Goal: Transaction & Acquisition: Book appointment/travel/reservation

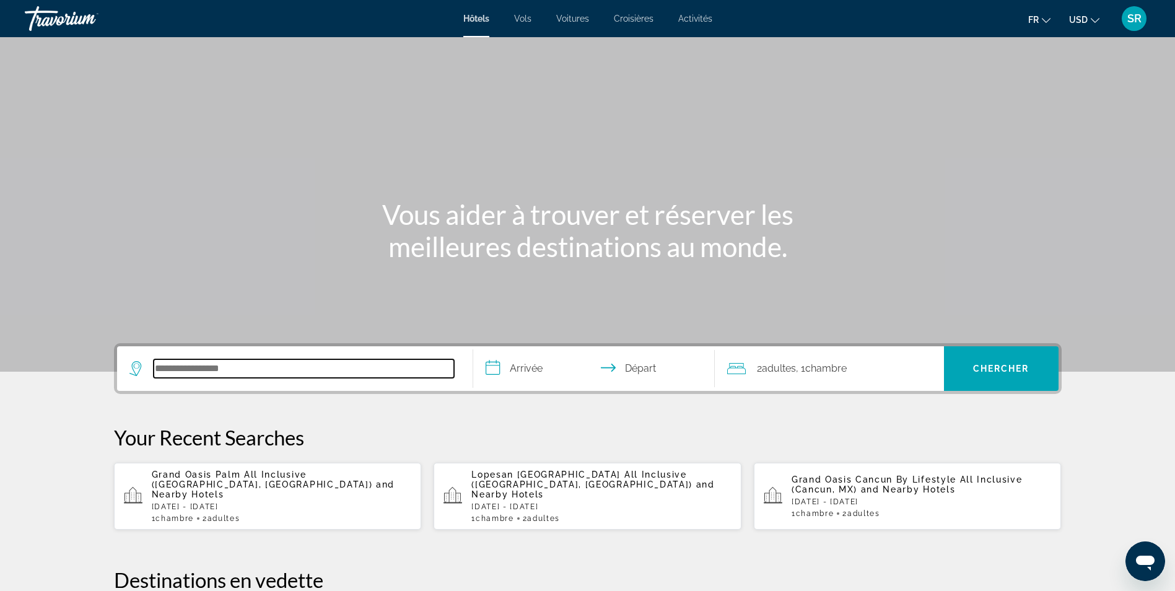
click at [280, 364] on input "Search hotel destination" at bounding box center [304, 368] width 300 height 19
click at [46, 15] on div "Travorium" at bounding box center [87, 18] width 124 height 32
click at [53, 25] on div "Travorium" at bounding box center [87, 18] width 124 height 32
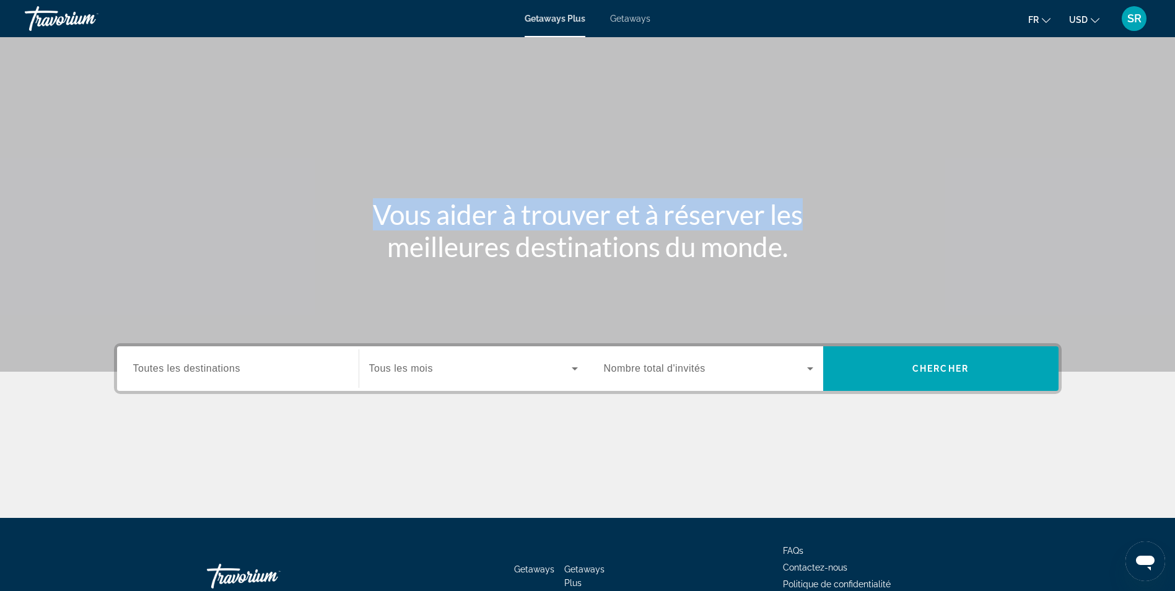
drag, startPoint x: 1175, startPoint y: 81, endPoint x: 1180, endPoint y: 108, distance: 28.3
click at [1175, 108] on html "Passer au contenu principal Getaways Plus Getaways fr English Español Français …" at bounding box center [587, 295] width 1175 height 591
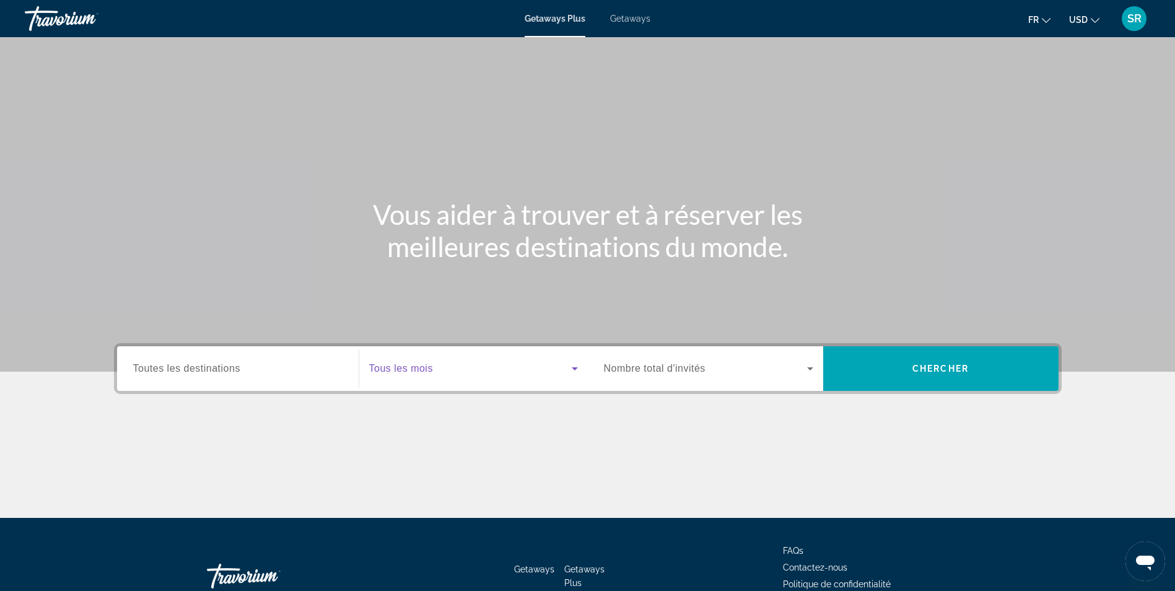
click at [554, 362] on span "Search widget" at bounding box center [470, 368] width 203 height 15
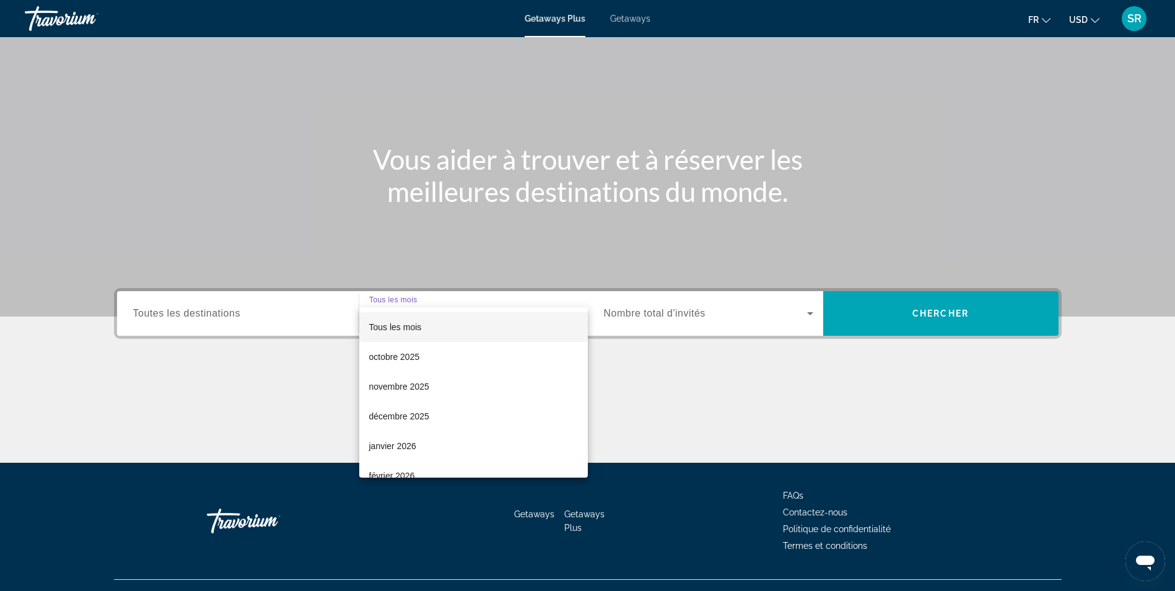
scroll to position [79, 0]
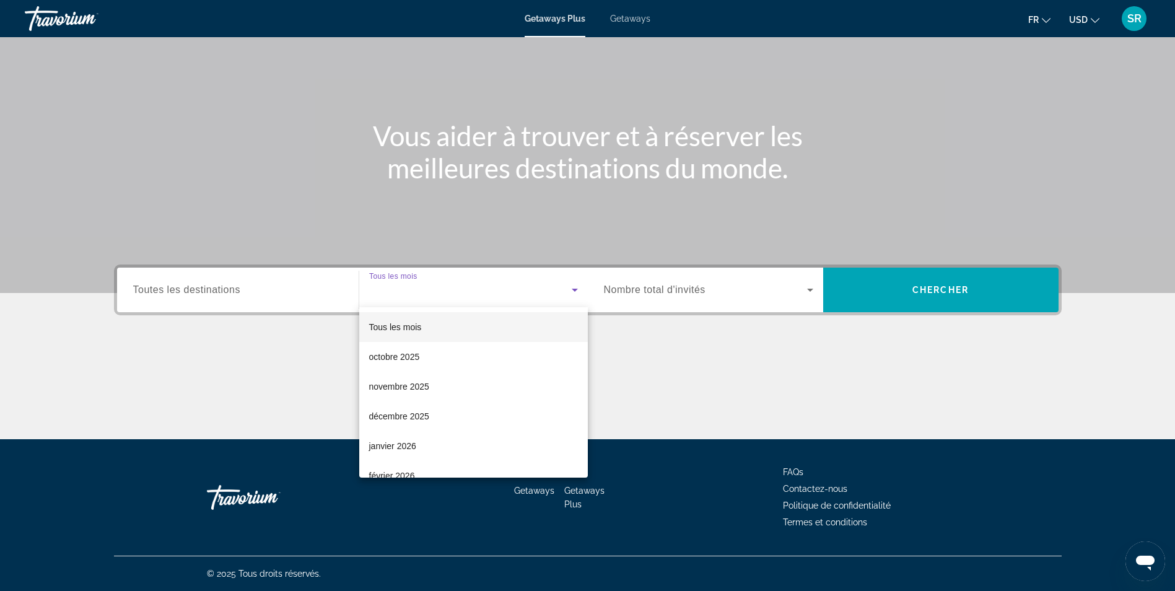
click at [700, 299] on div at bounding box center [587, 295] width 1175 height 591
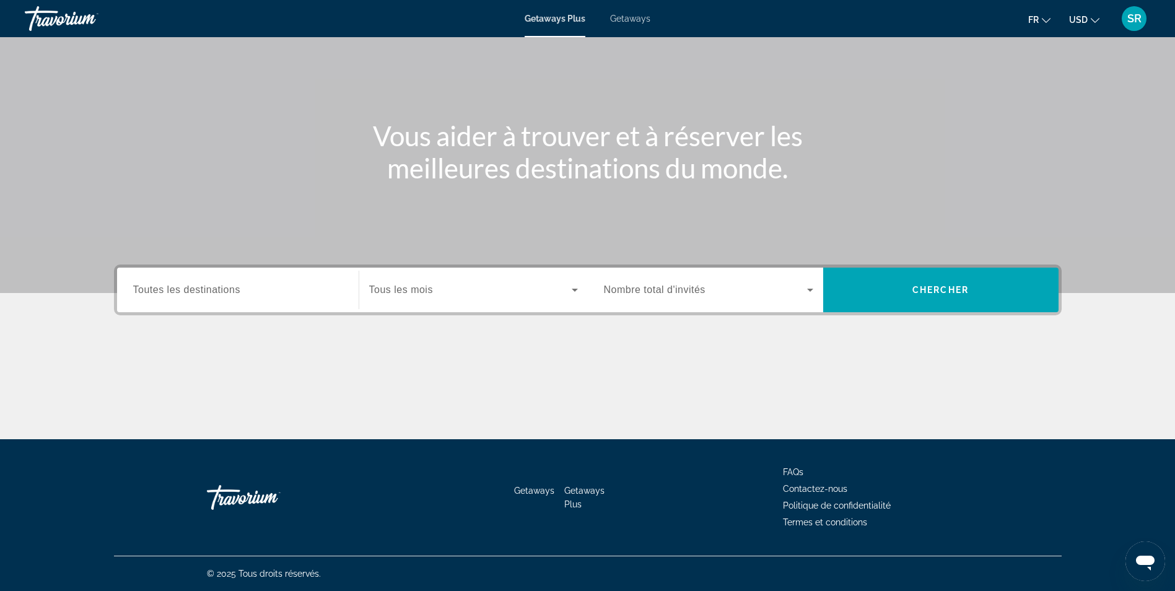
click at [628, 16] on span "Getaways" at bounding box center [630, 19] width 40 height 10
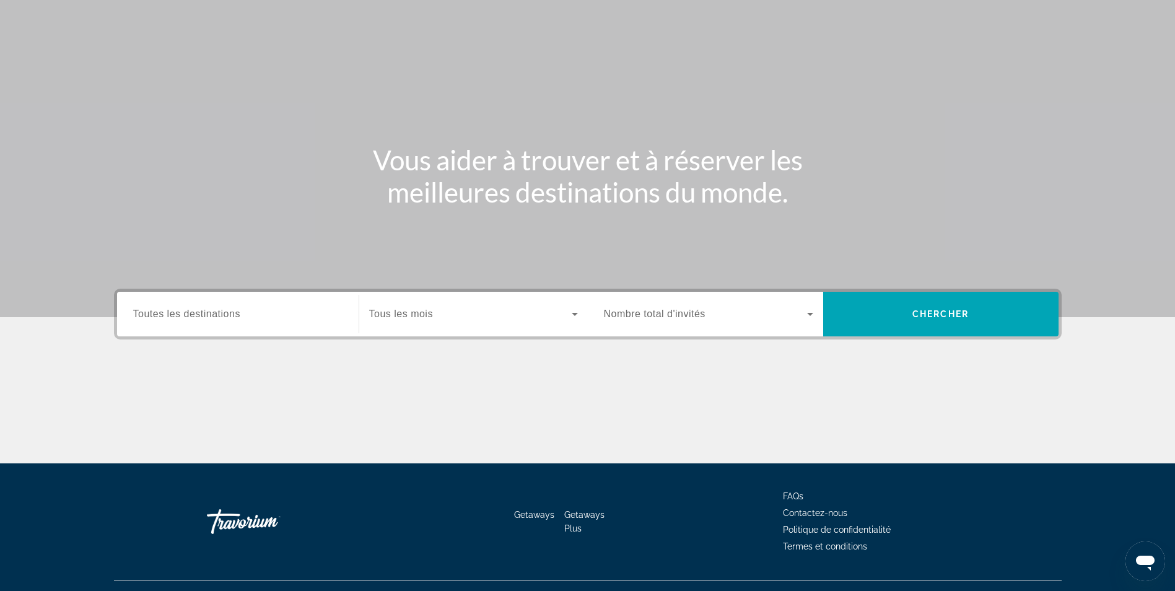
scroll to position [79, 0]
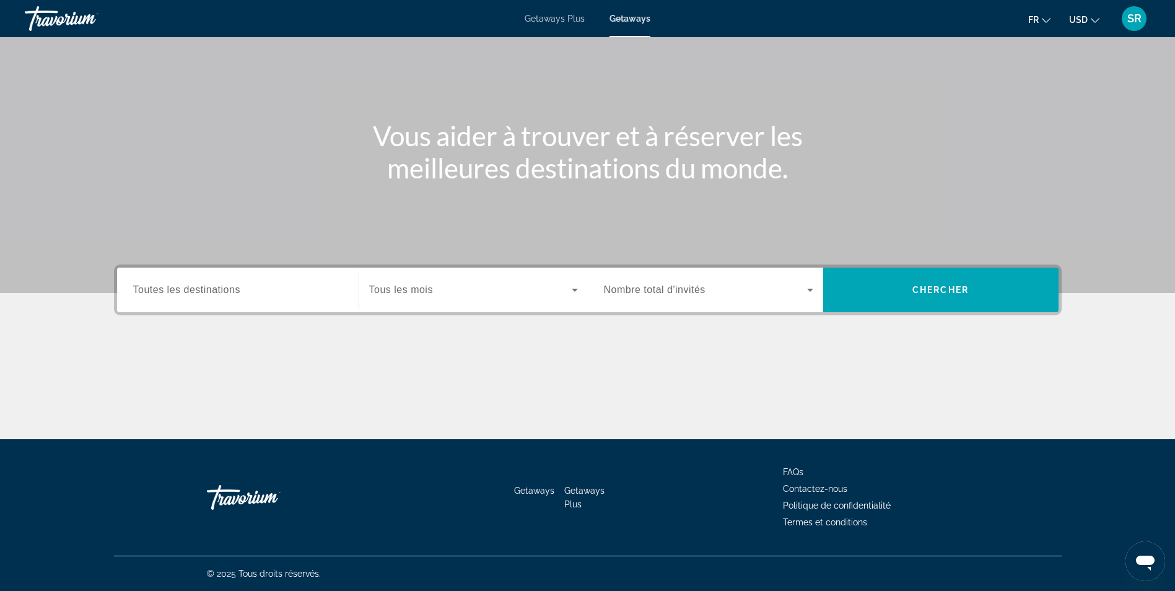
click at [196, 287] on span "Toutes les destinations" at bounding box center [186, 289] width 107 height 11
click at [196, 287] on input "Destination Toutes les destinations" at bounding box center [237, 290] width 209 height 15
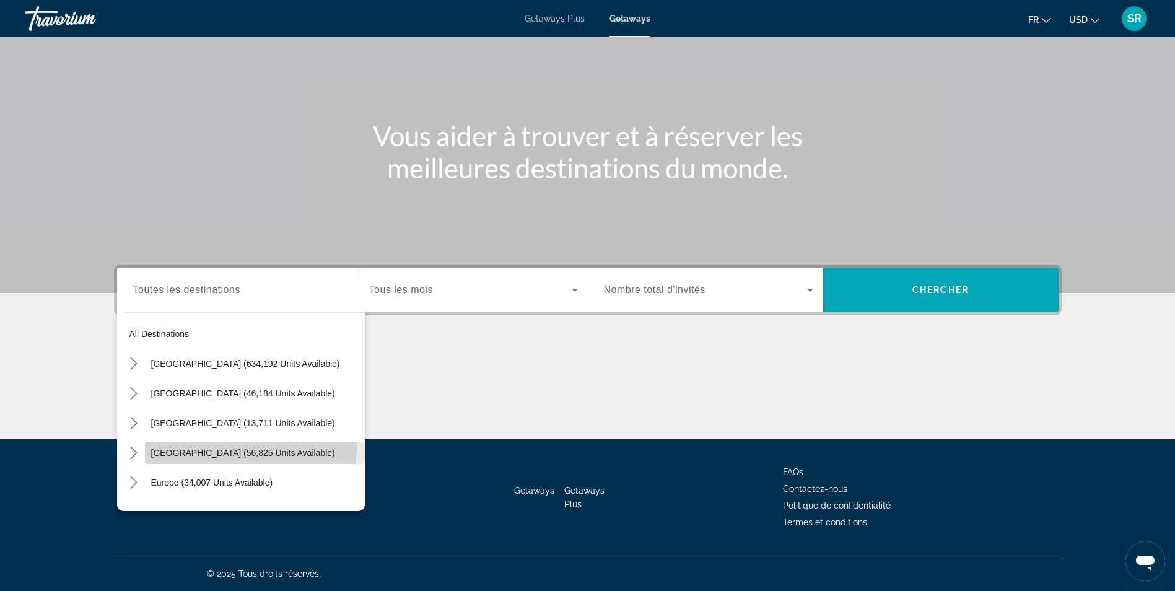
click at [225, 448] on span "Caribbean & Atlantic Islands (56,825 units available)" at bounding box center [243, 453] width 184 height 10
type input "**********"
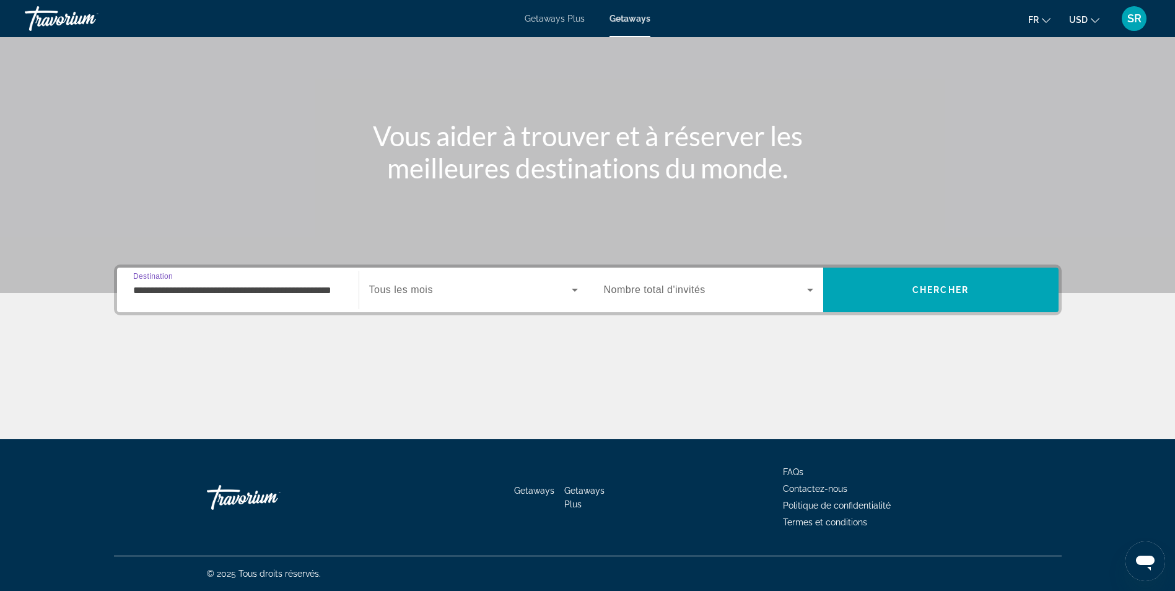
click at [547, 282] on div "Search widget" at bounding box center [473, 290] width 209 height 35
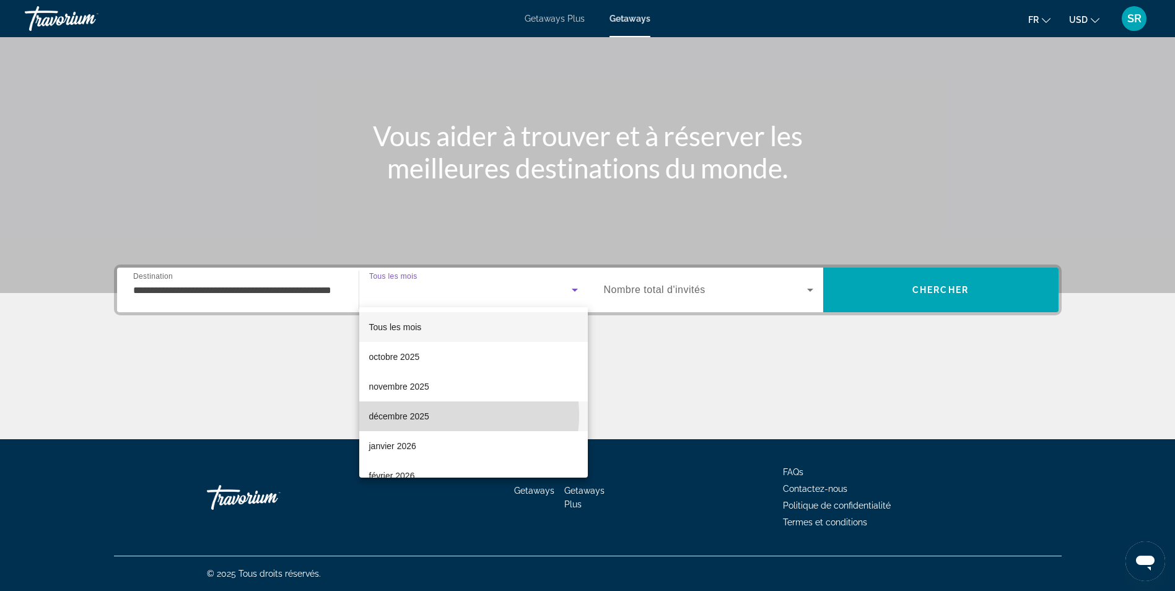
click at [444, 415] on mat-option "décembre 2025" at bounding box center [473, 416] width 229 height 30
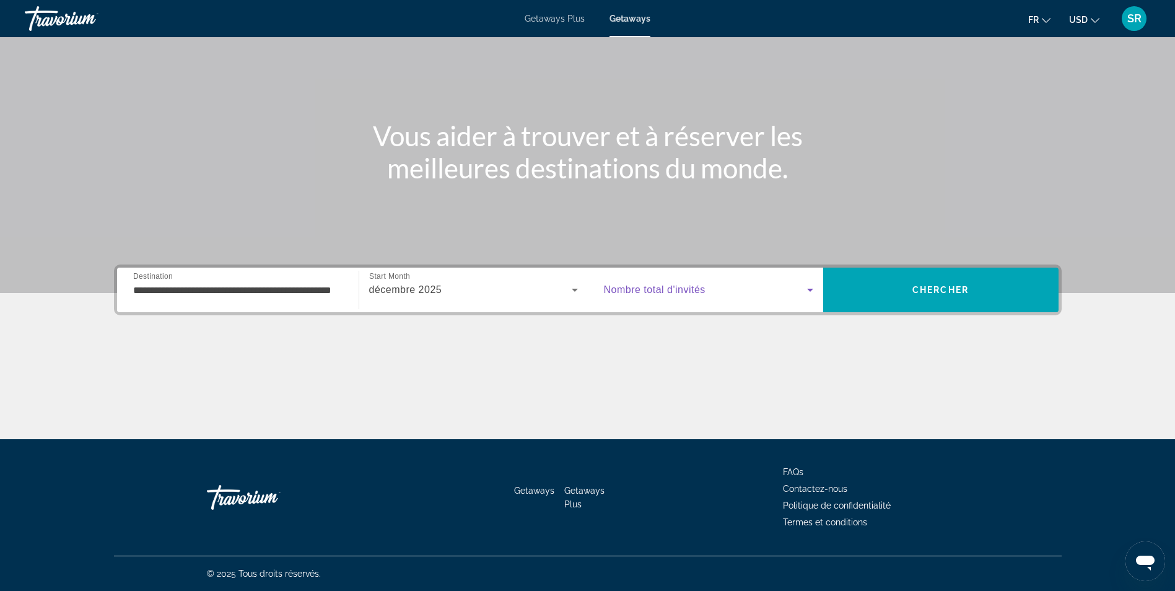
click at [809, 292] on icon "Search widget" at bounding box center [810, 289] width 15 height 15
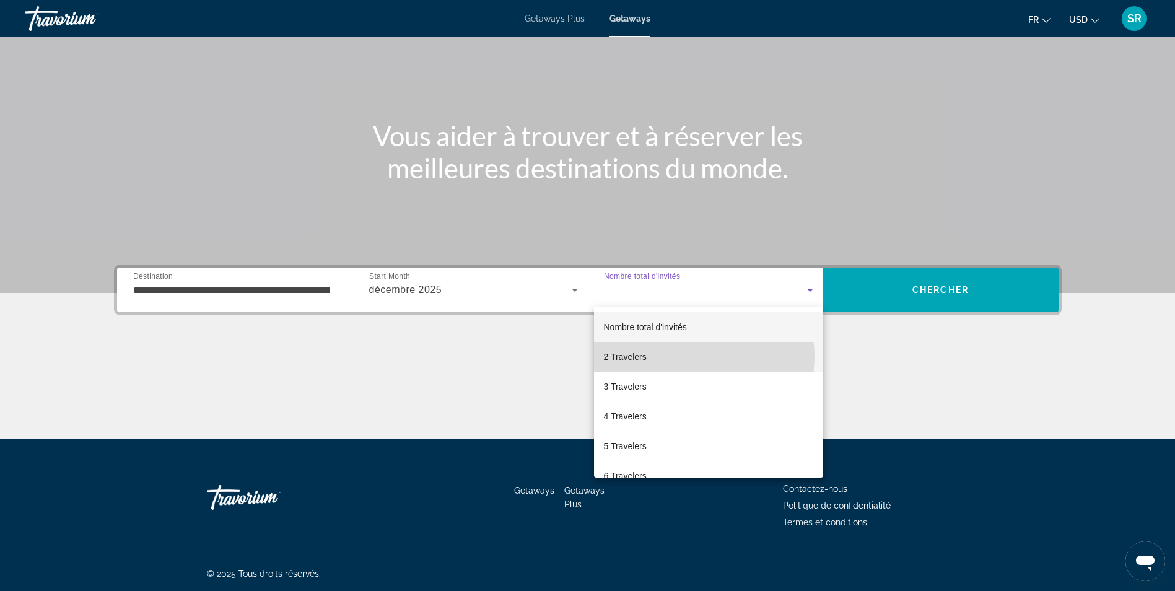
click at [693, 356] on mat-option "2 Travelers" at bounding box center [708, 357] width 229 height 30
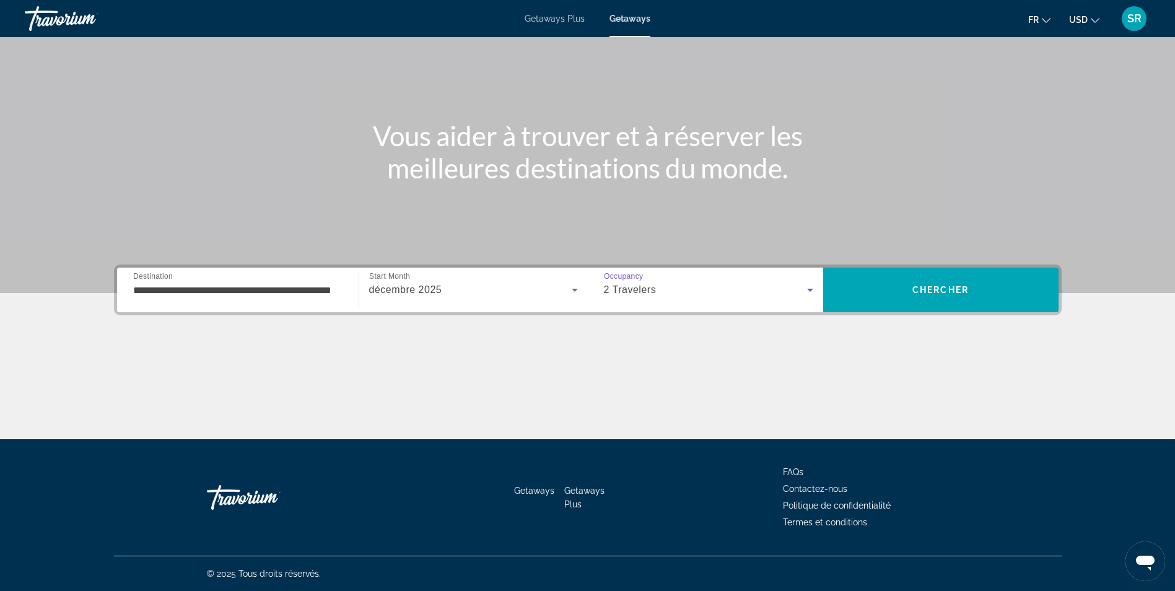
click at [810, 292] on icon "Search widget" at bounding box center [810, 289] width 15 height 15
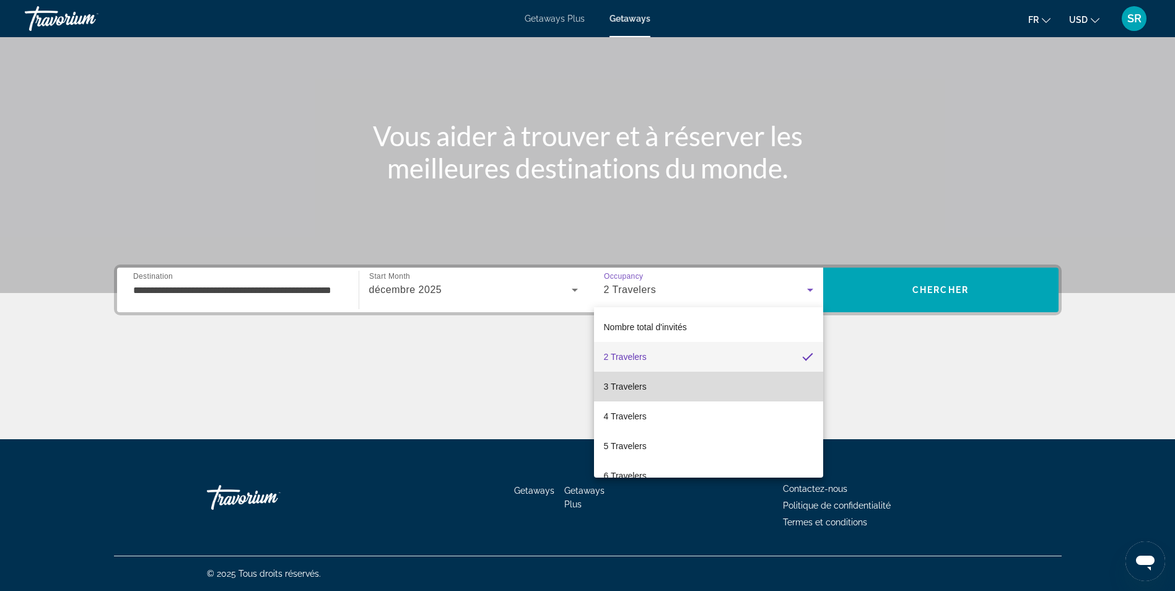
click at [726, 392] on mat-option "3 Travelers" at bounding box center [708, 387] width 229 height 30
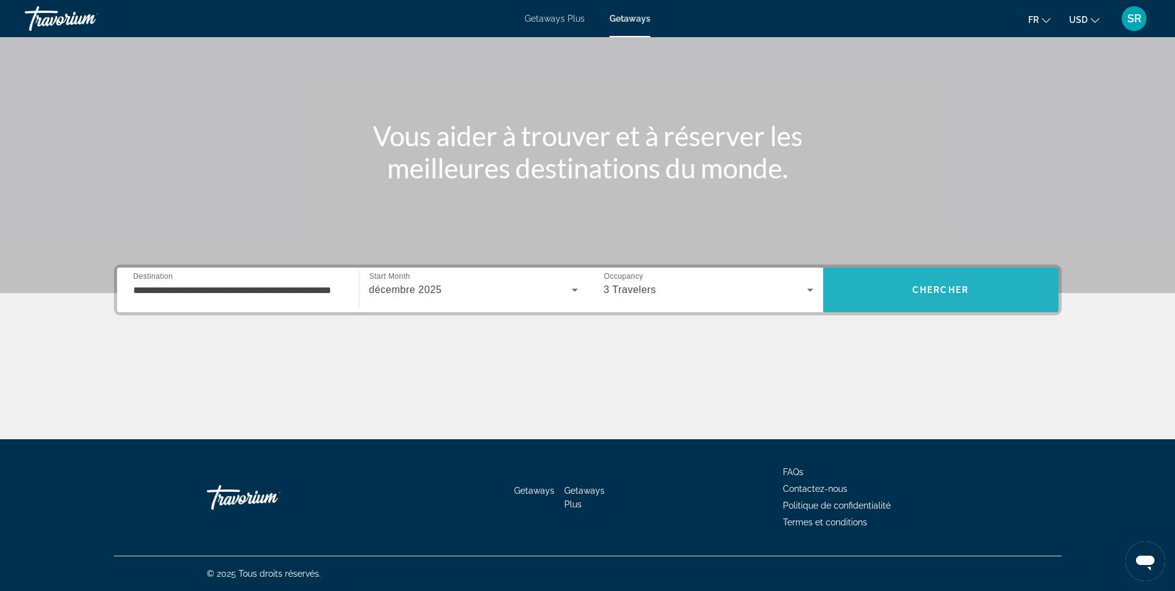
click at [946, 291] on span "Chercher" at bounding box center [941, 290] width 56 height 10
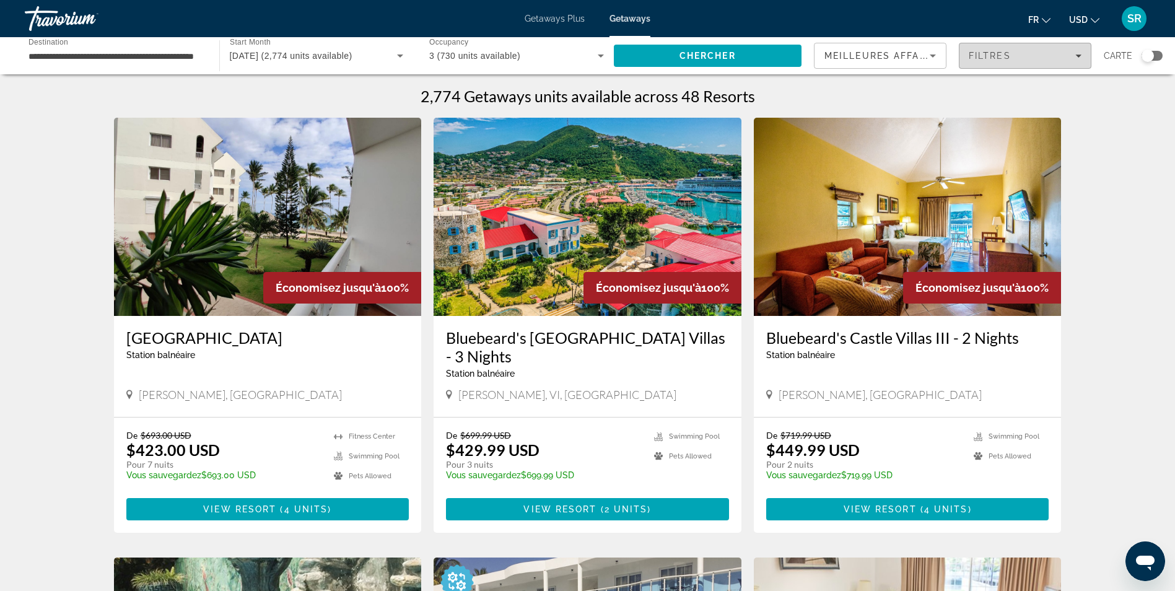
click at [975, 57] on span "Filtres" at bounding box center [990, 56] width 42 height 10
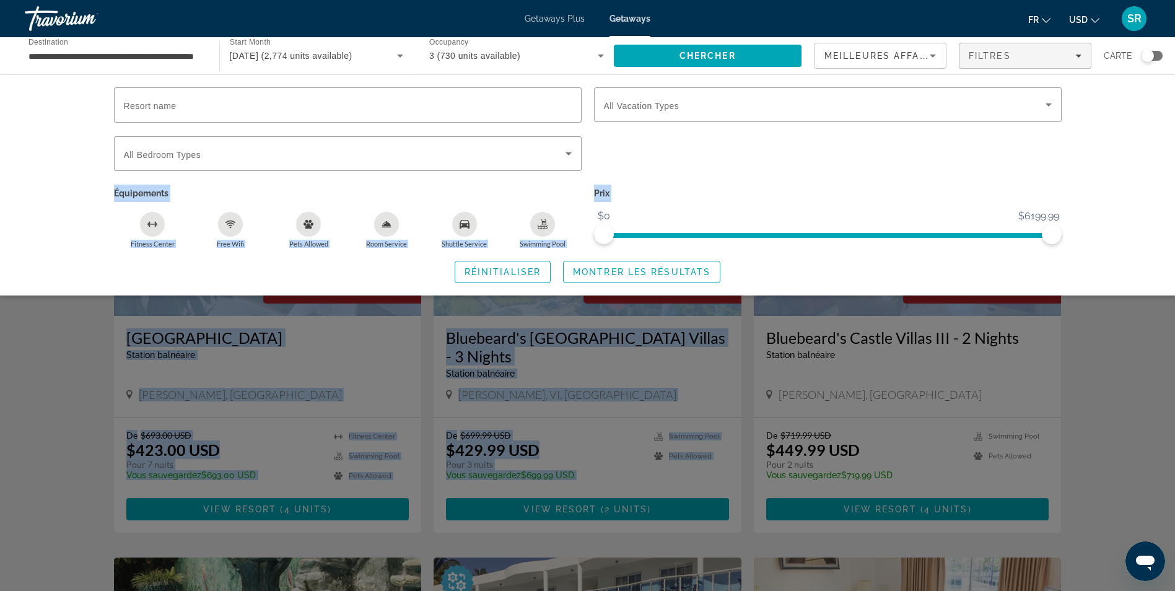
drag, startPoint x: 1168, startPoint y: 136, endPoint x: 1182, endPoint y: 126, distance: 17.4
click at [1175, 126] on html "**********" at bounding box center [587, 295] width 1175 height 591
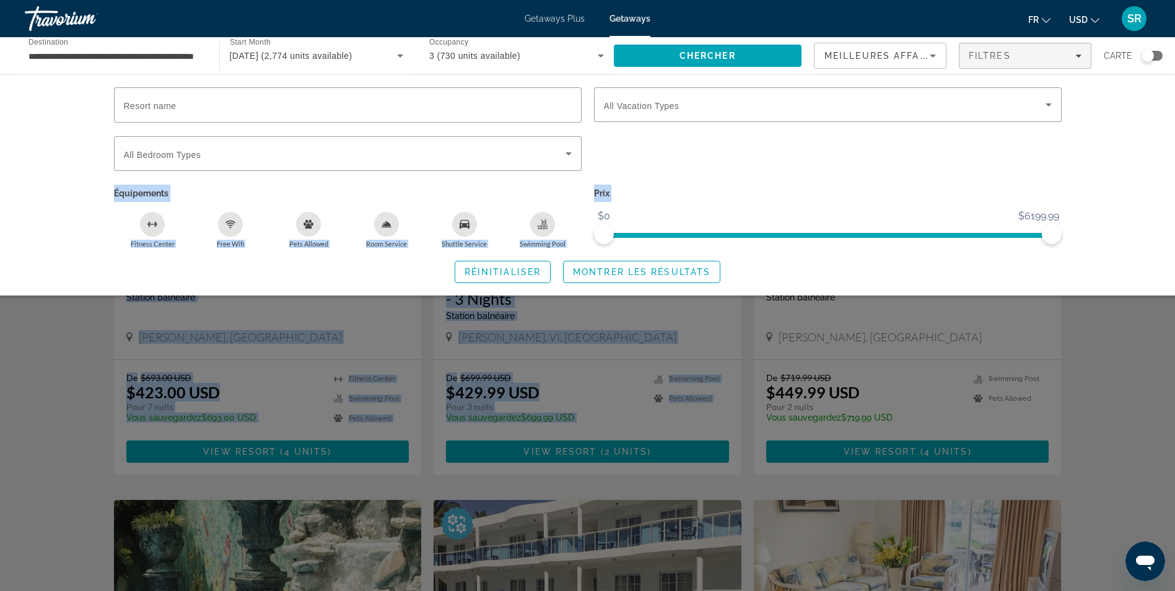
scroll to position [67, 0]
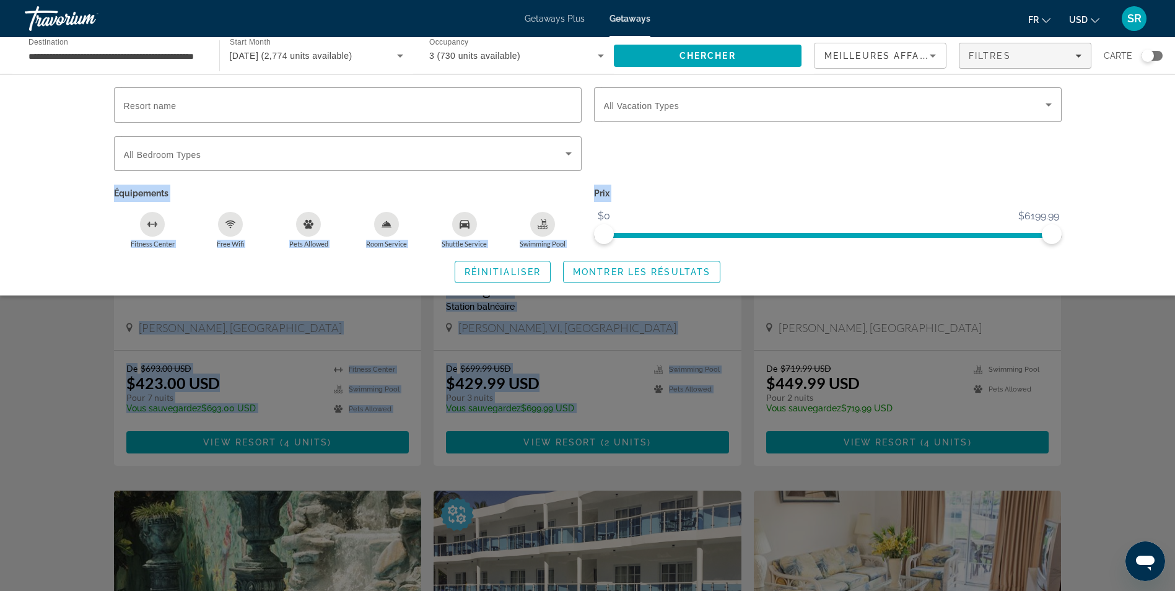
click at [1131, 155] on div "Resort name Vacation Types All Vacation Types Bedroom Types All Bedroom Types É…" at bounding box center [587, 184] width 1175 height 221
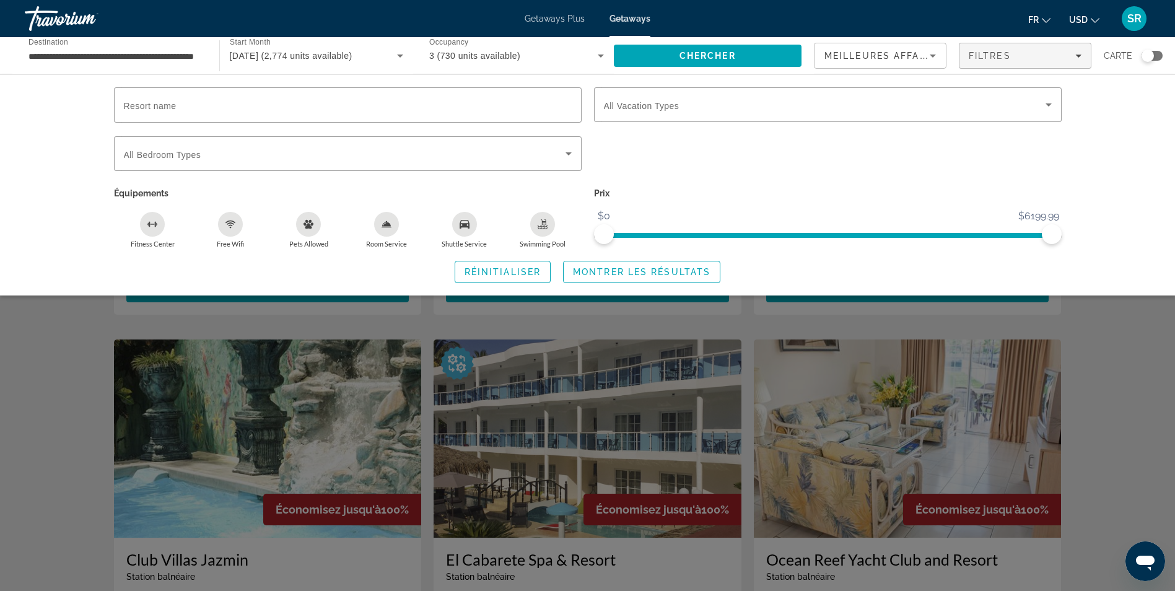
scroll to position [216, 0]
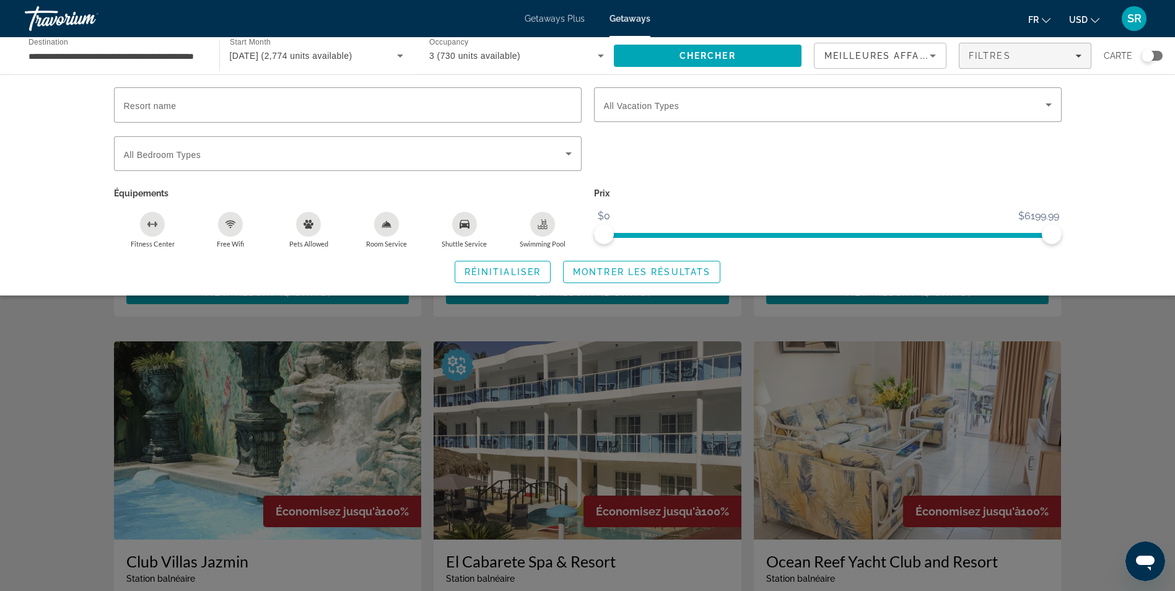
click at [1119, 359] on div "Search widget" at bounding box center [587, 388] width 1175 height 405
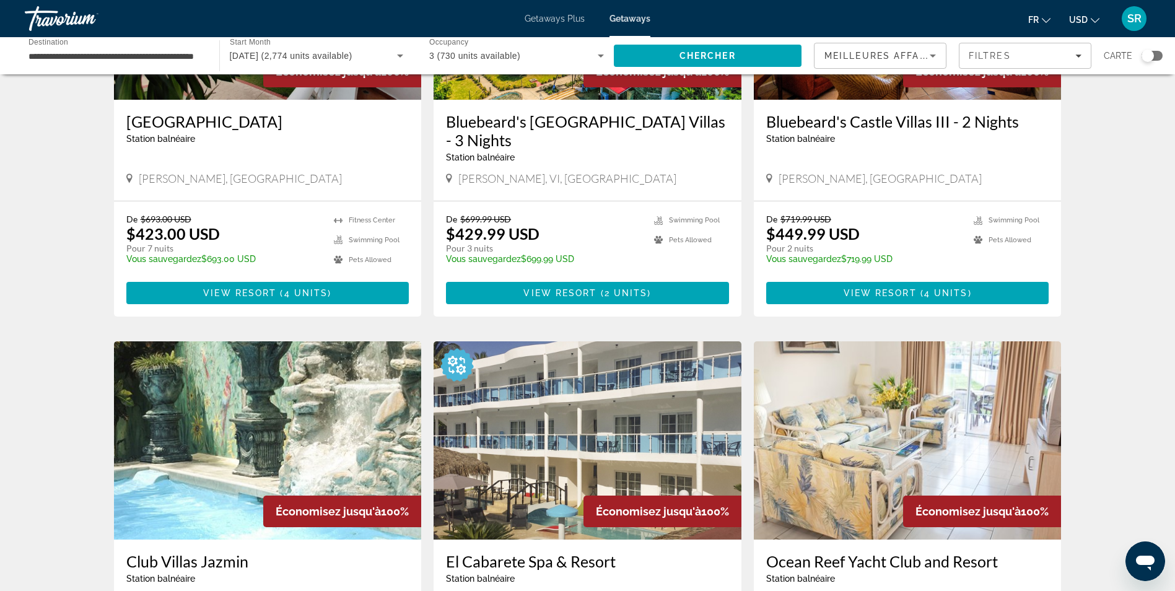
drag, startPoint x: 1184, startPoint y: 193, endPoint x: 1177, endPoint y: 217, distance: 25.1
click at [1175, 217] on html "**********" at bounding box center [587, 79] width 1175 height 591
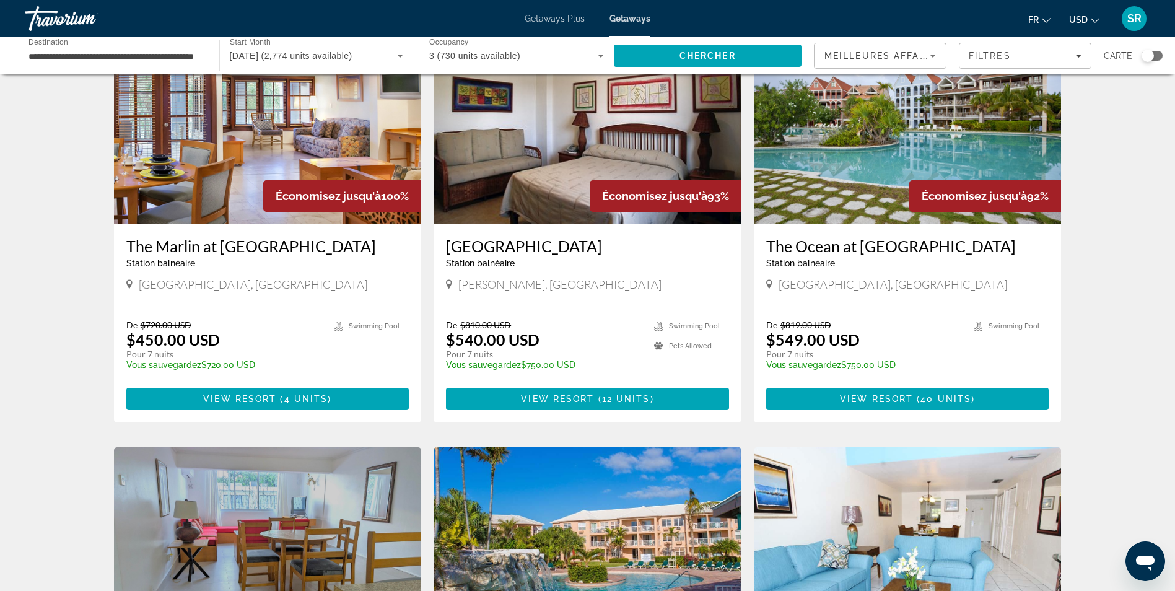
scroll to position [862, 0]
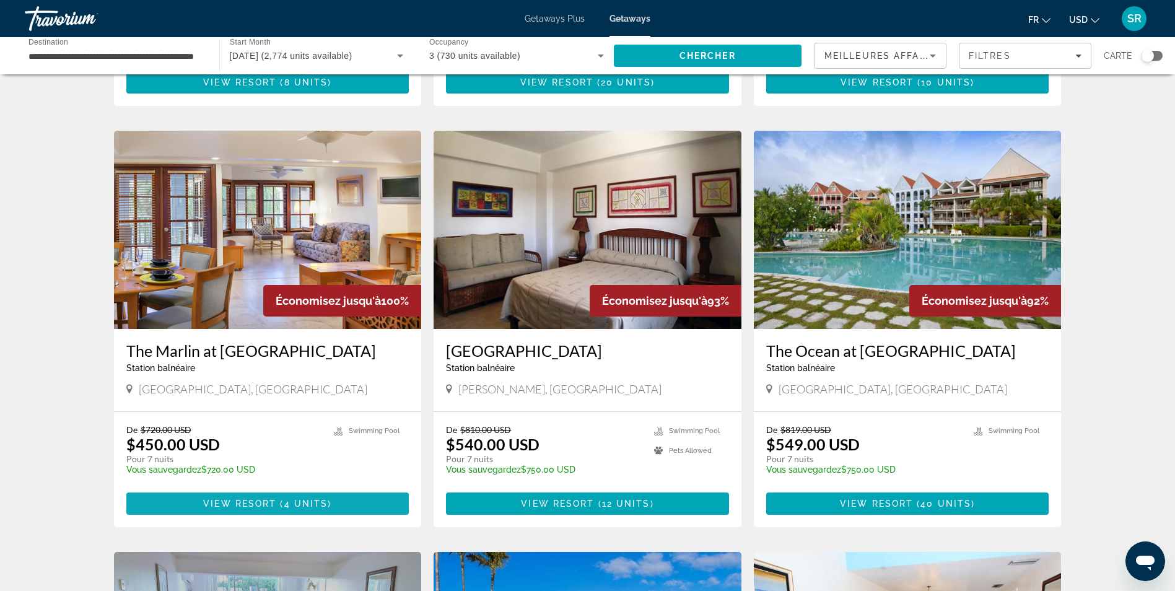
click at [274, 489] on span "Main content" at bounding box center [267, 504] width 283 height 30
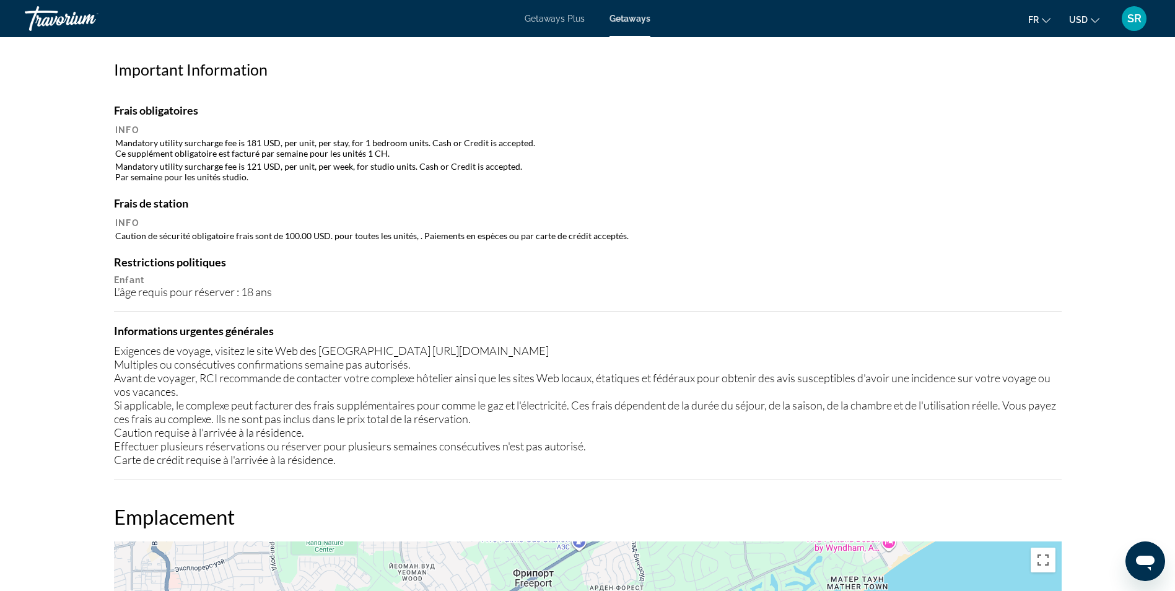
scroll to position [1127, 0]
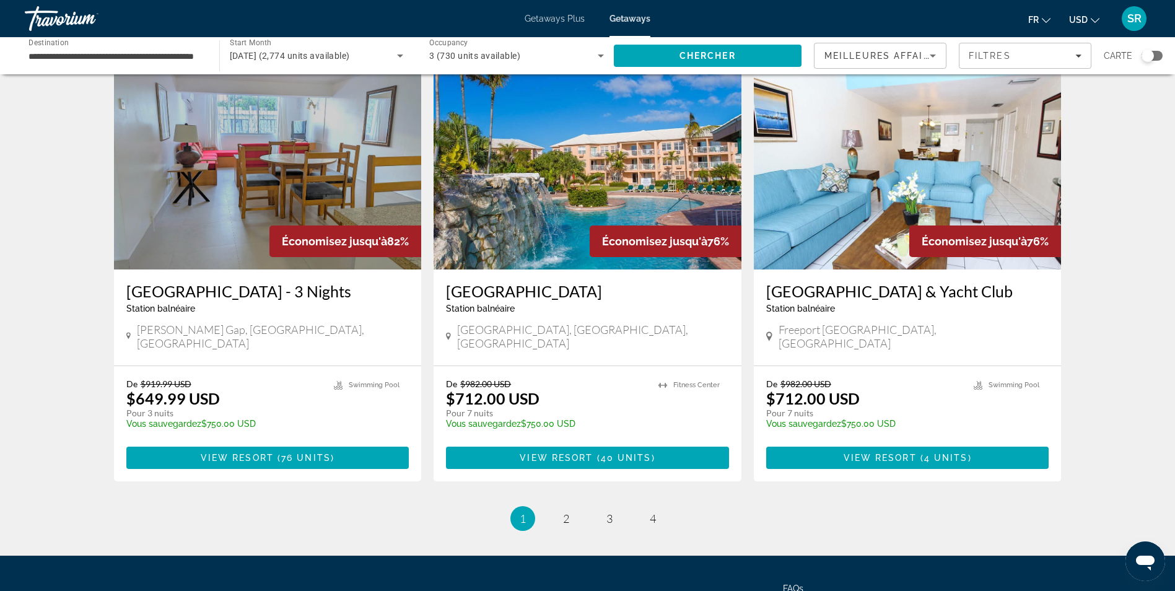
scroll to position [1336, 0]
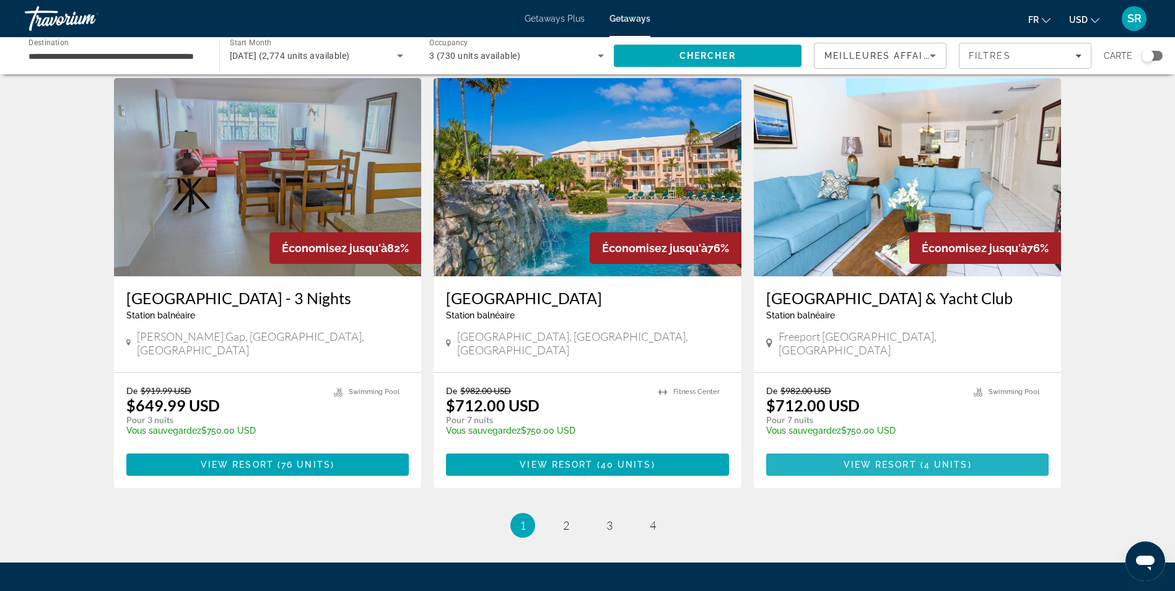
click at [917, 450] on span "Main content" at bounding box center [907, 465] width 283 height 30
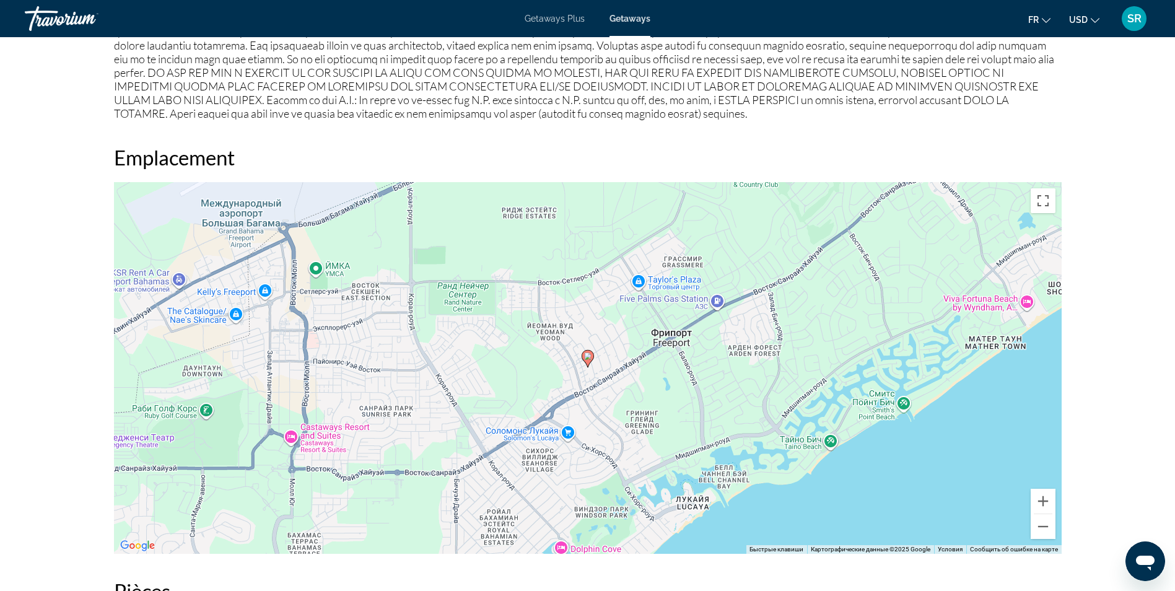
scroll to position [1399, 0]
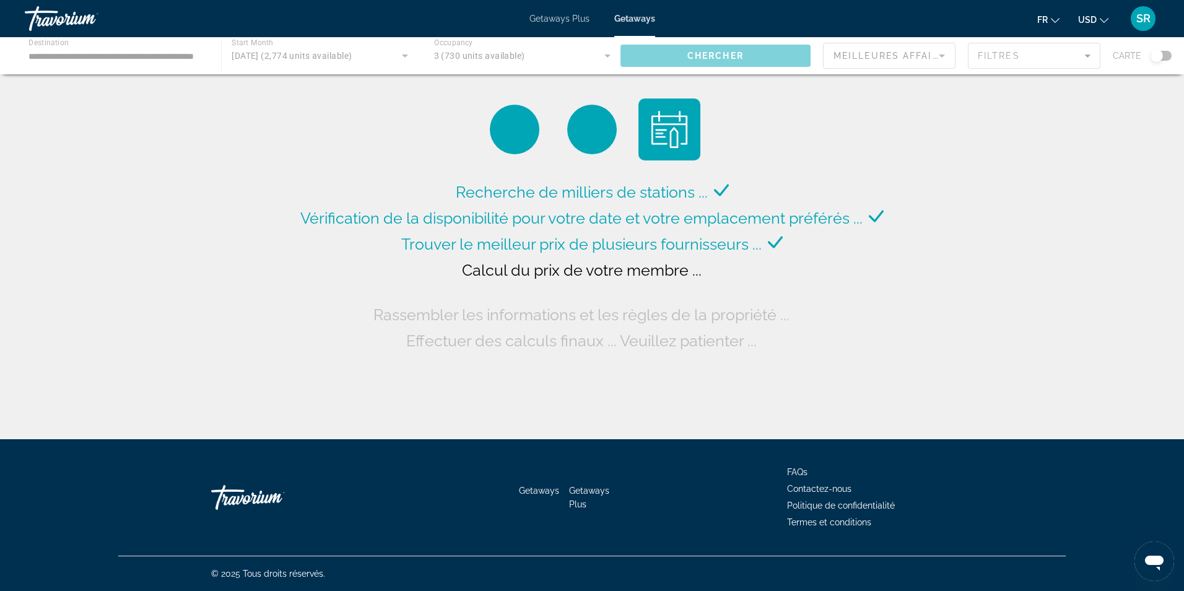
click at [84, 20] on div "Travorium" at bounding box center [87, 18] width 124 height 32
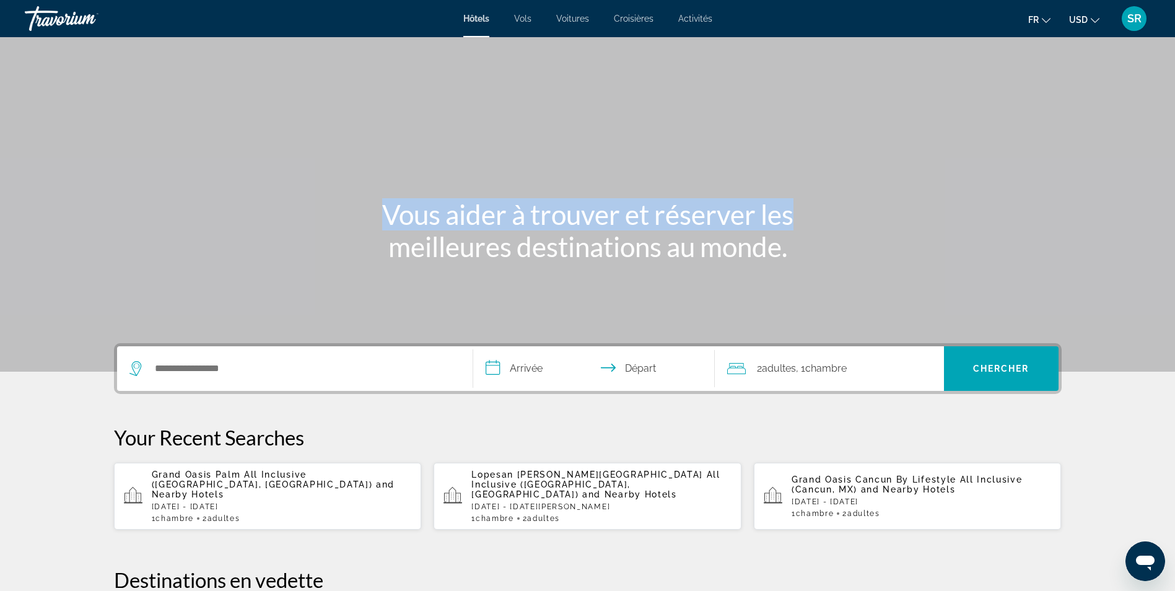
drag, startPoint x: 1120, startPoint y: 72, endPoint x: 1183, endPoint y: 96, distance: 67.1
click at [1175, 96] on html "**********" at bounding box center [587, 295] width 1175 height 591
click at [476, 186] on div "Main content" at bounding box center [587, 186] width 1175 height 372
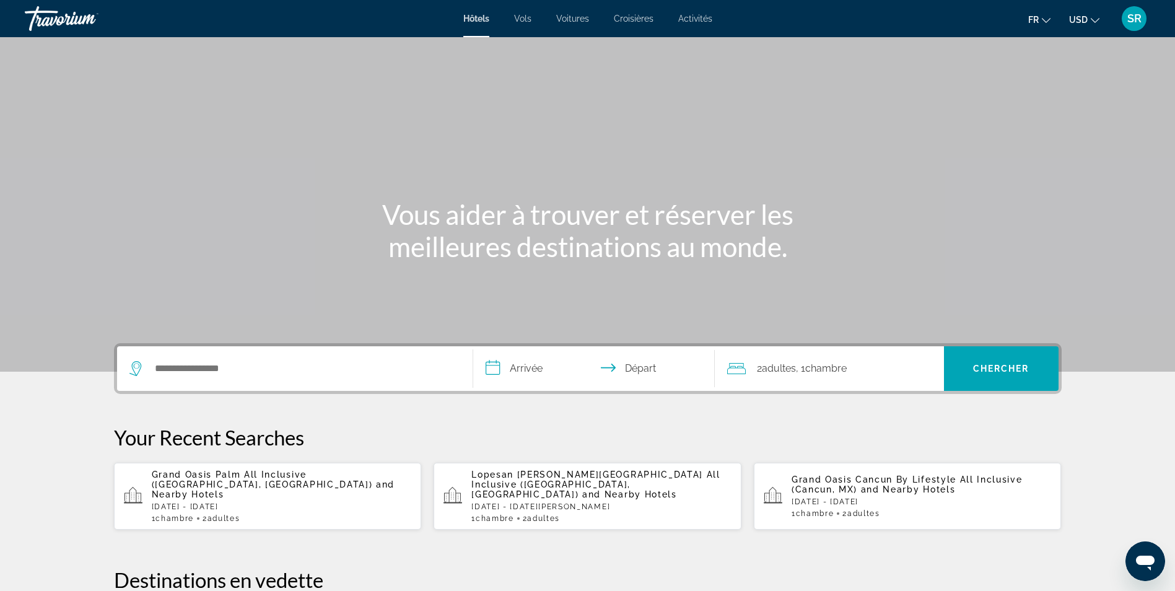
click at [354, 380] on div "Search widget" at bounding box center [294, 368] width 331 height 45
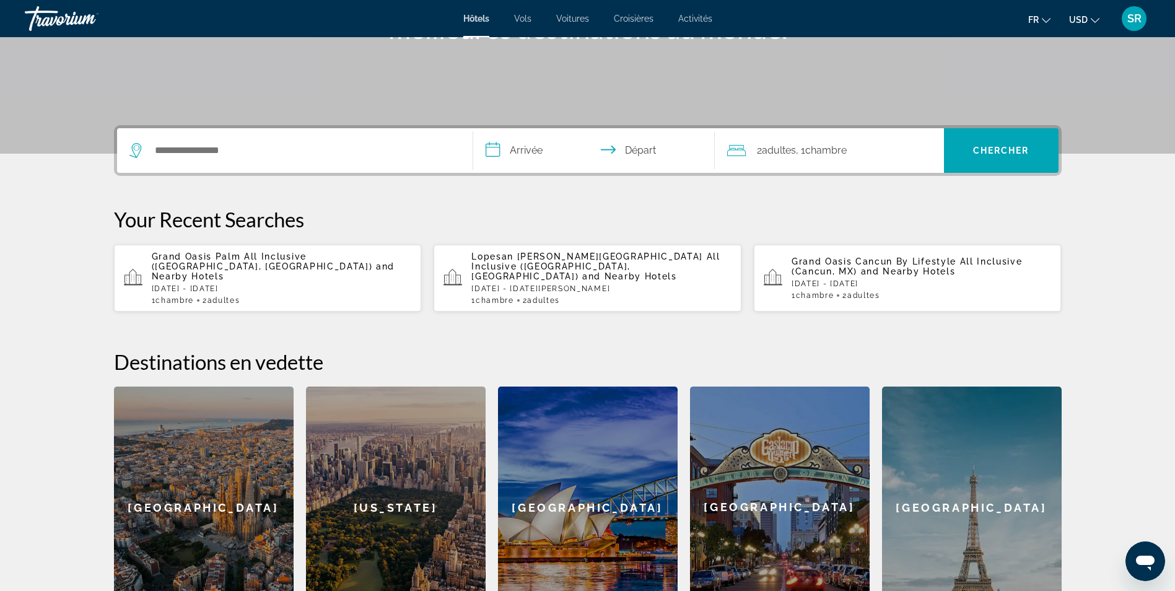
scroll to position [303, 0]
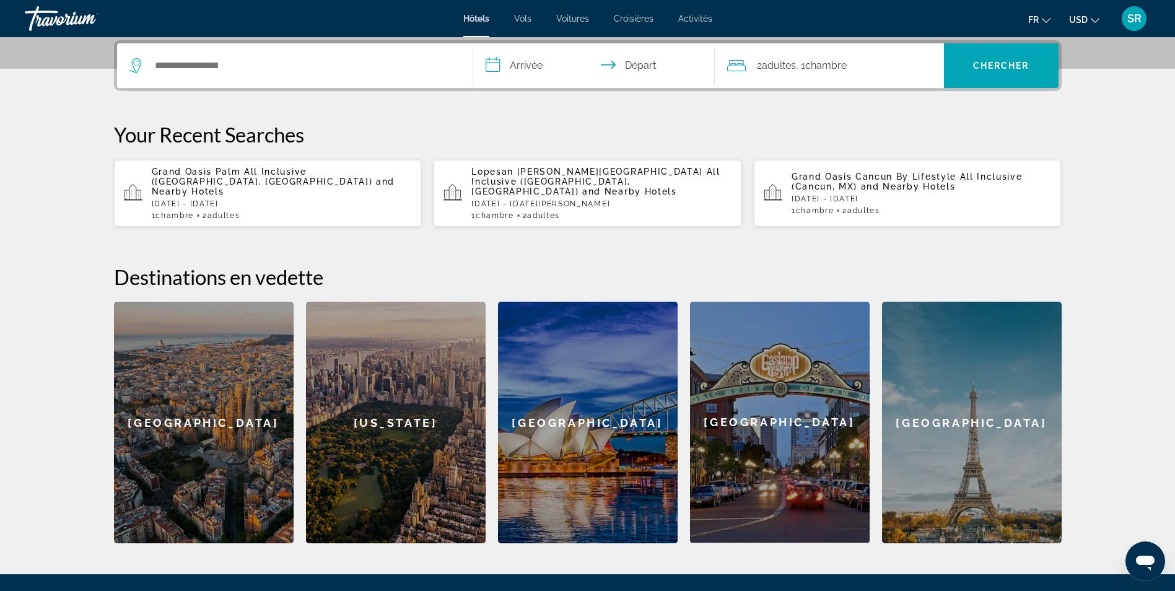
click at [354, 380] on div "[US_STATE]" at bounding box center [396, 423] width 180 height 242
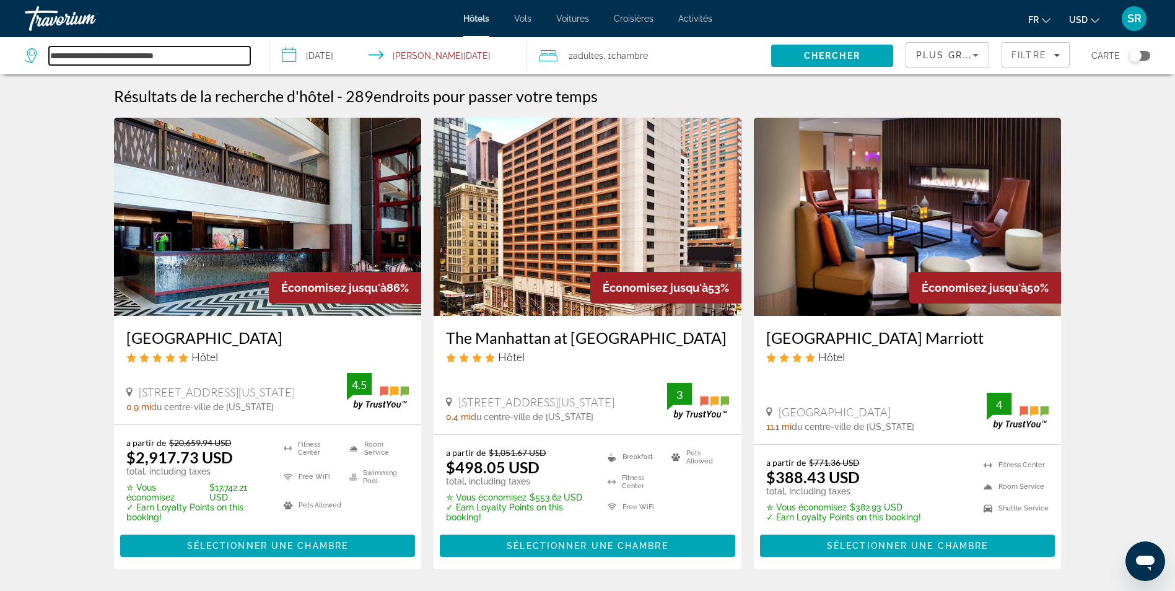
click at [145, 56] on input "**********" at bounding box center [149, 55] width 201 height 19
drag, startPoint x: 196, startPoint y: 57, endPoint x: 46, endPoint y: 40, distance: 150.9
click at [46, 40] on div "**********" at bounding box center [141, 55] width 232 height 37
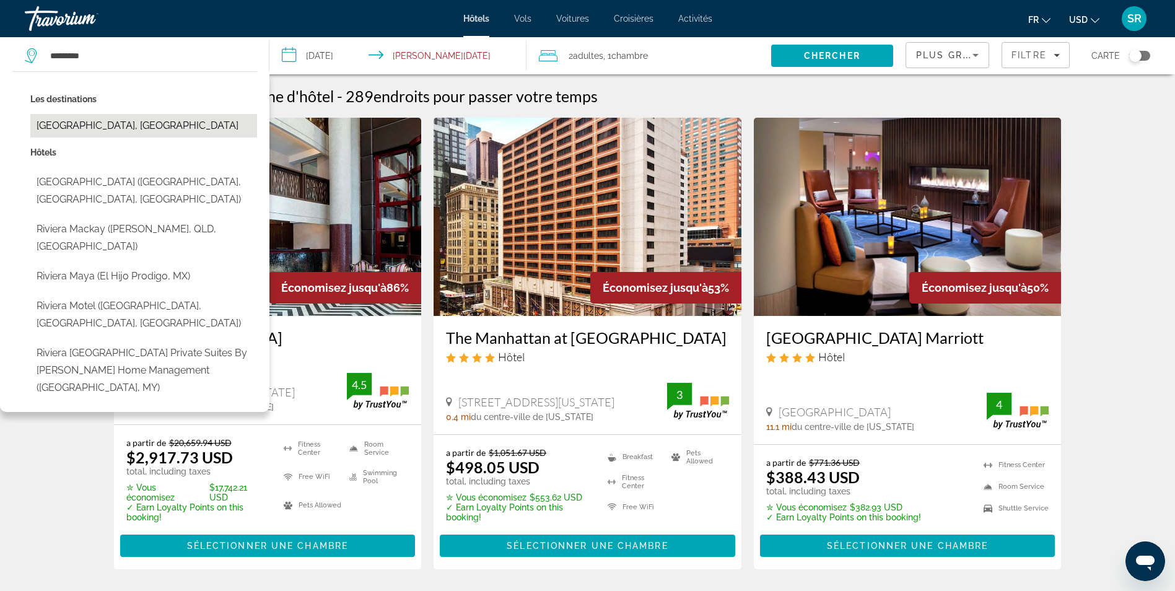
click at [82, 131] on button "[GEOGRAPHIC_DATA], [GEOGRAPHIC_DATA]" at bounding box center [143, 126] width 227 height 24
type input "**********"
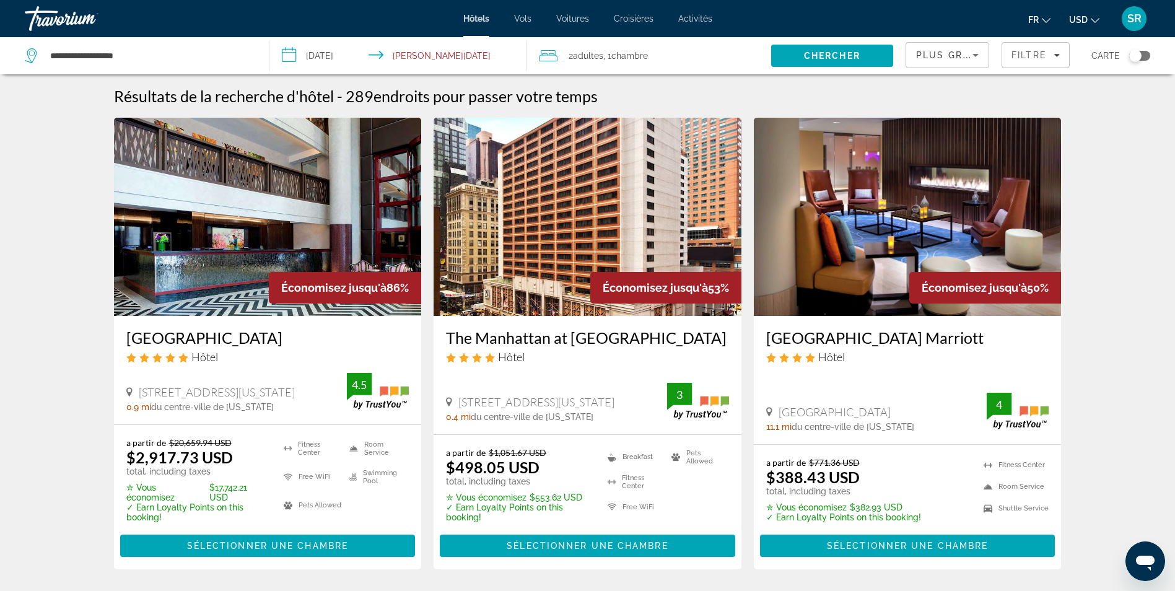
click at [334, 60] on input "**********" at bounding box center [400, 57] width 262 height 41
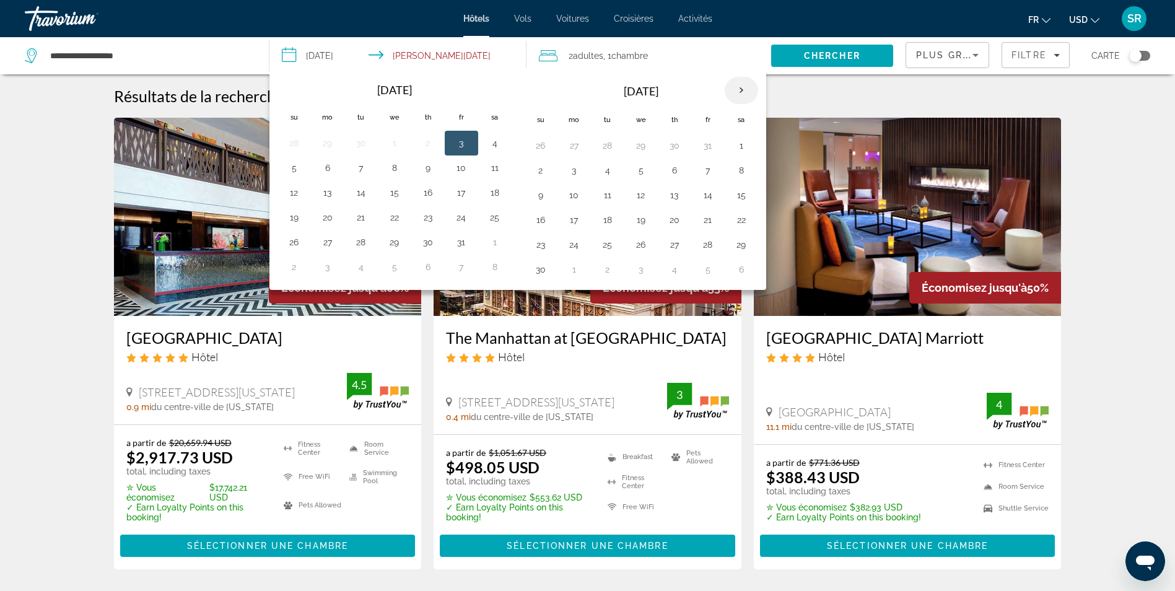
click at [743, 89] on th "Next month" at bounding box center [741, 90] width 33 height 27
click at [708, 219] on button "26" at bounding box center [708, 219] width 20 height 17
click at [826, 60] on span "Chercher" at bounding box center [832, 56] width 56 height 10
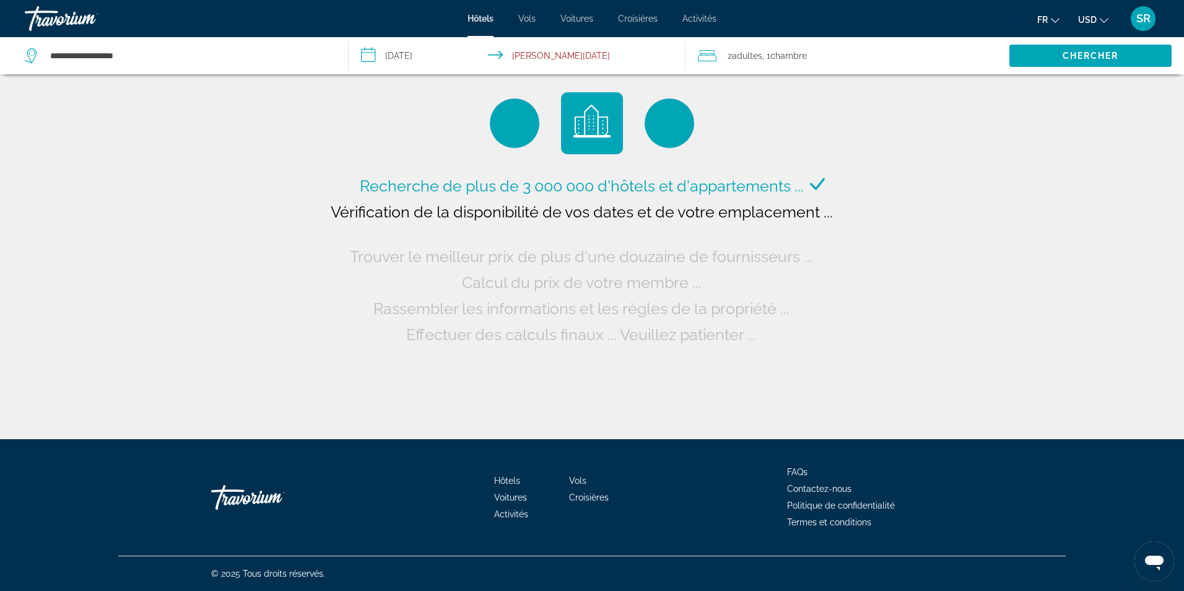
click at [409, 60] on input "**********" at bounding box center [519, 57] width 341 height 41
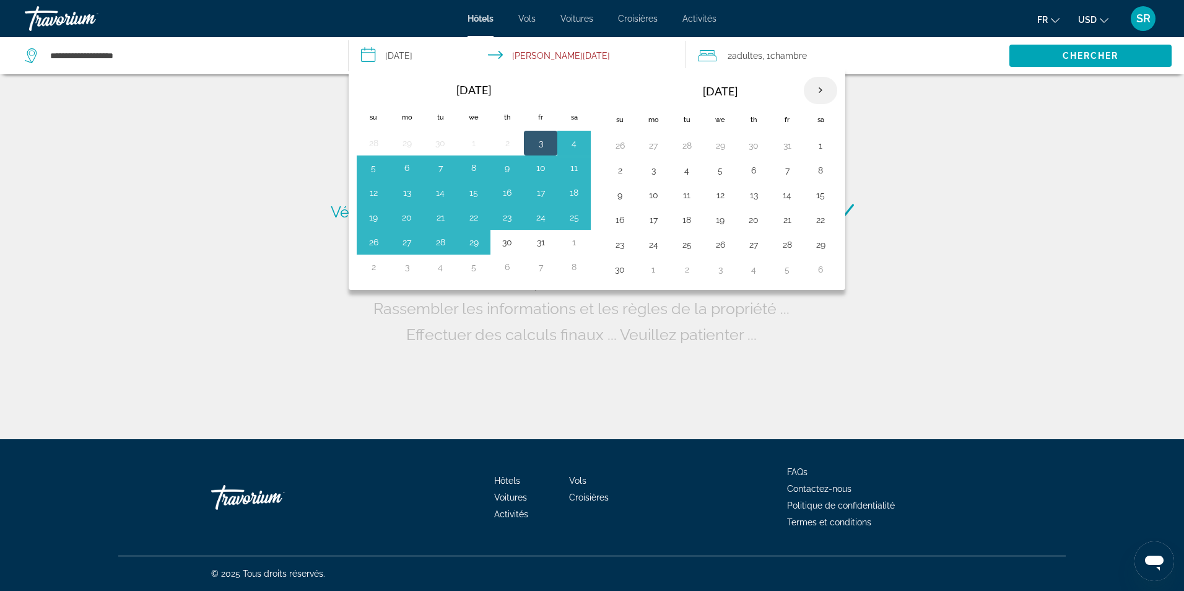
click at [827, 89] on th "Next month" at bounding box center [820, 90] width 33 height 27
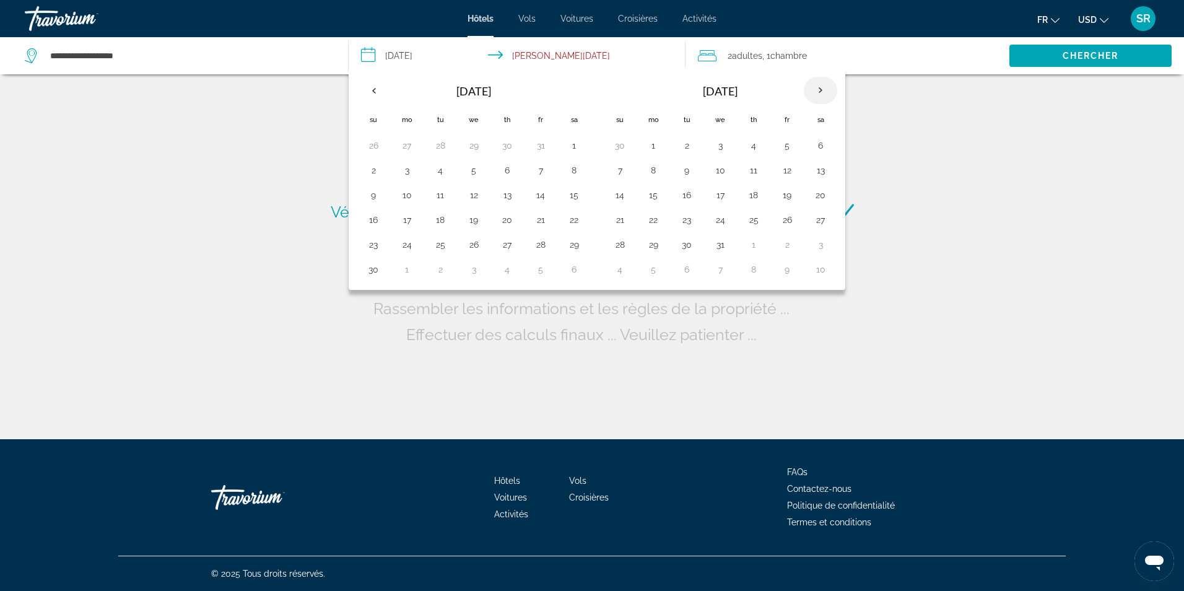
click at [827, 89] on th "Next month" at bounding box center [820, 90] width 33 height 27
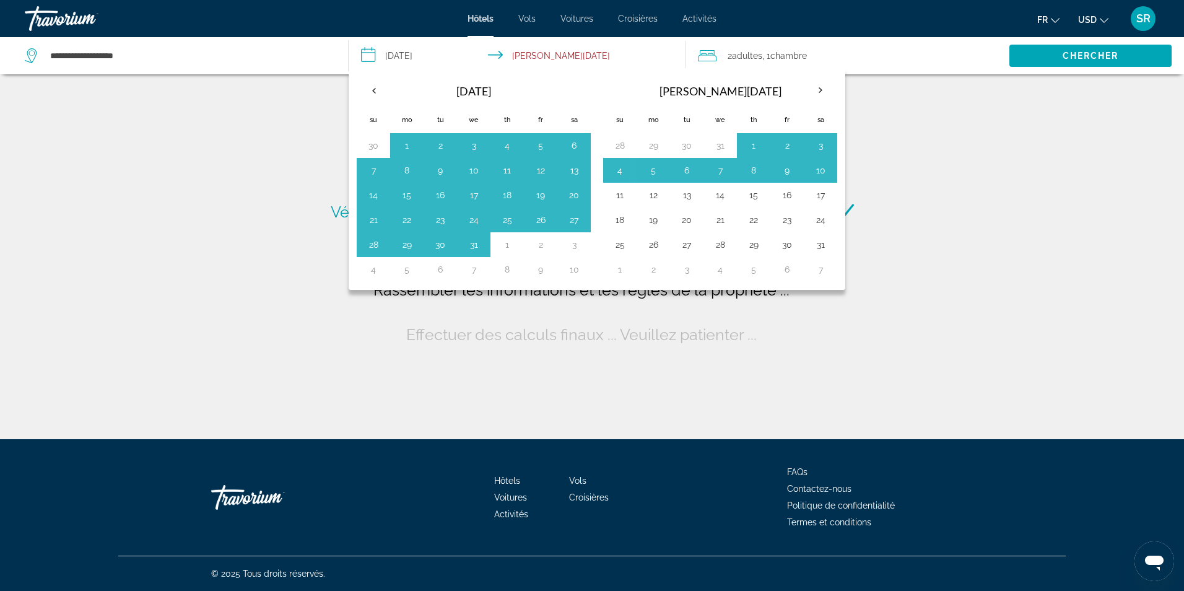
click at [608, 83] on th "Navigation placeholder" at bounding box center [619, 91] width 33 height 30
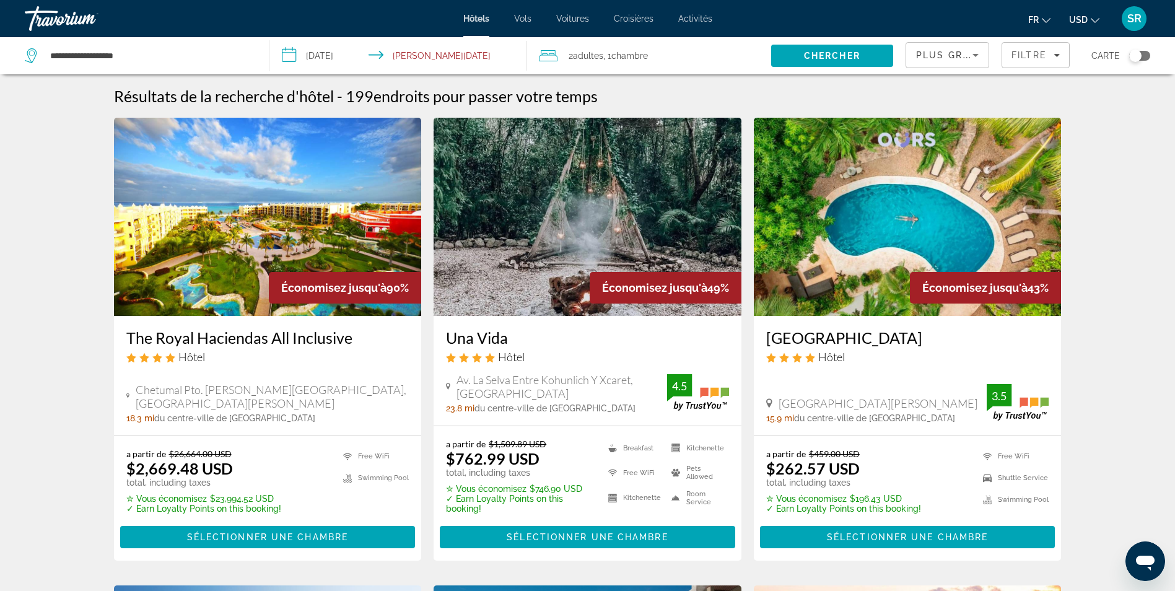
click at [341, 54] on input "**********" at bounding box center [400, 57] width 262 height 41
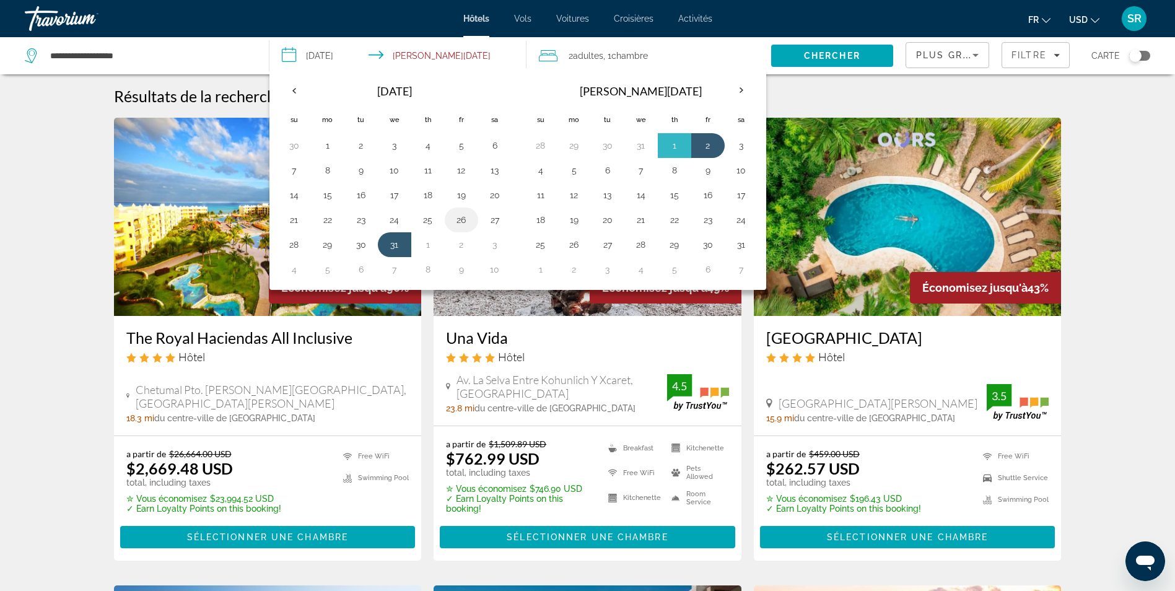
click at [460, 221] on button "26" at bounding box center [462, 219] width 20 height 17
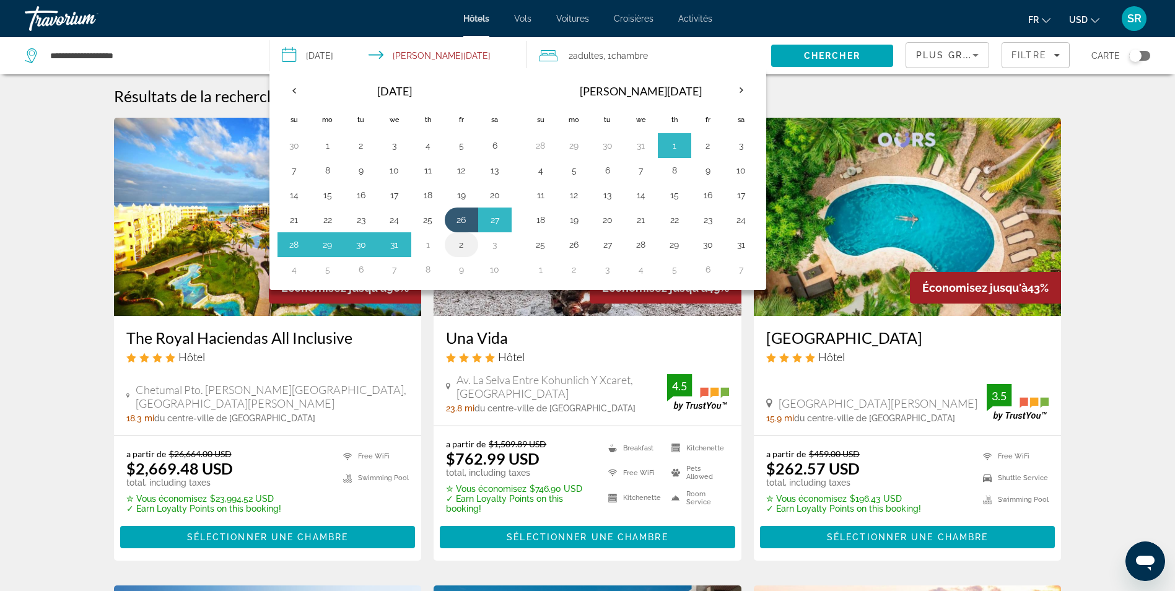
click at [460, 243] on button "2" at bounding box center [462, 244] width 20 height 17
type input "**********"
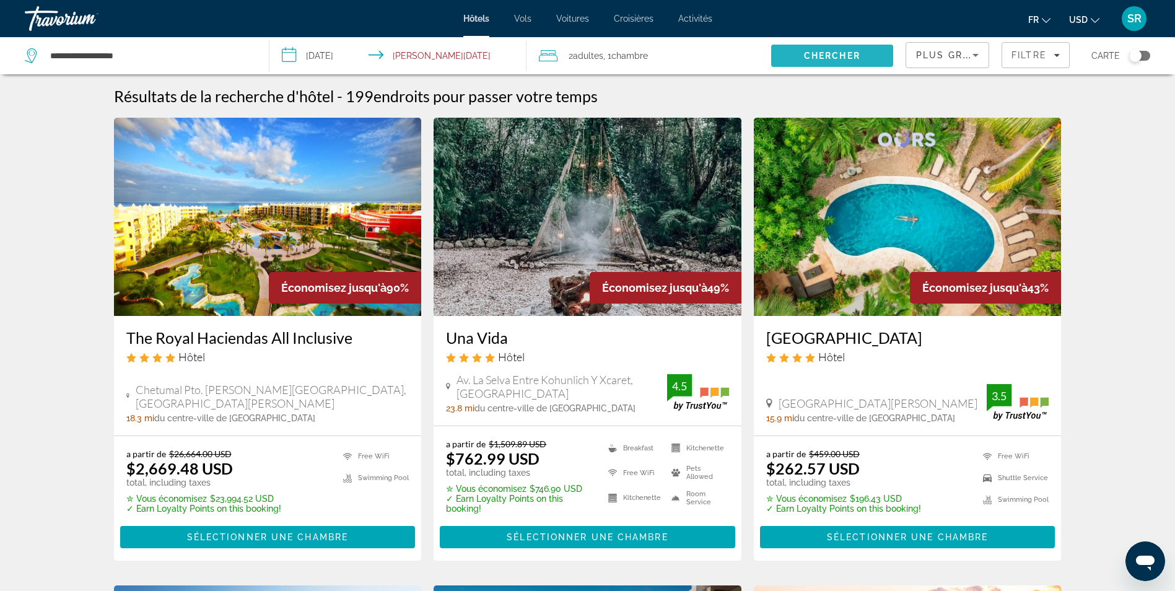
click at [830, 50] on span "Search" at bounding box center [832, 56] width 122 height 30
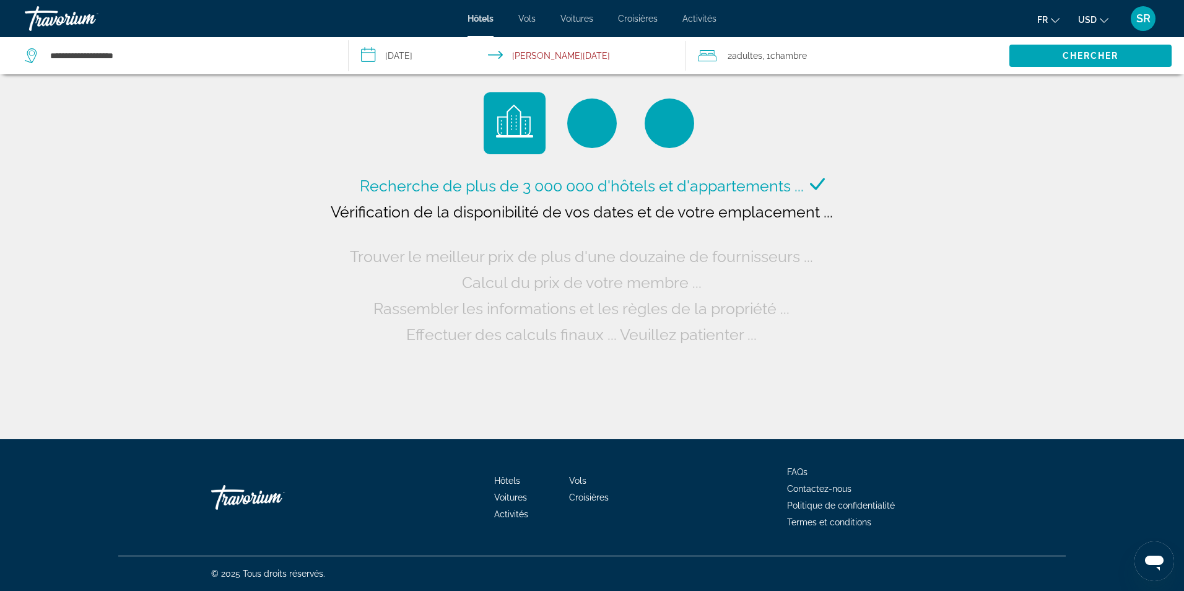
click at [744, 51] on span "Adultes" at bounding box center [747, 56] width 30 height 10
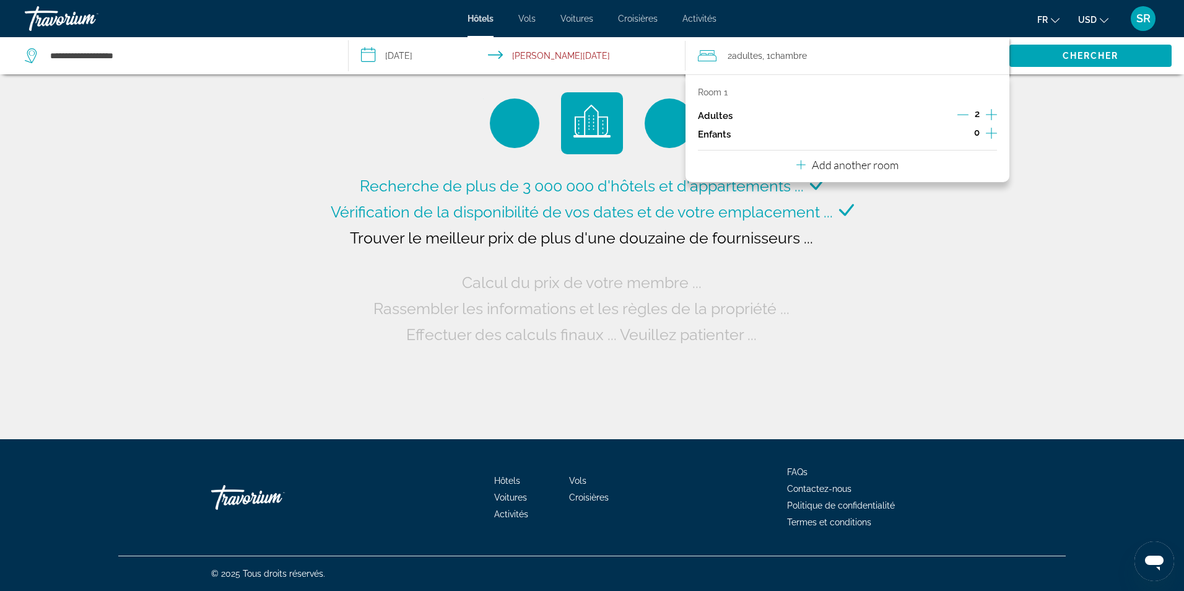
click at [992, 137] on icon "Increment children" at bounding box center [991, 133] width 11 height 11
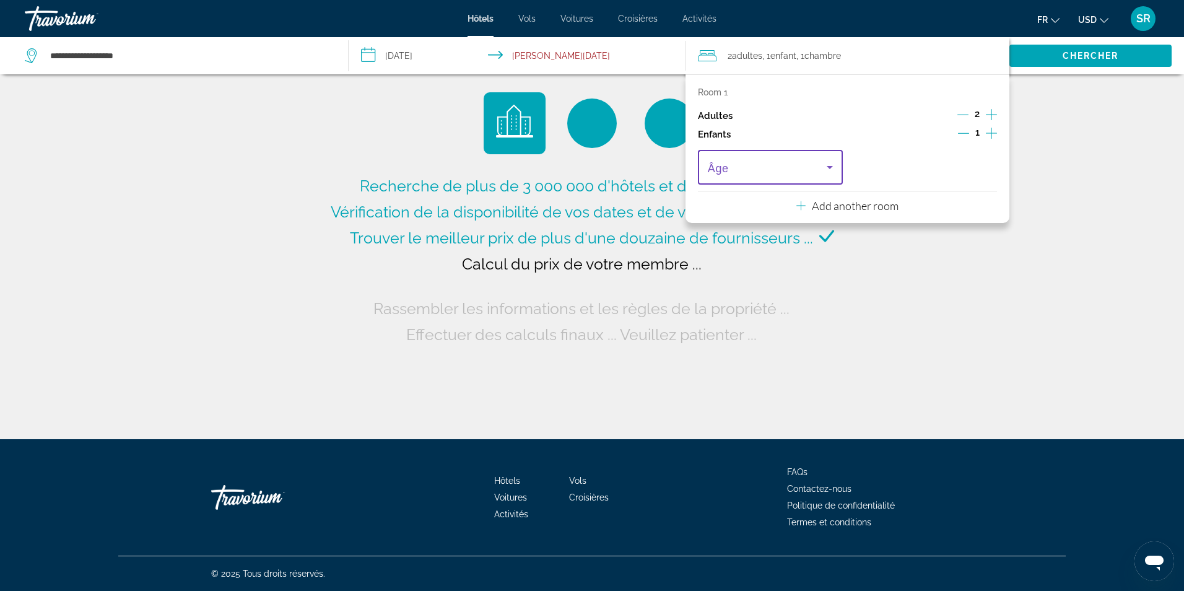
click at [828, 173] on icon "Travelers: 2 adults, 1 child" at bounding box center [830, 167] width 15 height 15
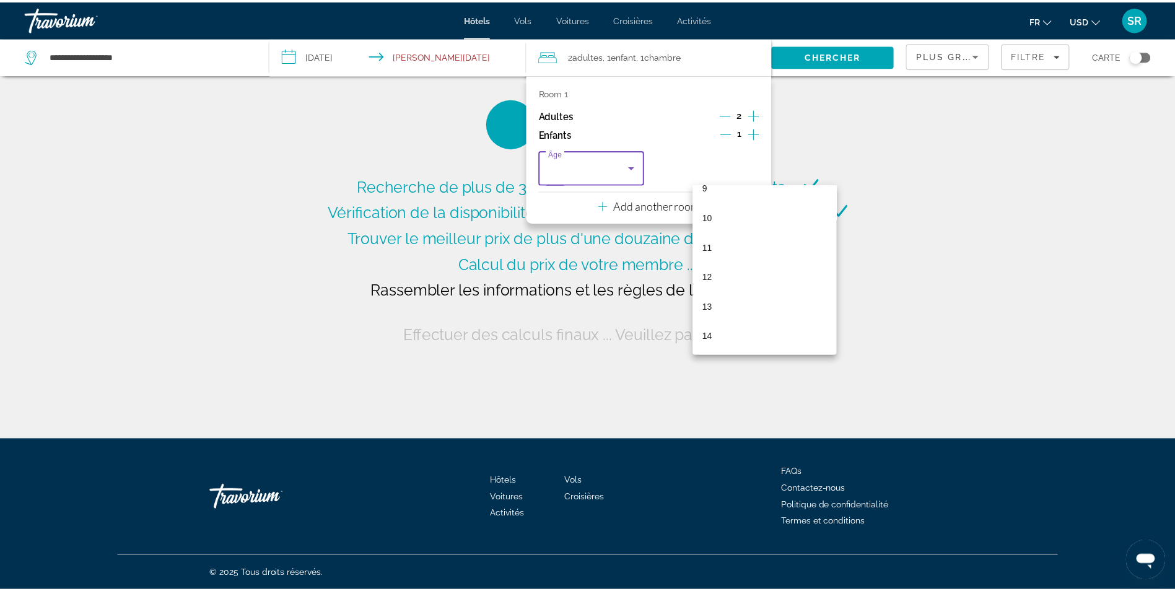
scroll to position [282, 0]
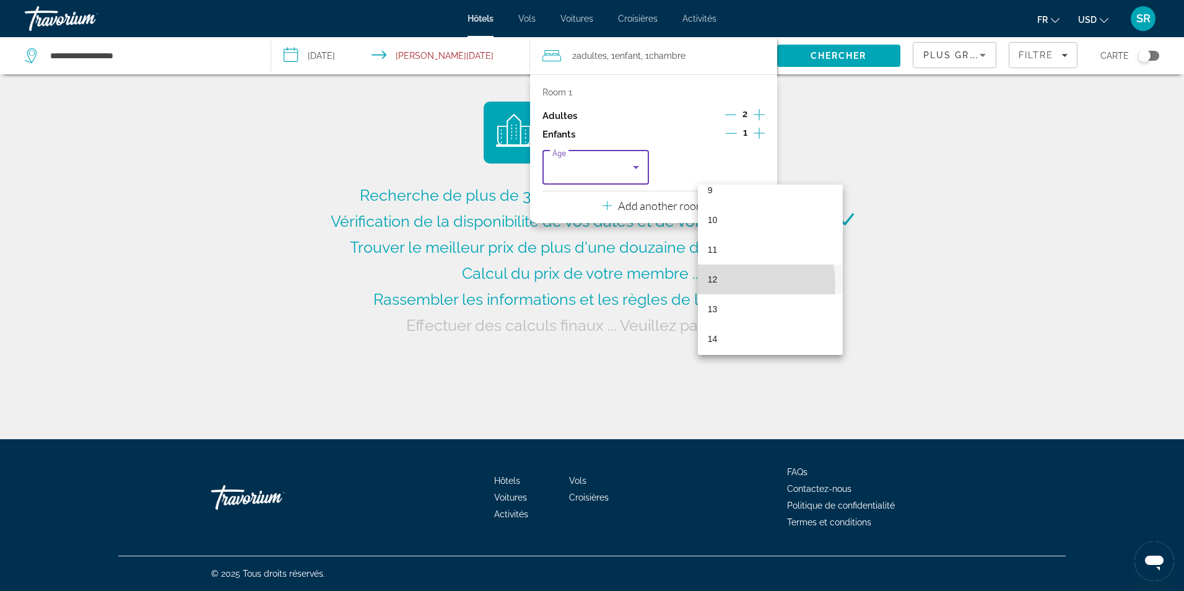
click at [730, 284] on mat-option "12" at bounding box center [770, 280] width 145 height 30
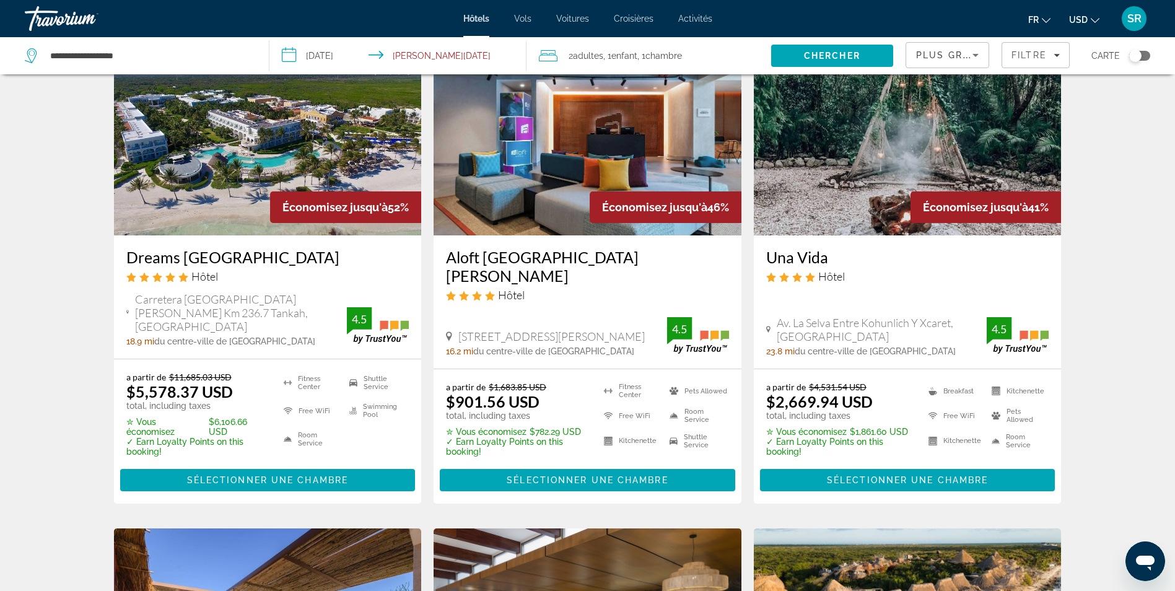
scroll to position [0, 0]
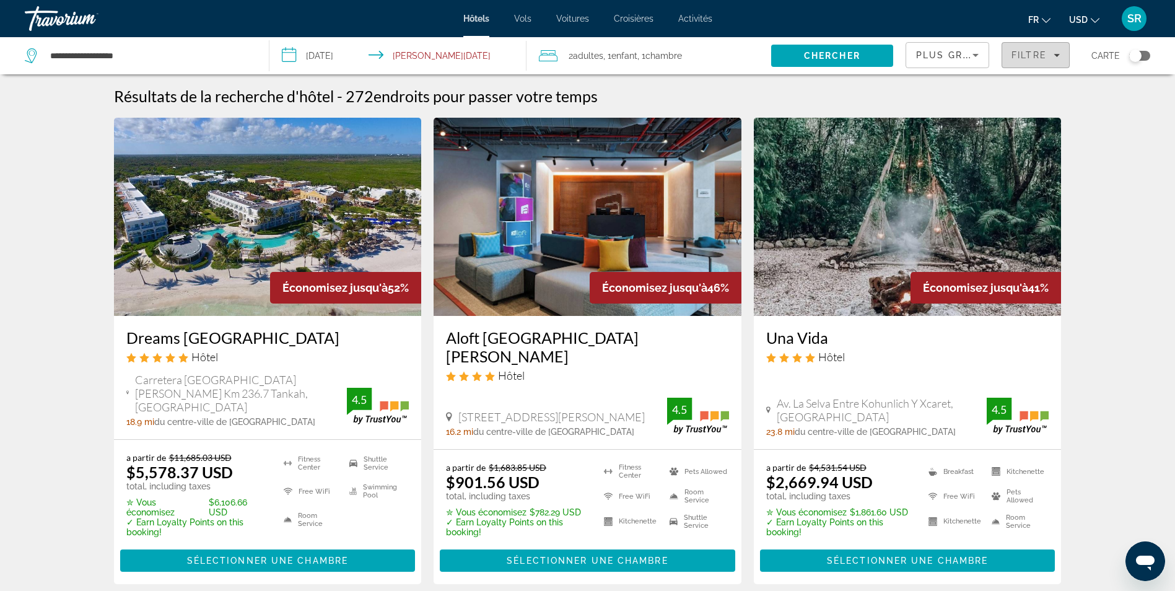
click at [1043, 52] on span "Filtre" at bounding box center [1029, 55] width 35 height 10
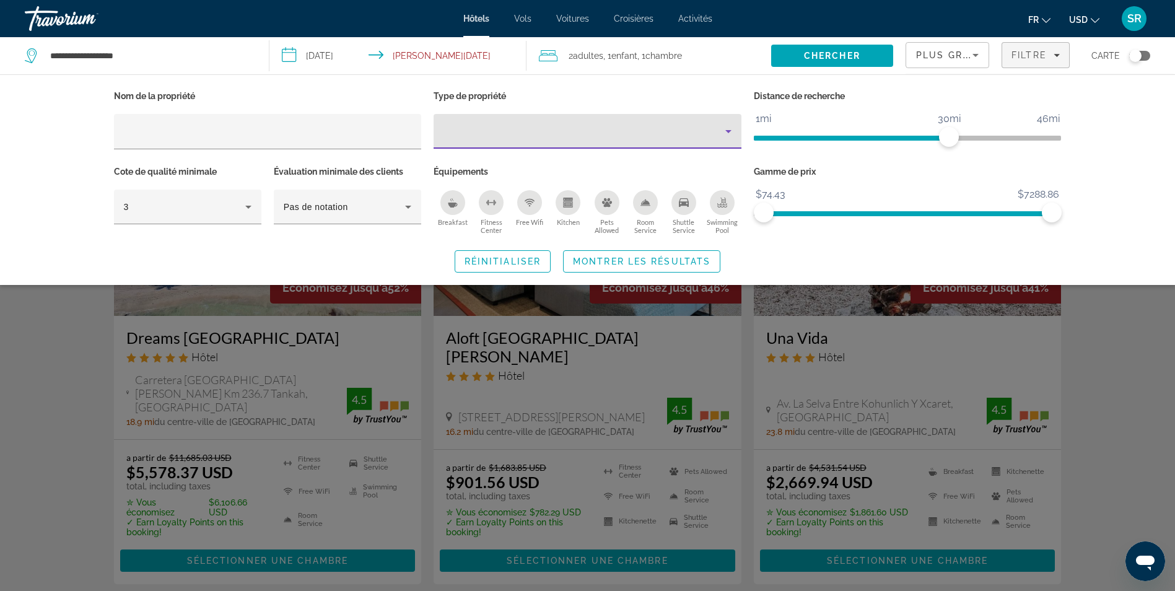
click at [727, 132] on icon "Property type" at bounding box center [728, 131] width 15 height 15
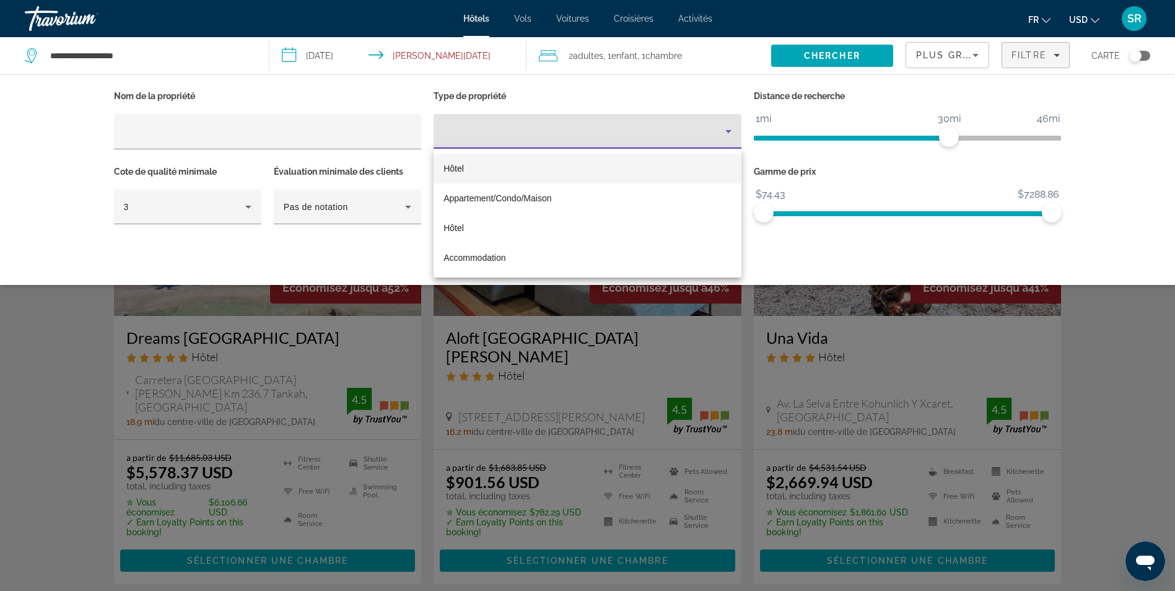
click at [1111, 102] on div at bounding box center [587, 295] width 1175 height 591
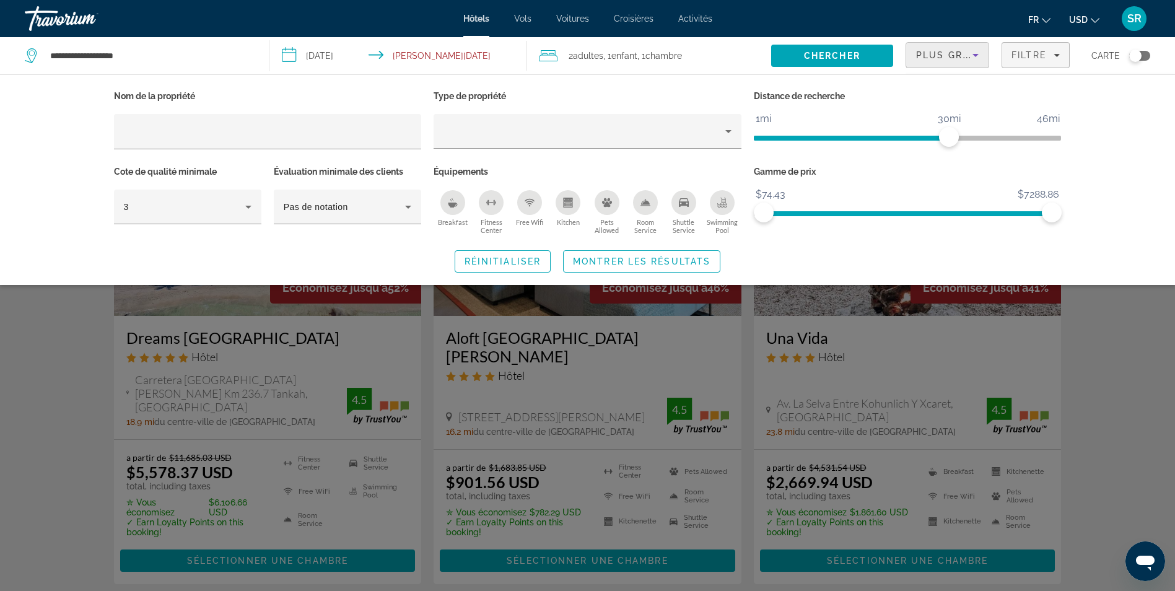
click at [968, 59] on div "Plus grandes économies" at bounding box center [944, 55] width 56 height 15
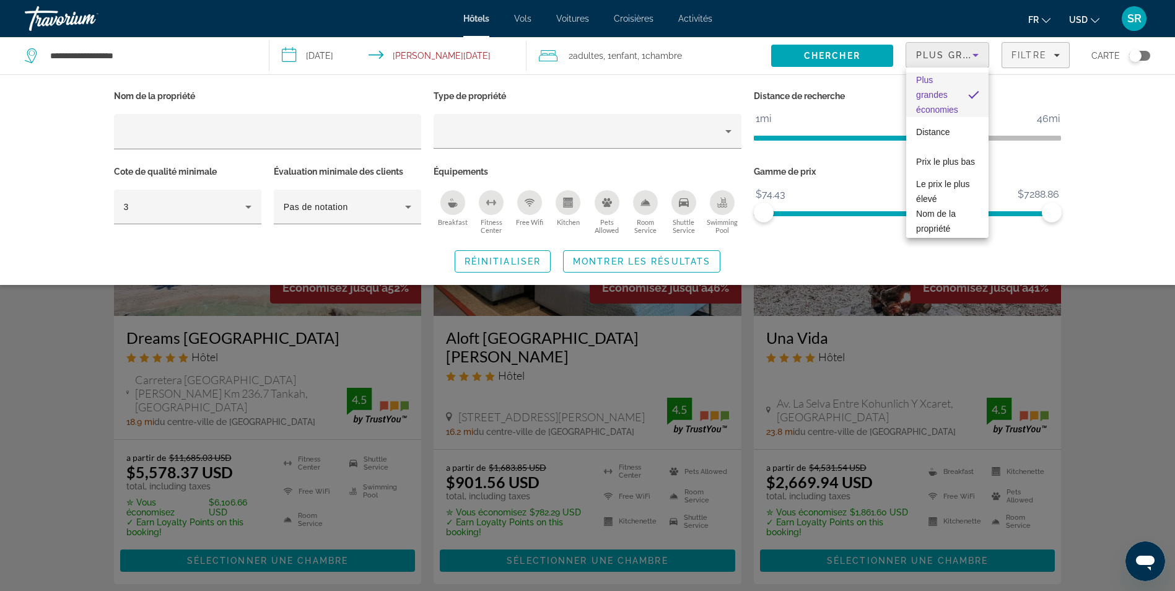
click at [1108, 152] on div at bounding box center [587, 295] width 1175 height 591
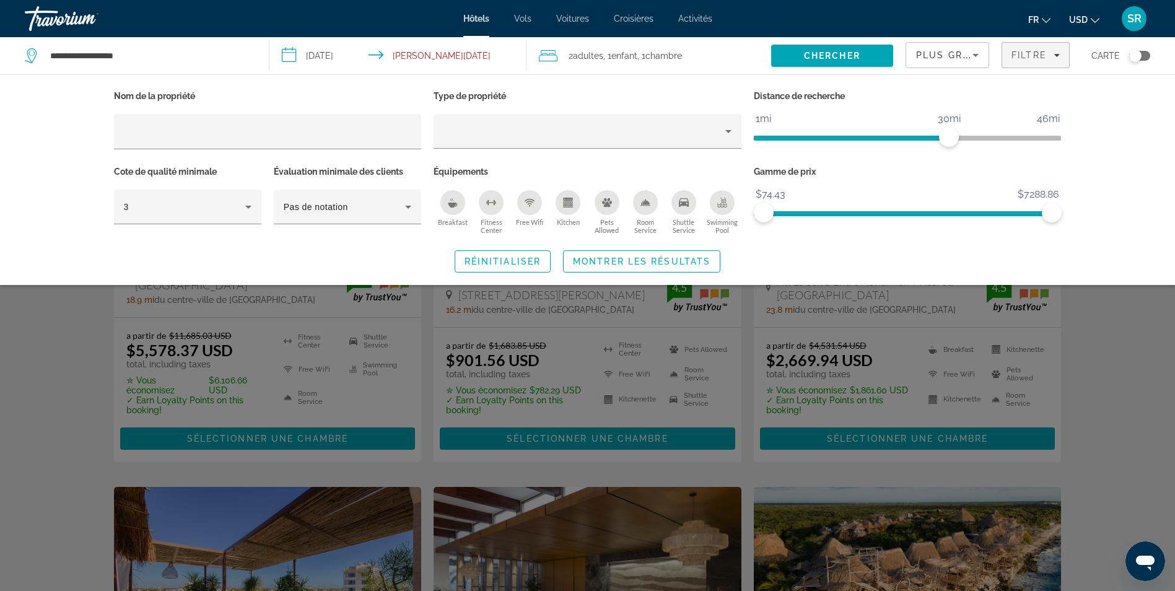
scroll to position [139, 0]
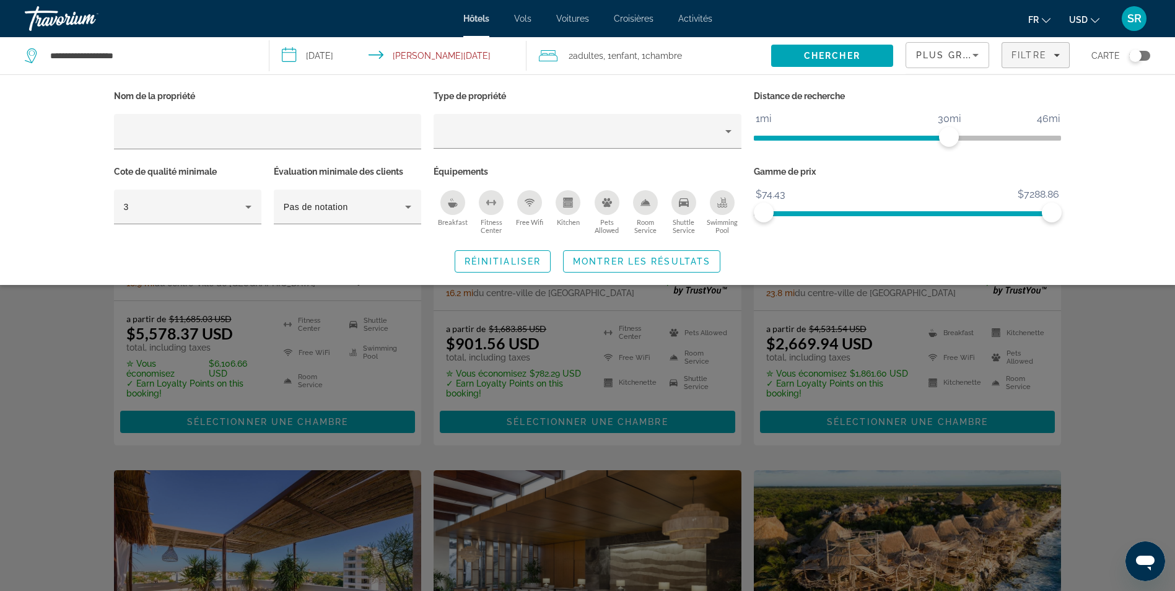
click at [1124, 331] on div "Search widget" at bounding box center [587, 388] width 1175 height 405
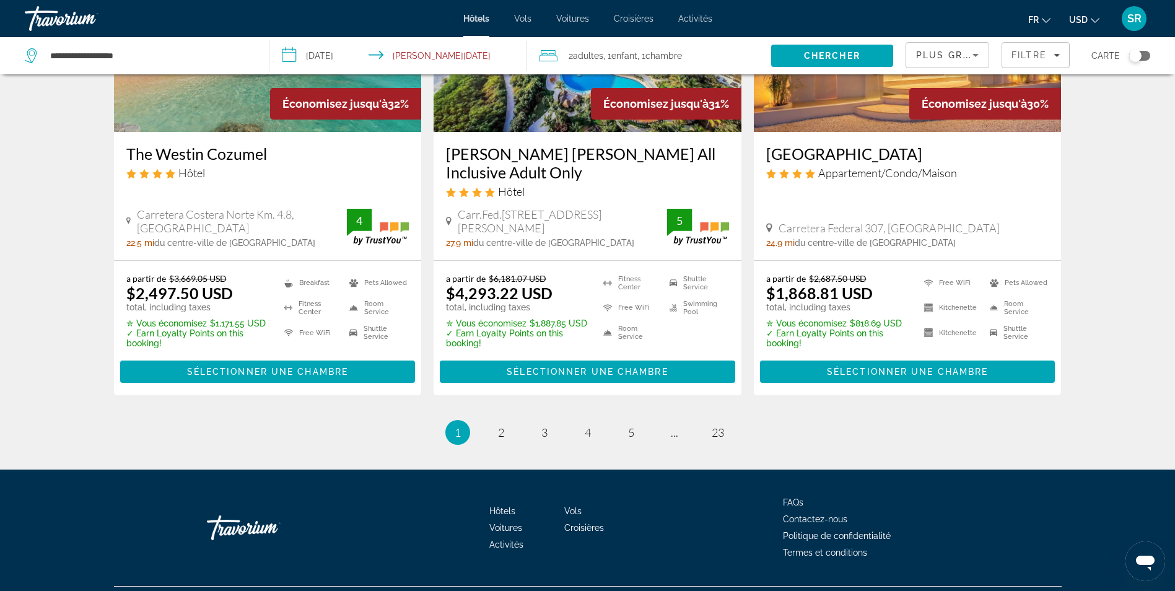
scroll to position [1624, 0]
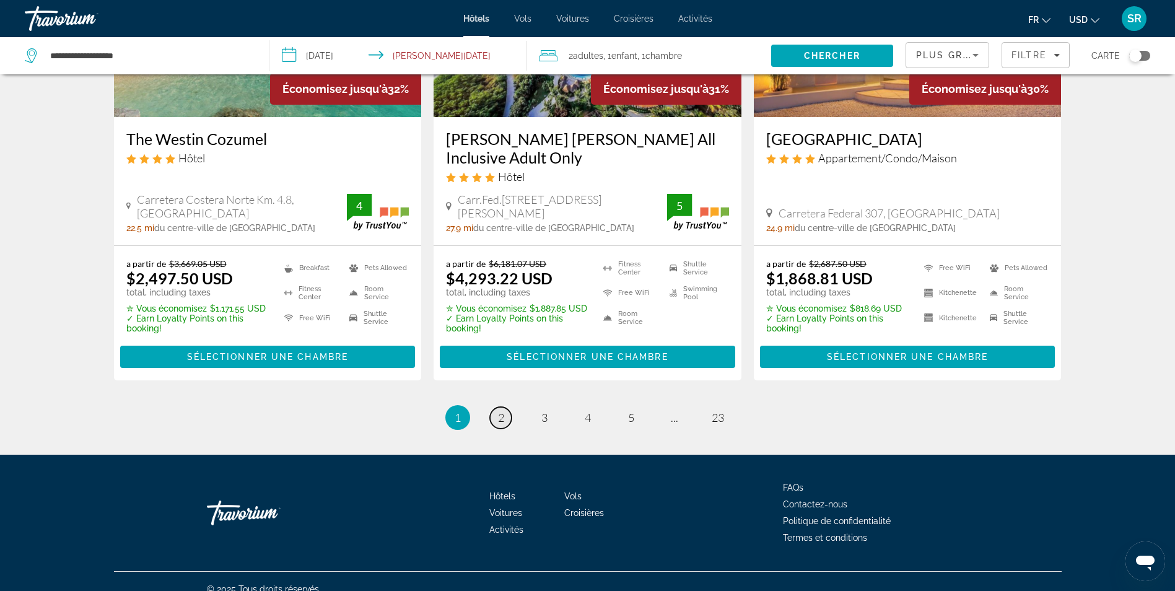
click at [503, 411] on span "2" at bounding box center [501, 418] width 6 height 14
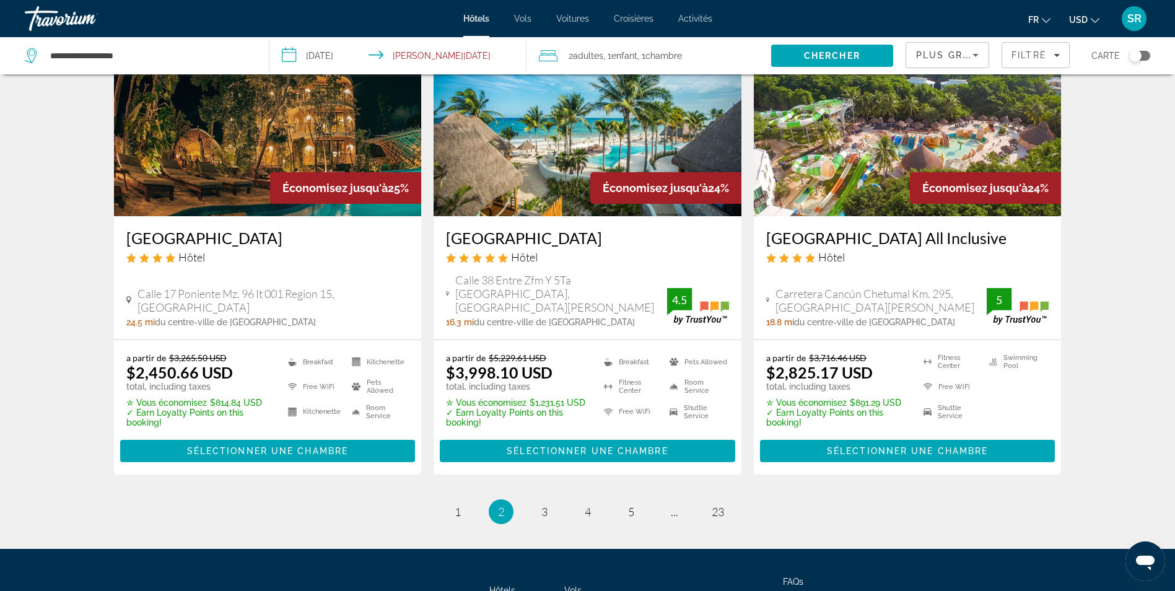
scroll to position [1672, 0]
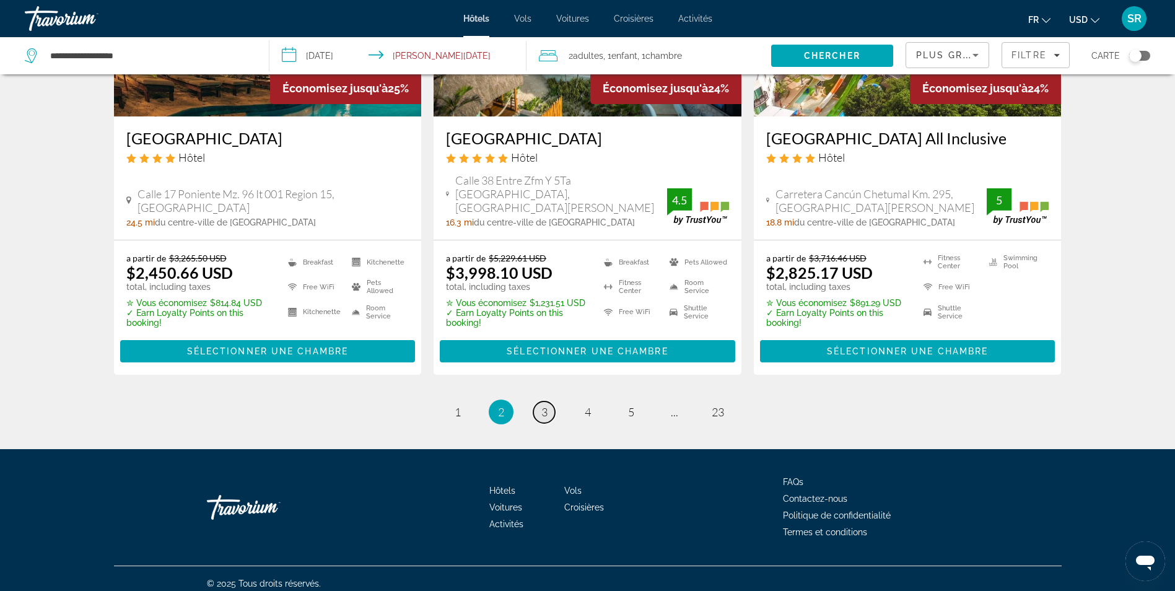
click at [543, 405] on span "3" at bounding box center [544, 412] width 6 height 14
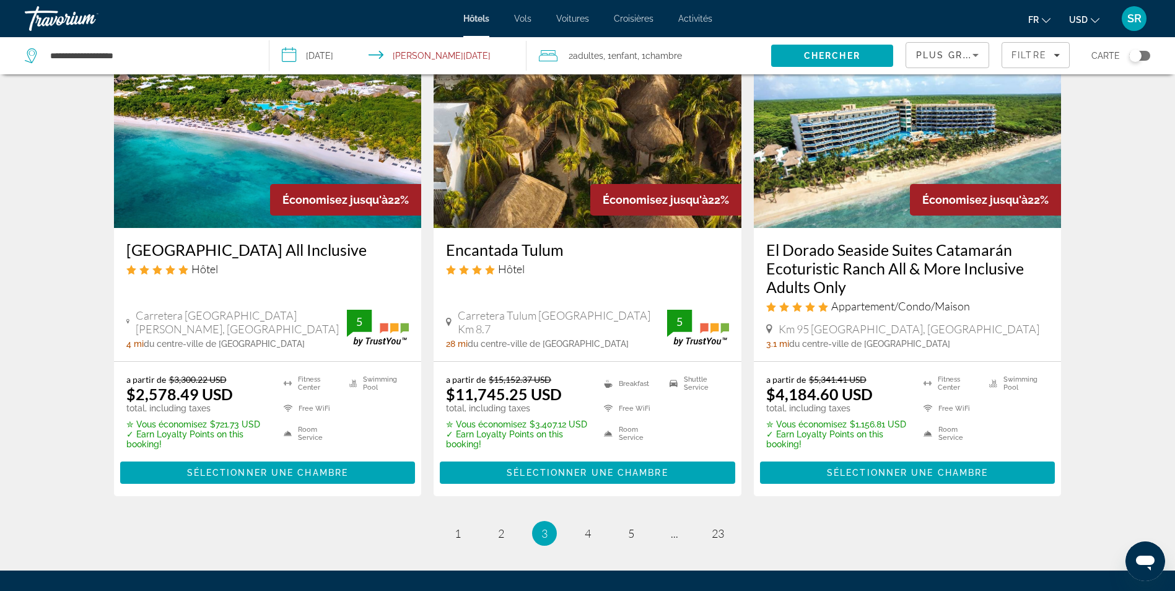
scroll to position [1562, 0]
click at [582, 523] on link "page 4" at bounding box center [588, 534] width 22 height 22
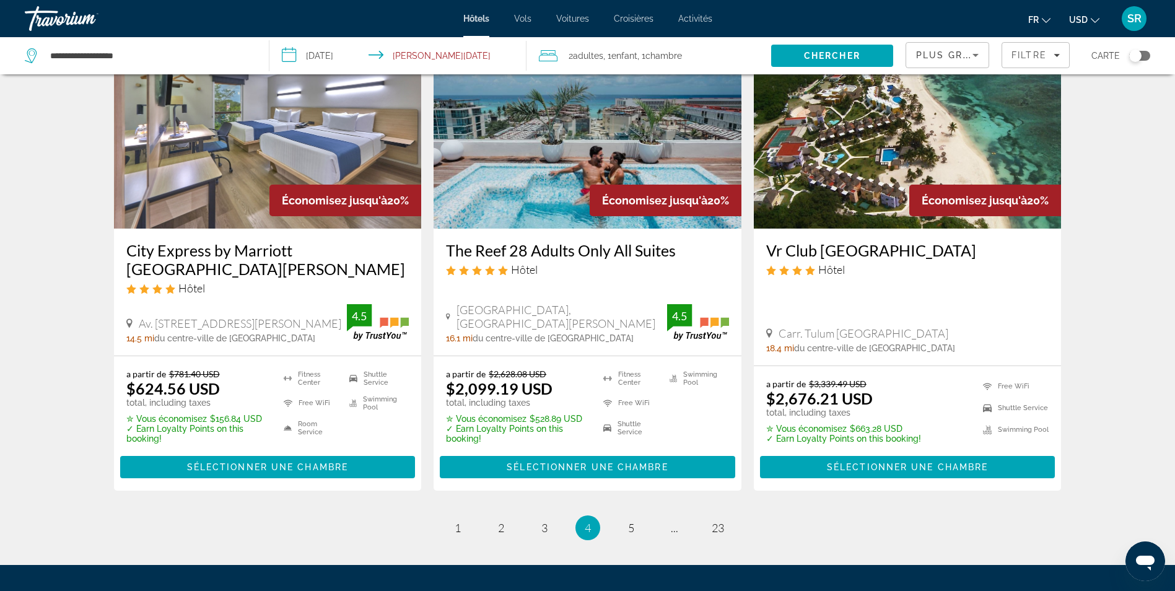
scroll to position [1581, 0]
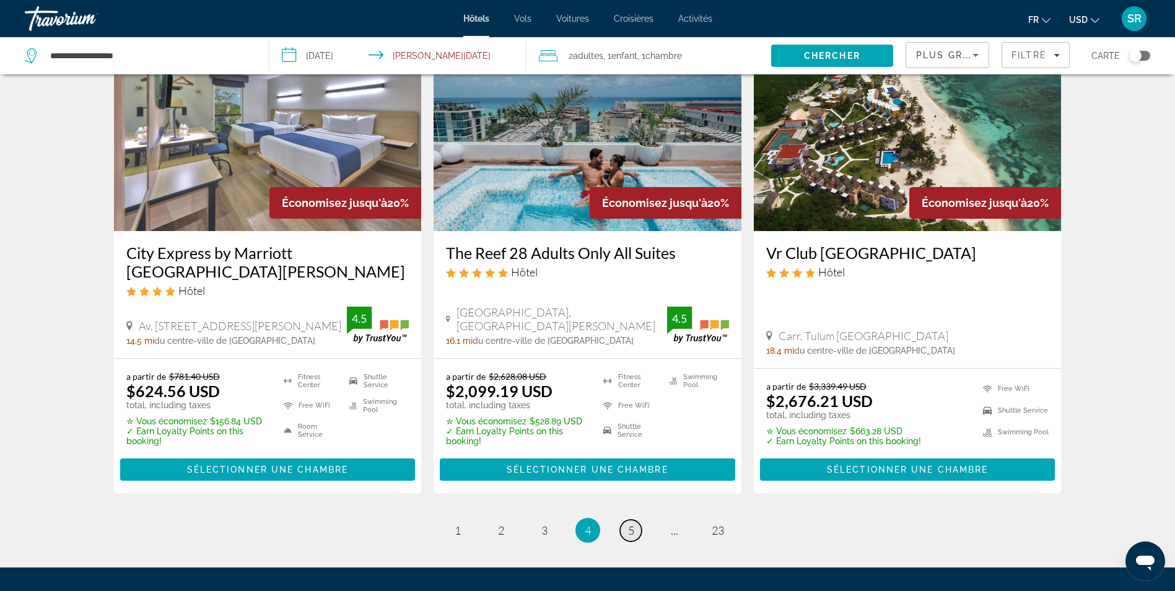
click at [633, 523] on span "5" at bounding box center [631, 530] width 6 height 14
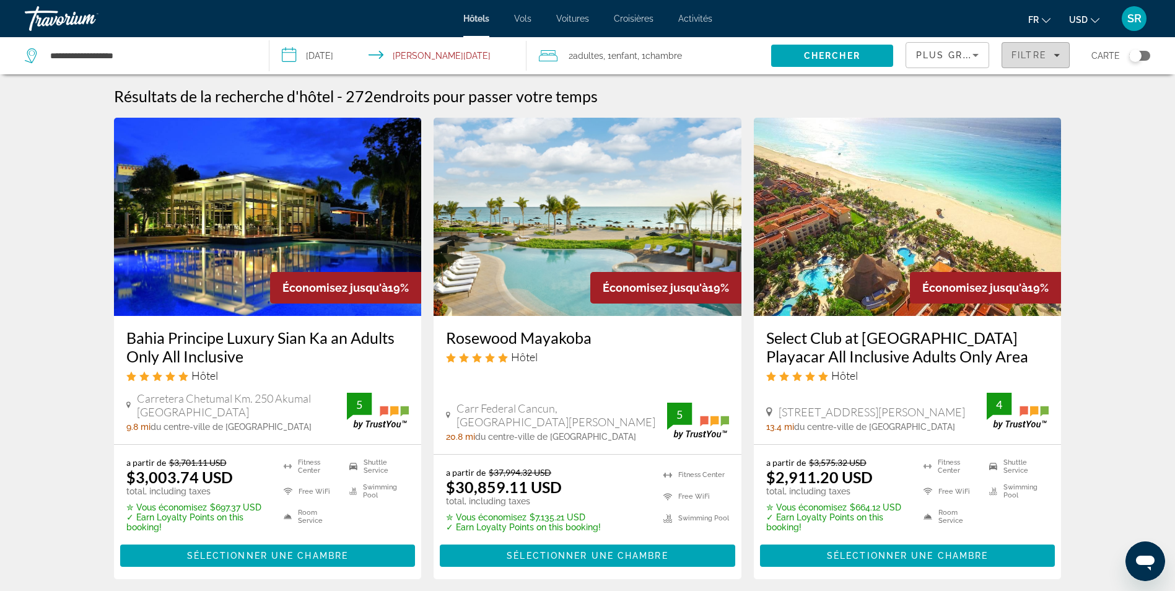
click at [1031, 53] on span "Filtre" at bounding box center [1029, 55] width 35 height 10
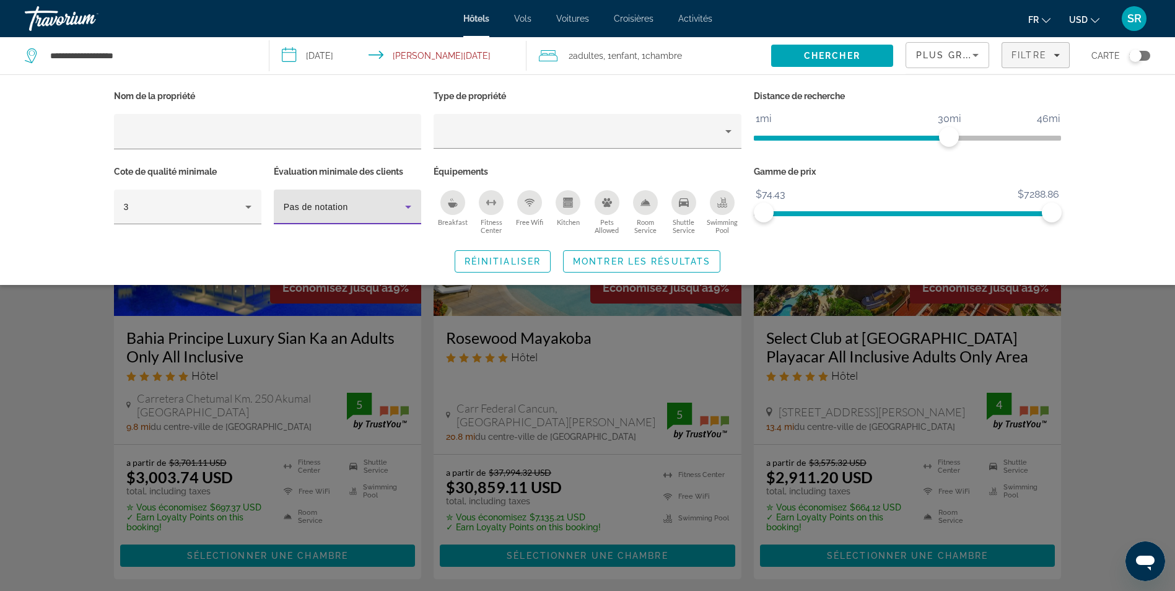
click at [348, 212] on div "Pas de notation" at bounding box center [344, 206] width 121 height 15
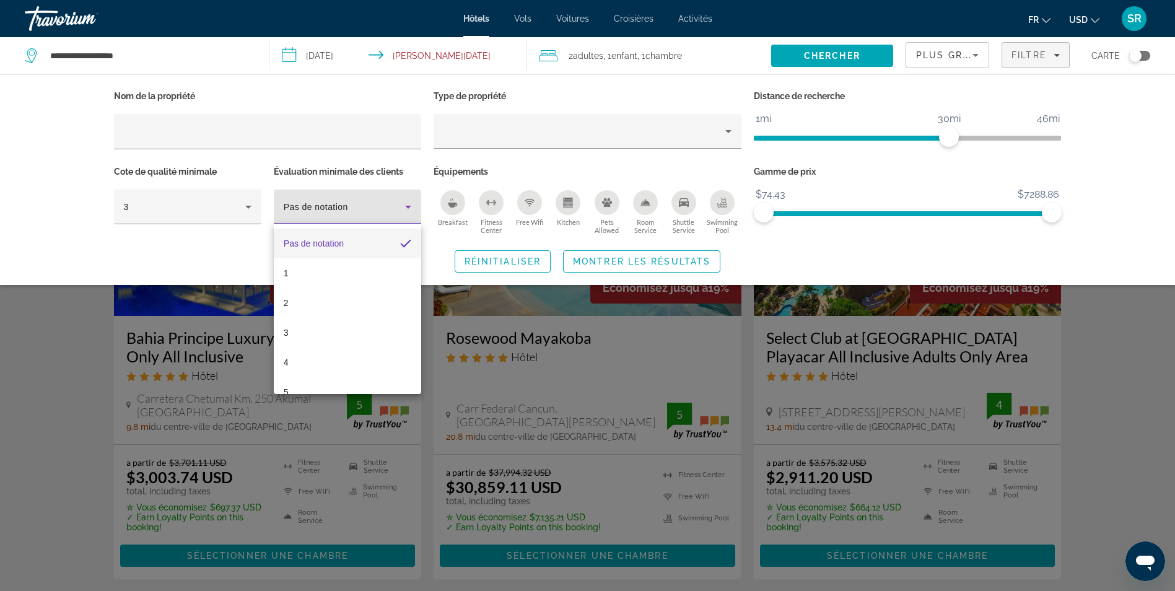
click at [348, 212] on div at bounding box center [587, 295] width 1175 height 591
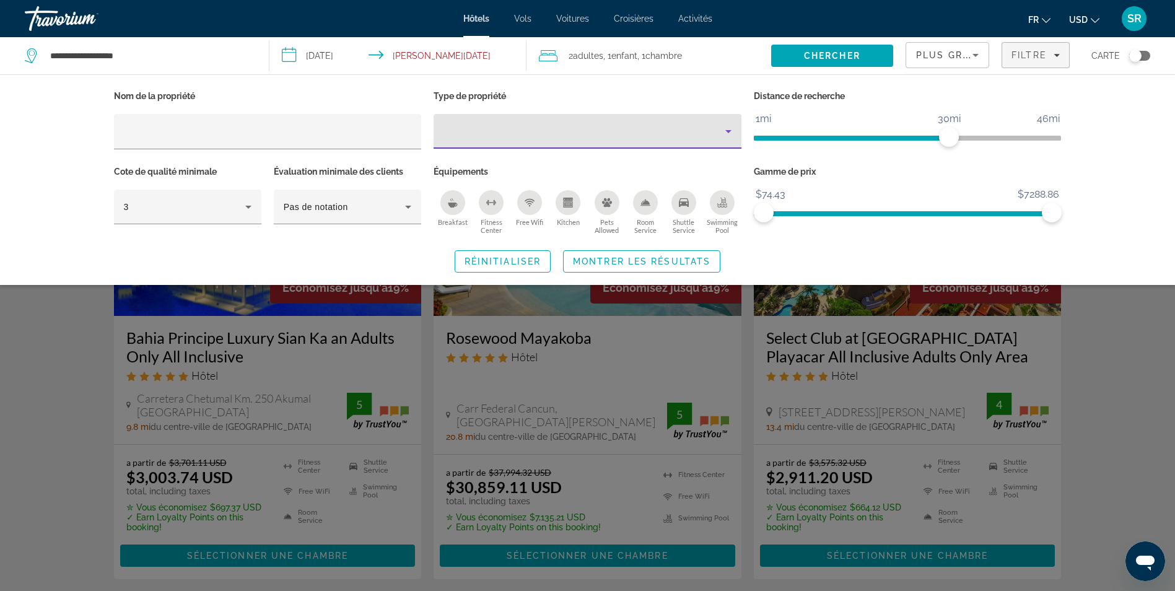
click at [714, 134] on div "Property type" at bounding box center [585, 131] width 282 height 15
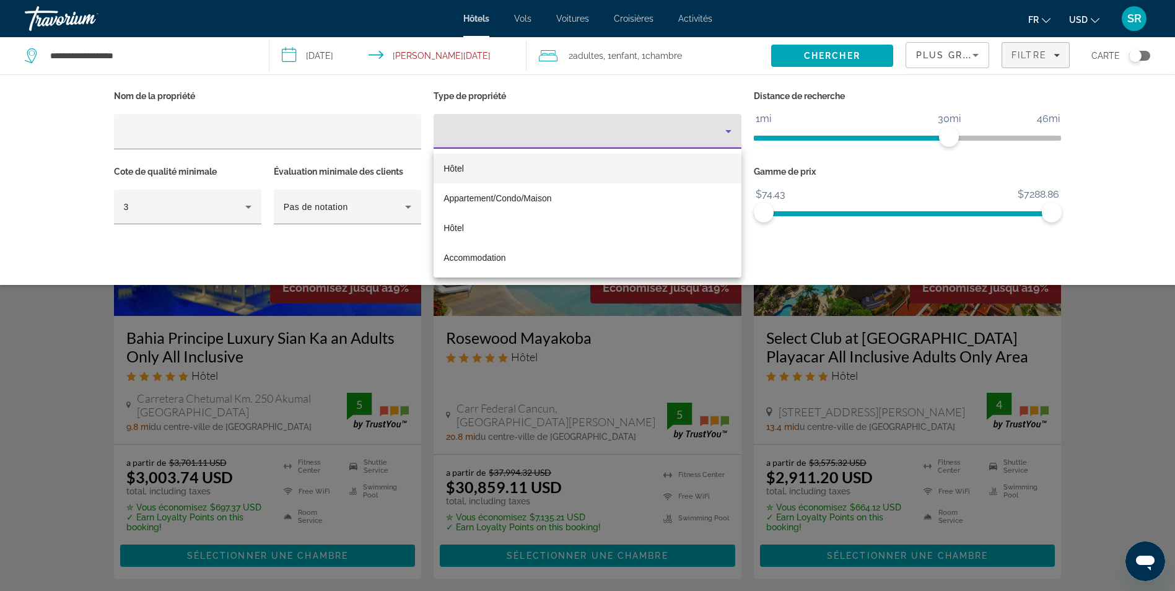
click at [714, 134] on div at bounding box center [587, 295] width 1175 height 591
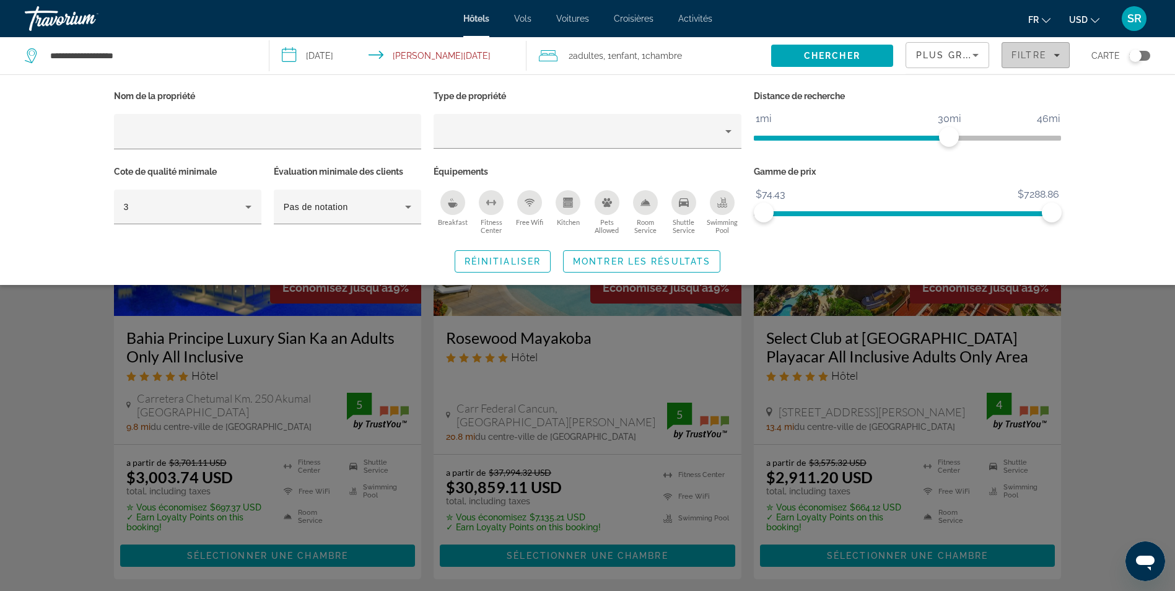
click at [1051, 62] on span "Filters" at bounding box center [1035, 55] width 67 height 30
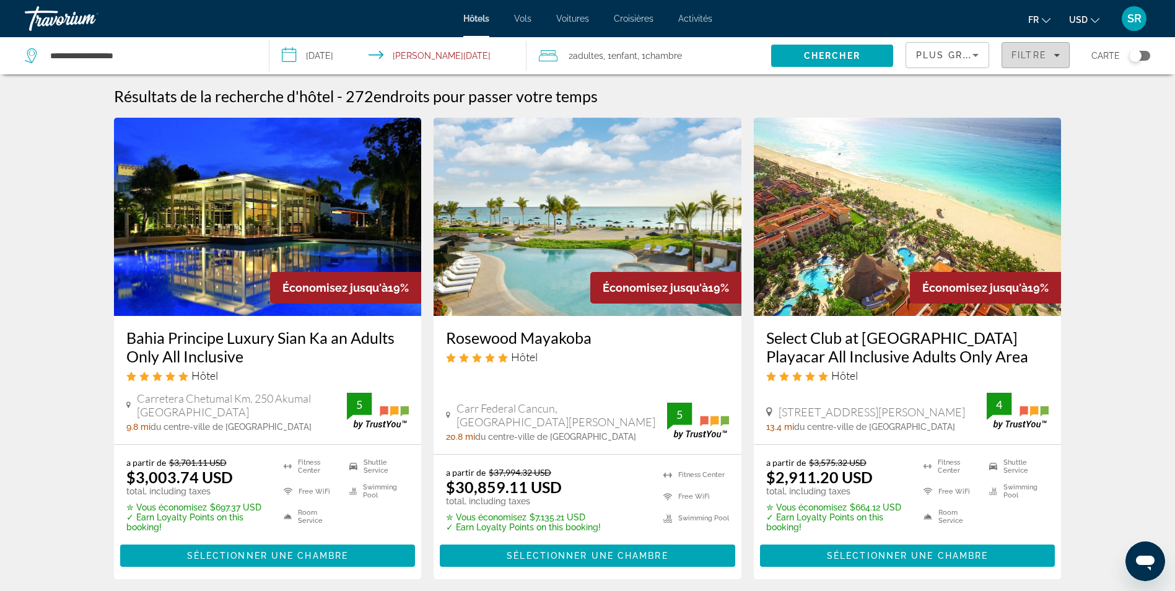
click at [1051, 62] on span "Filters" at bounding box center [1035, 55] width 67 height 30
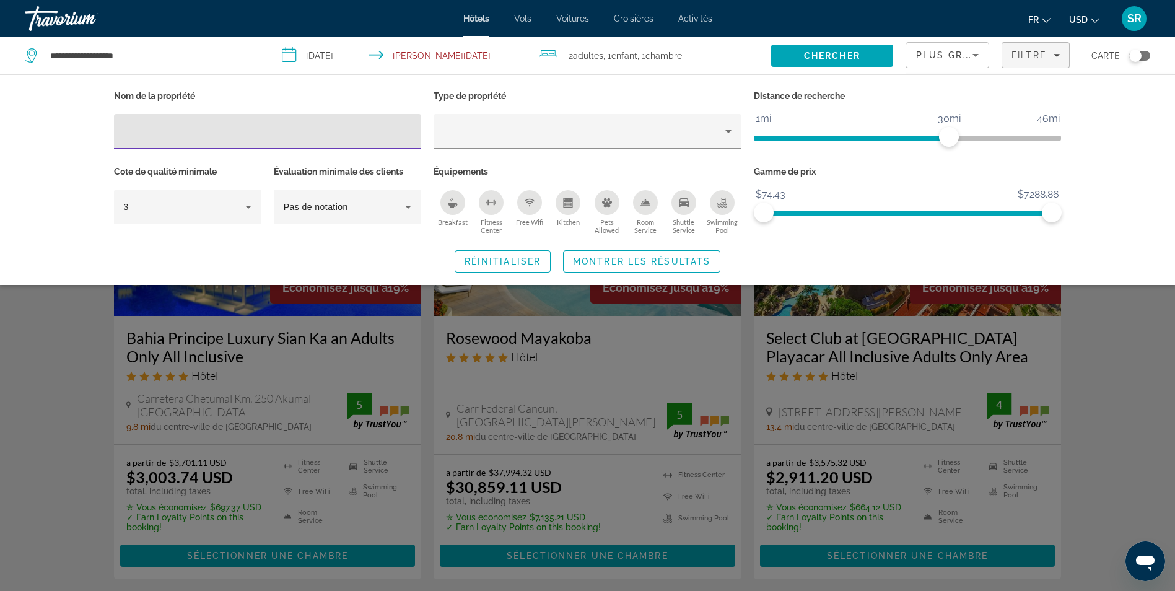
click at [962, 57] on span "Plus grandes économies" at bounding box center [990, 55] width 148 height 10
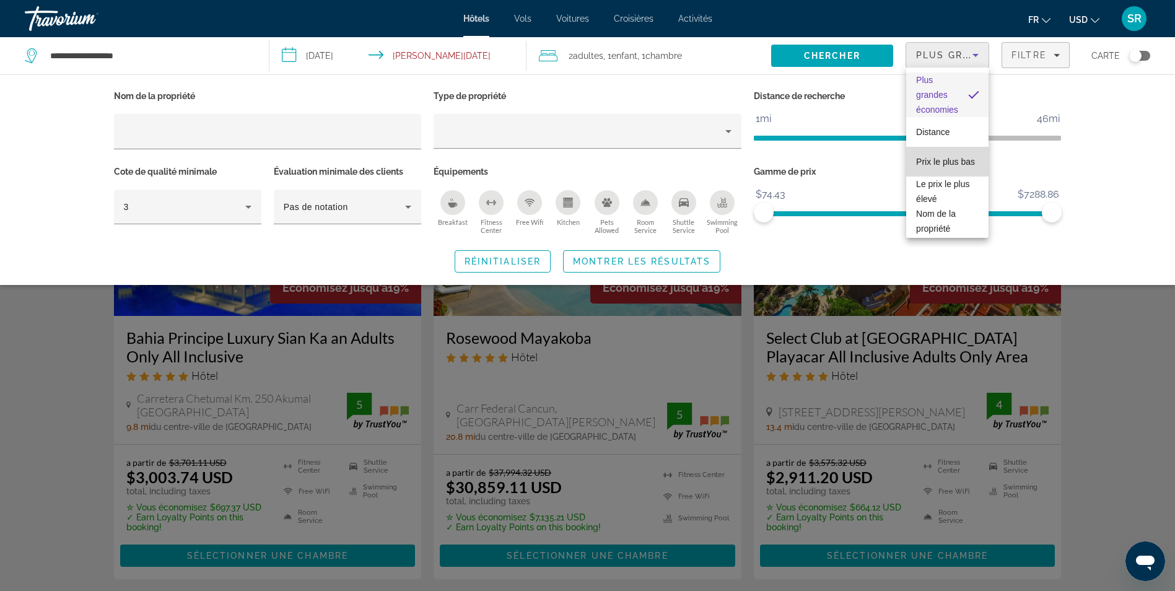
click at [961, 162] on span "Prix le plus bas" at bounding box center [945, 161] width 59 height 15
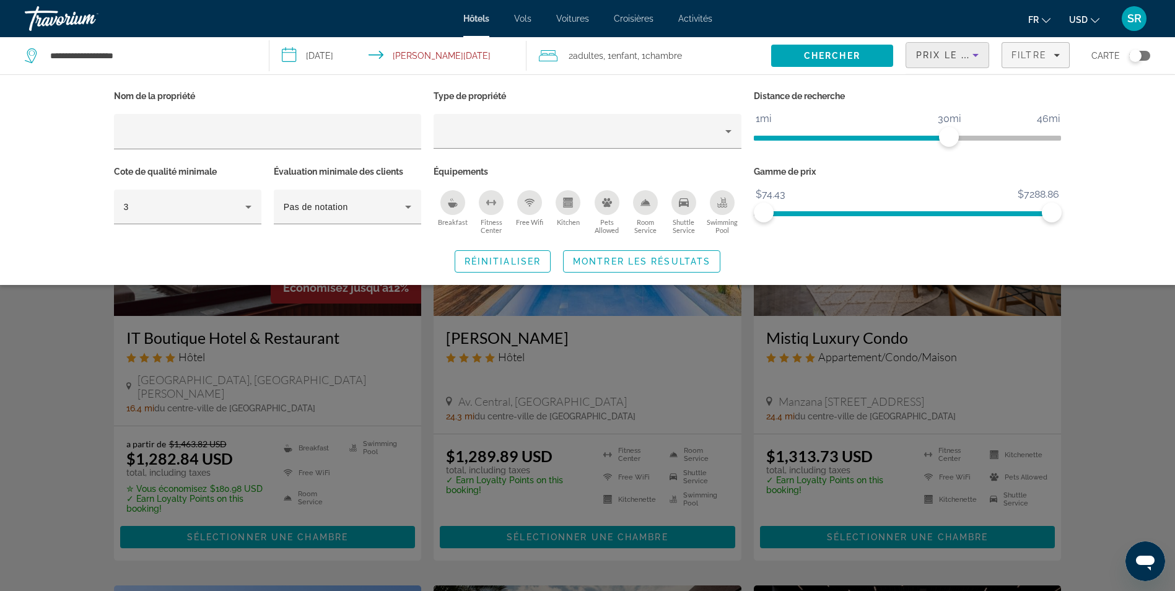
click at [974, 53] on icon "Sort by" at bounding box center [975, 55] width 15 height 15
click at [1150, 196] on div at bounding box center [587, 295] width 1175 height 591
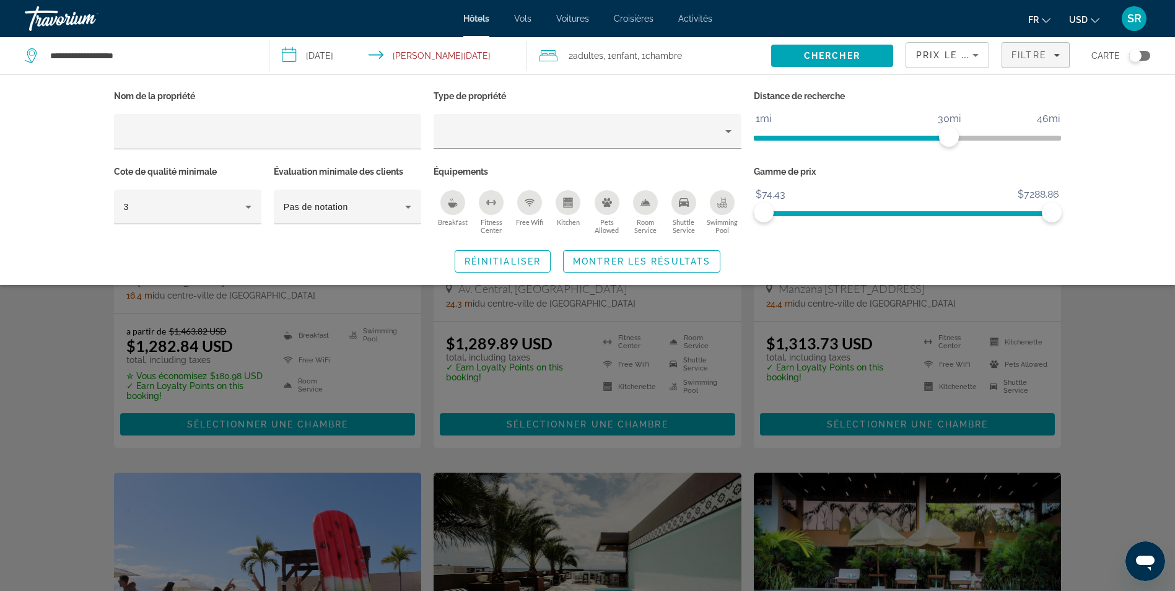
scroll to position [125, 0]
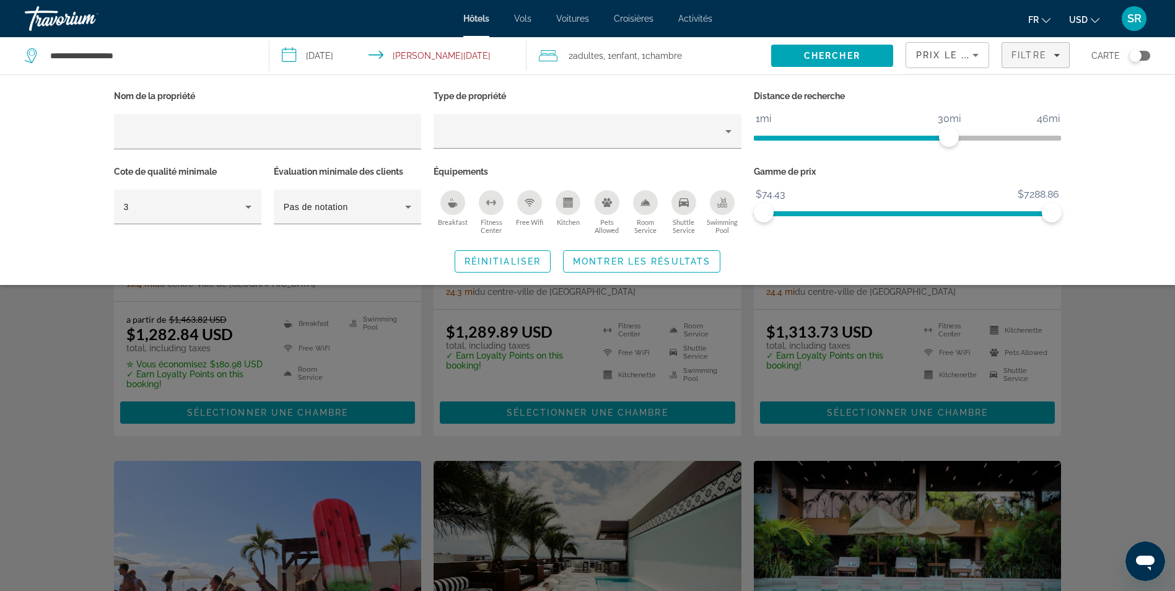
click at [1137, 320] on div "Search widget" at bounding box center [587, 388] width 1175 height 405
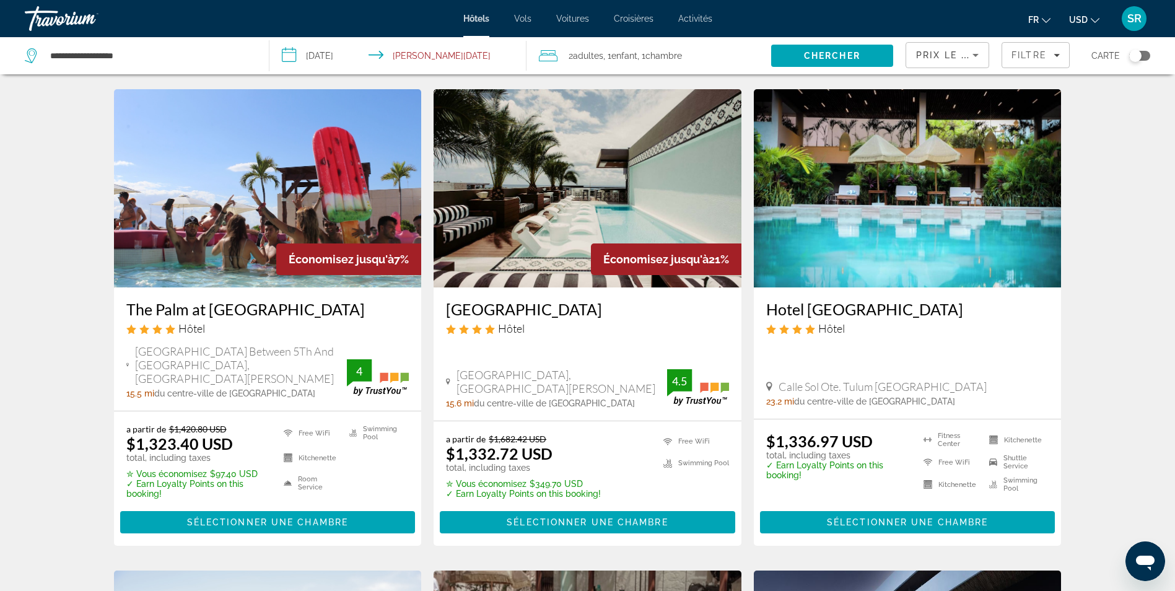
scroll to position [494, 0]
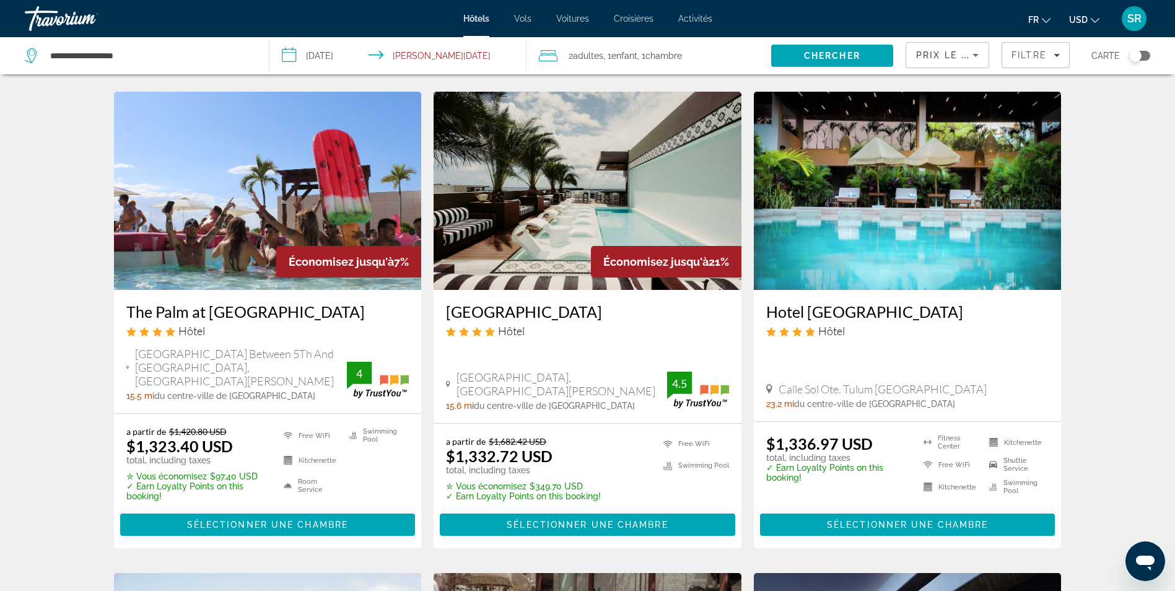
click at [525, 201] on img "Main content" at bounding box center [588, 191] width 308 height 198
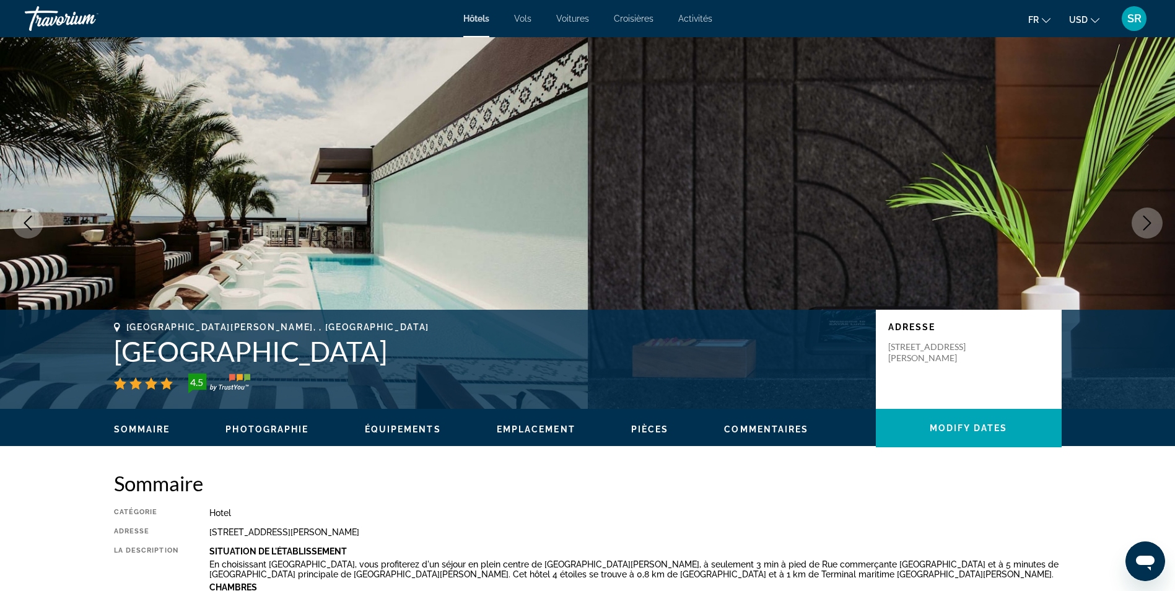
click at [1148, 219] on icon "Next image" at bounding box center [1147, 223] width 15 height 15
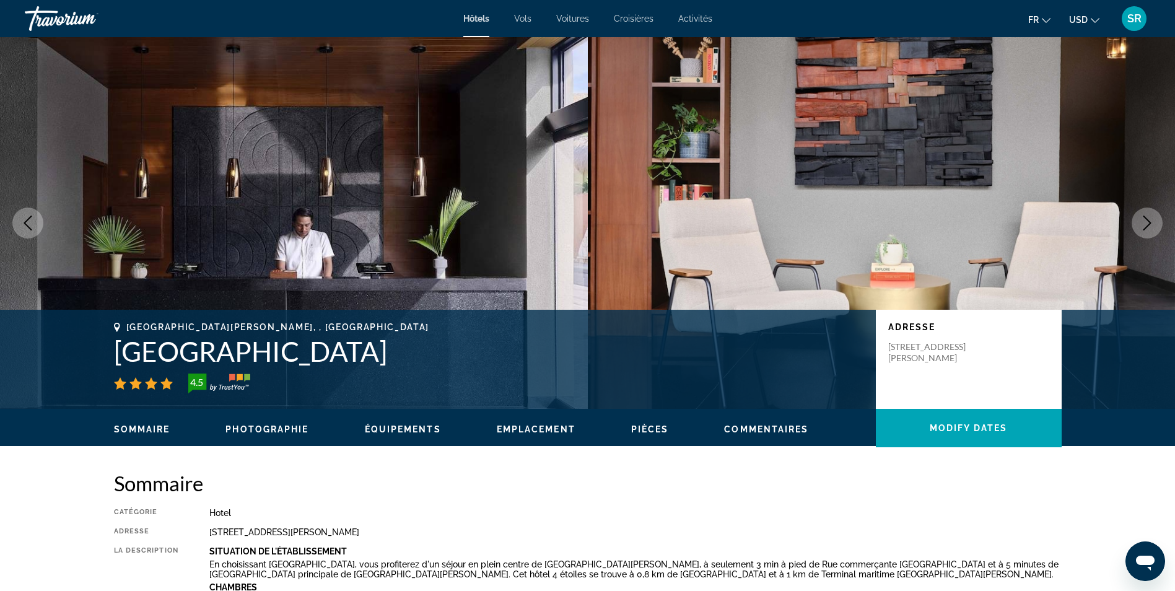
click at [1148, 219] on icon "Next image" at bounding box center [1147, 223] width 15 height 15
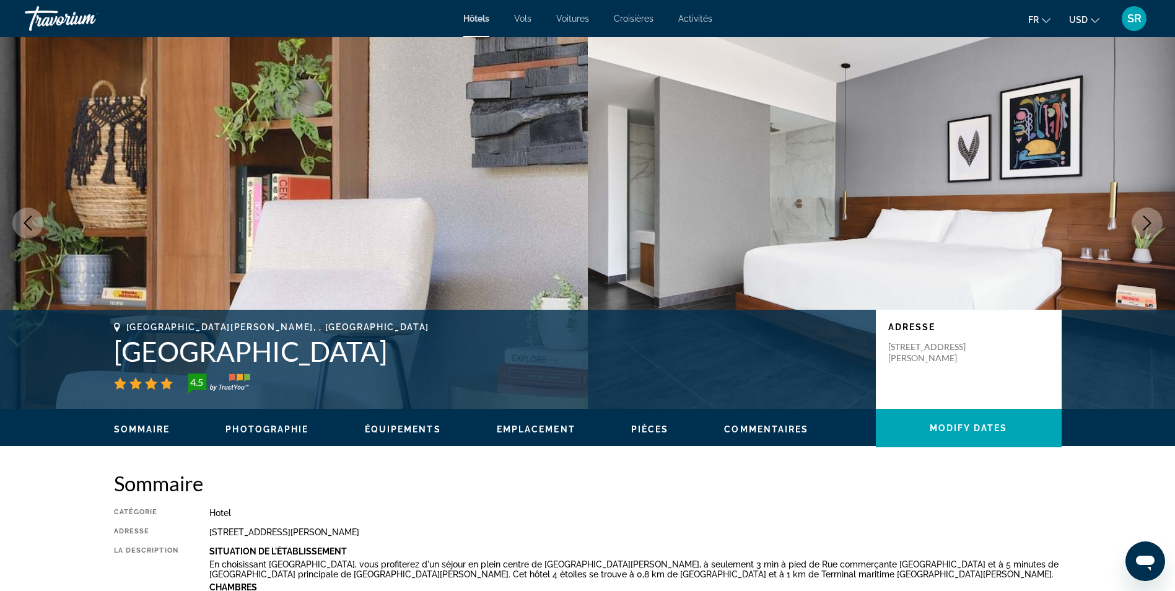
click at [1148, 219] on icon "Next image" at bounding box center [1147, 223] width 15 height 15
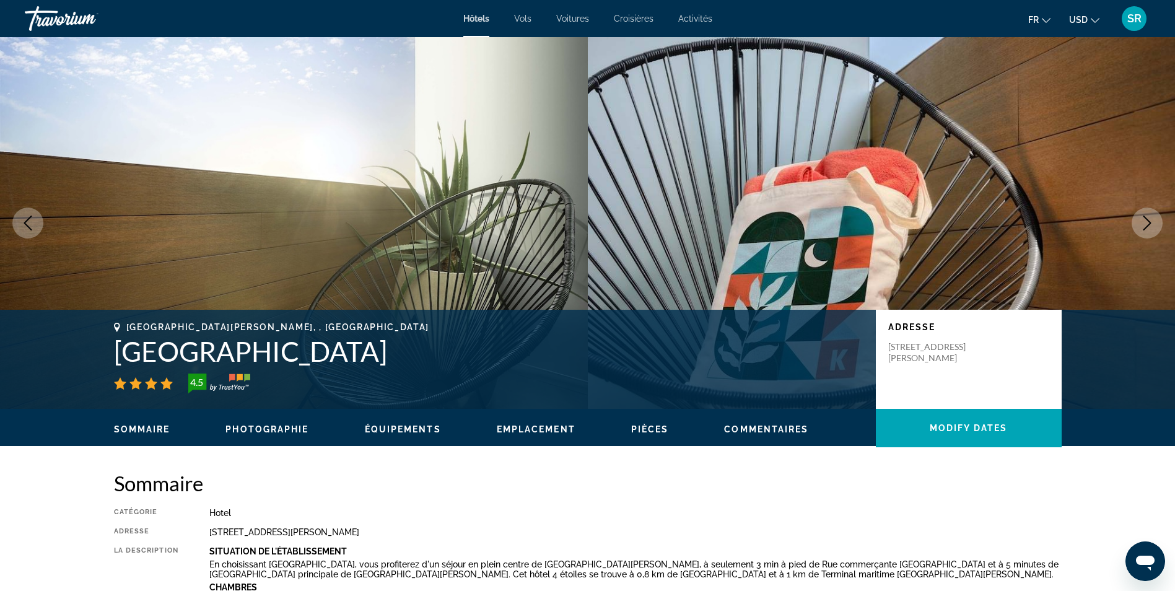
click at [1148, 219] on icon "Next image" at bounding box center [1147, 223] width 15 height 15
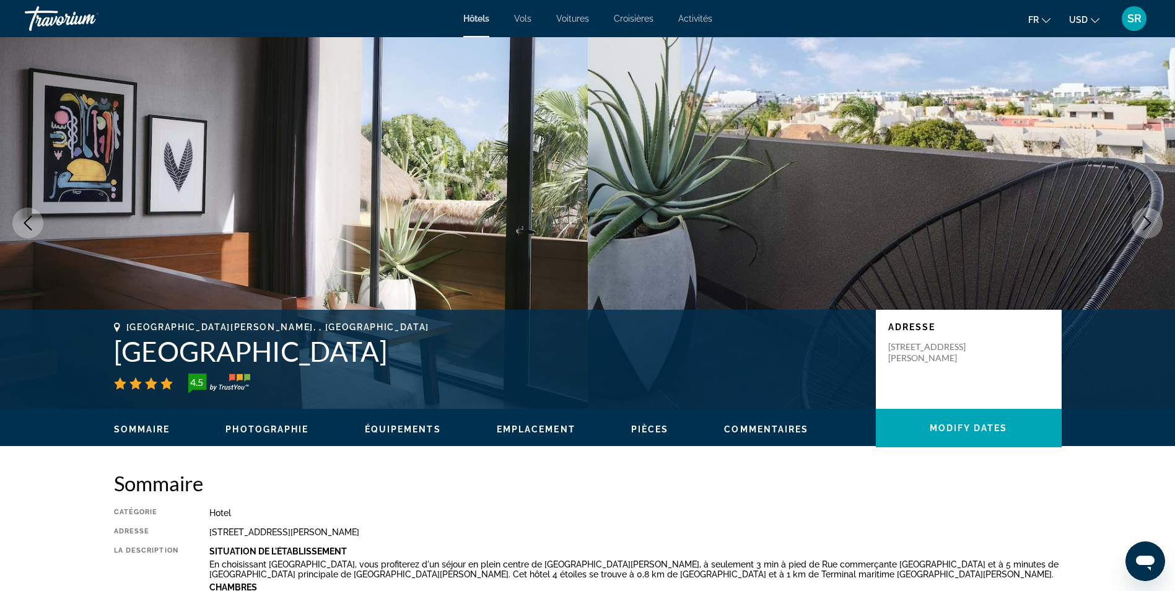
click at [1148, 219] on icon "Next image" at bounding box center [1147, 223] width 15 height 15
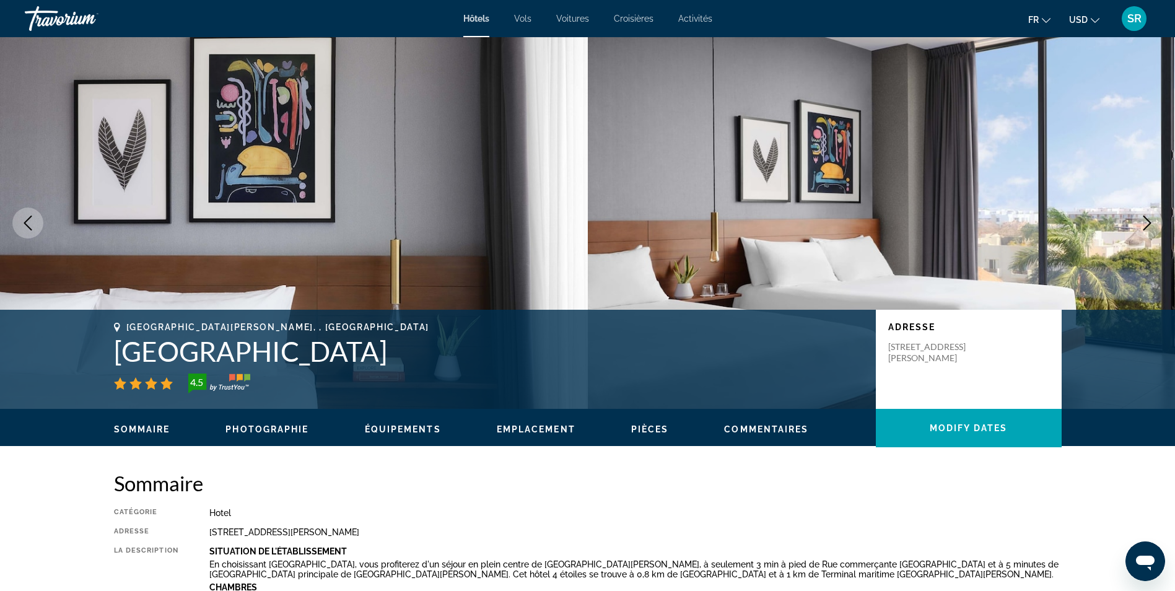
click at [1148, 219] on icon "Next image" at bounding box center [1147, 223] width 15 height 15
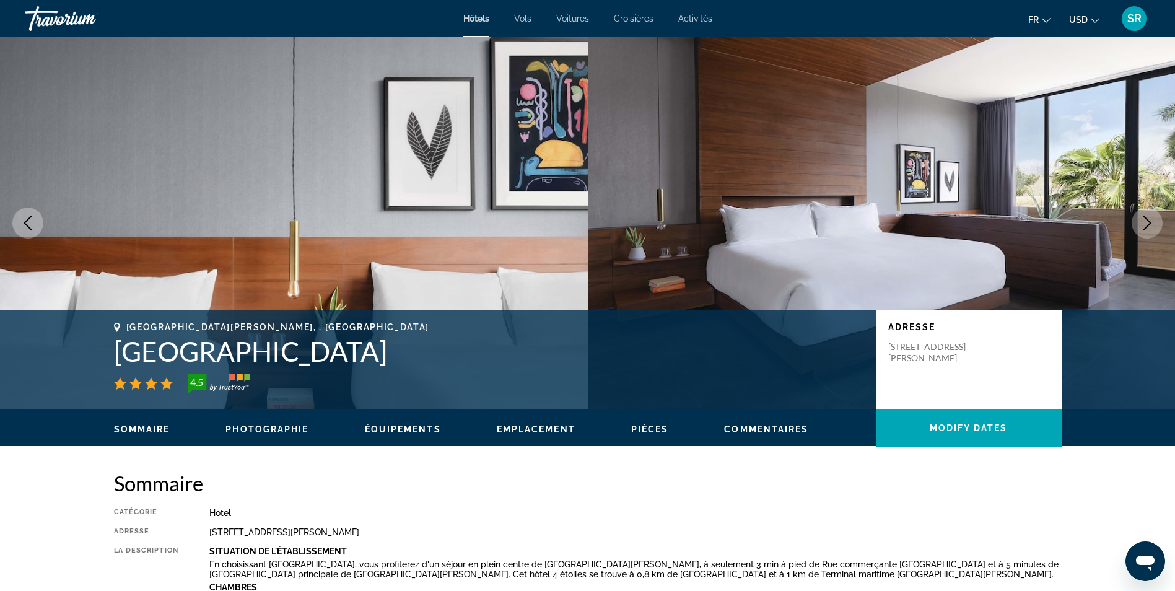
click at [1148, 219] on icon "Next image" at bounding box center [1147, 223] width 15 height 15
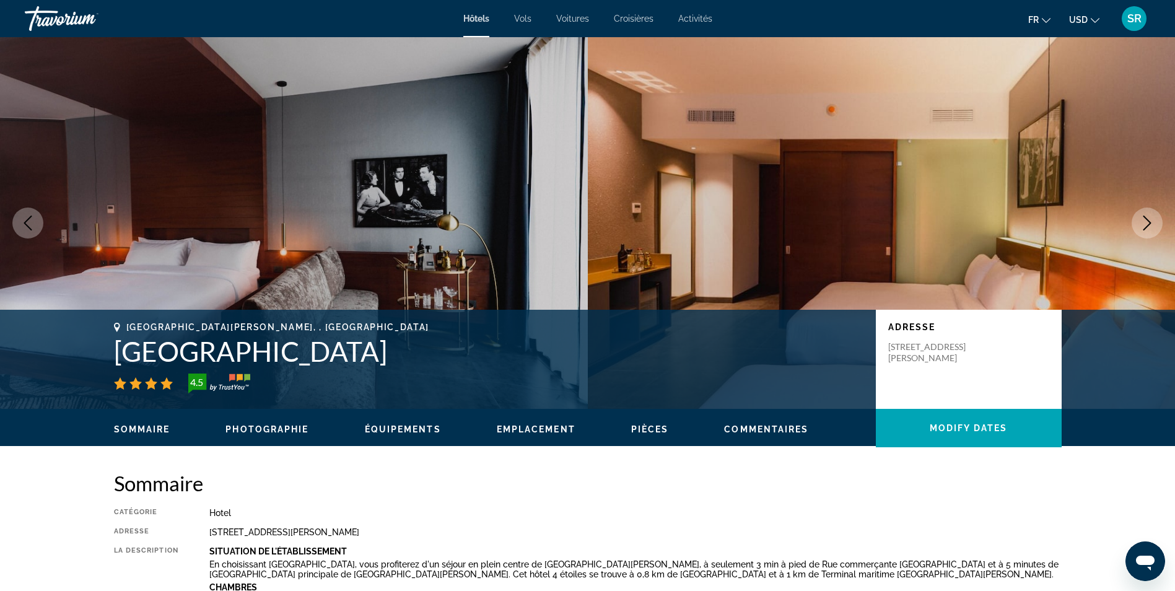
click at [1148, 219] on icon "Next image" at bounding box center [1147, 223] width 15 height 15
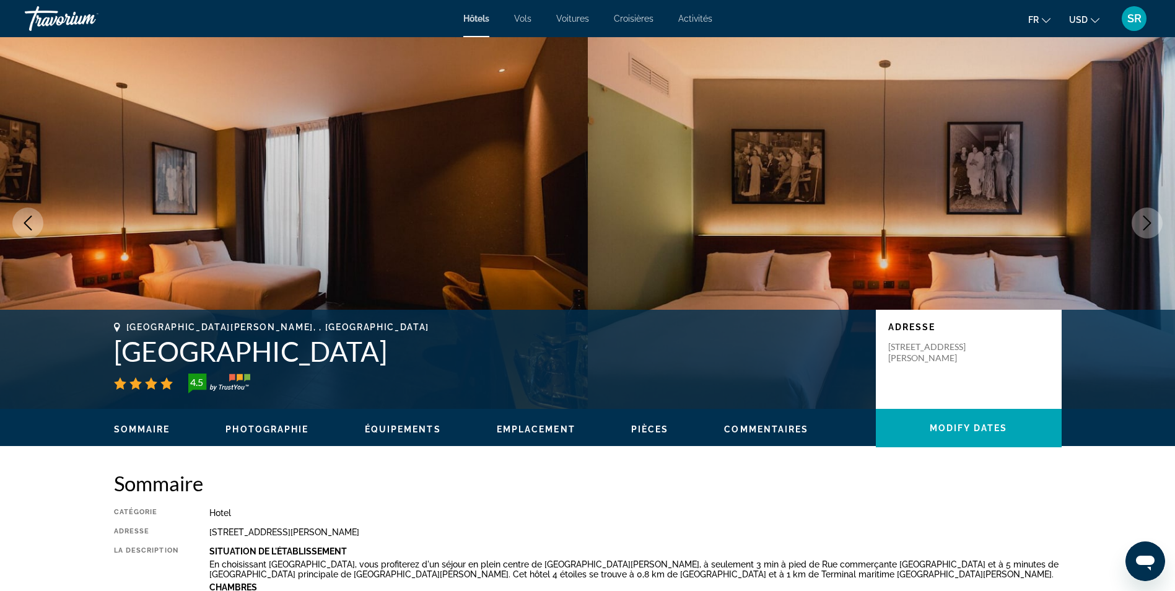
click at [1148, 219] on icon "Next image" at bounding box center [1147, 223] width 15 height 15
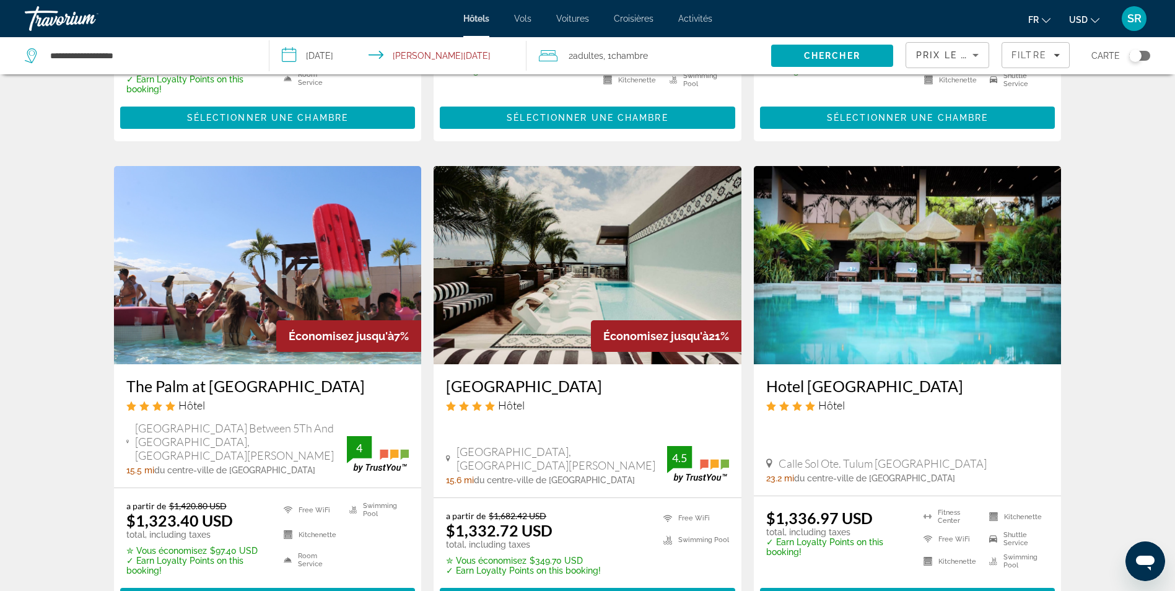
scroll to position [422, 0]
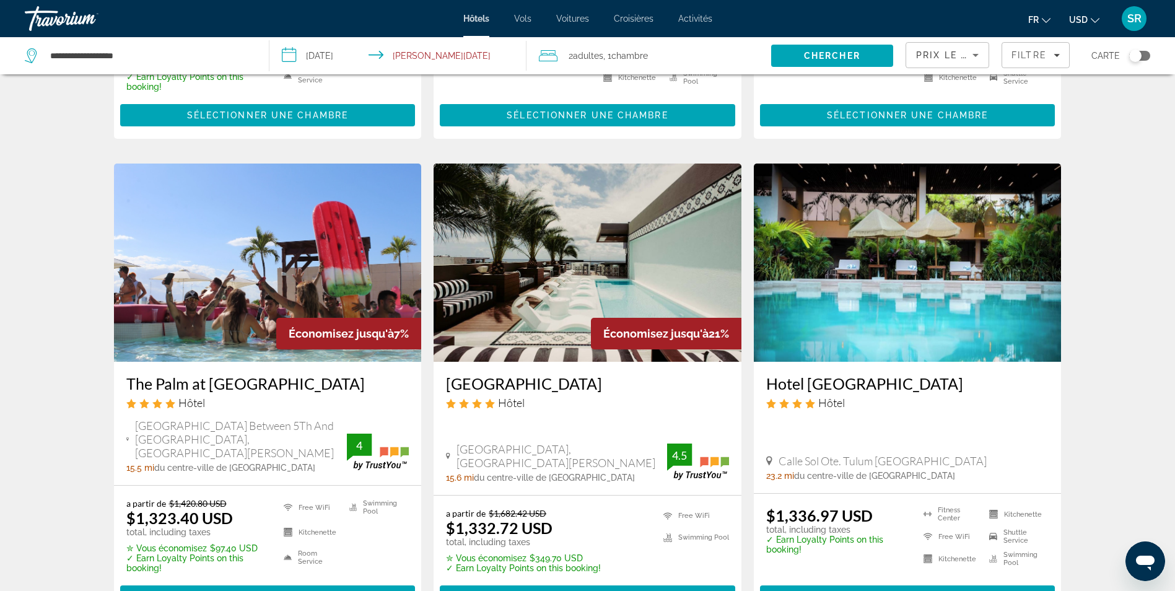
click at [227, 256] on img "Main content" at bounding box center [268, 263] width 308 height 198
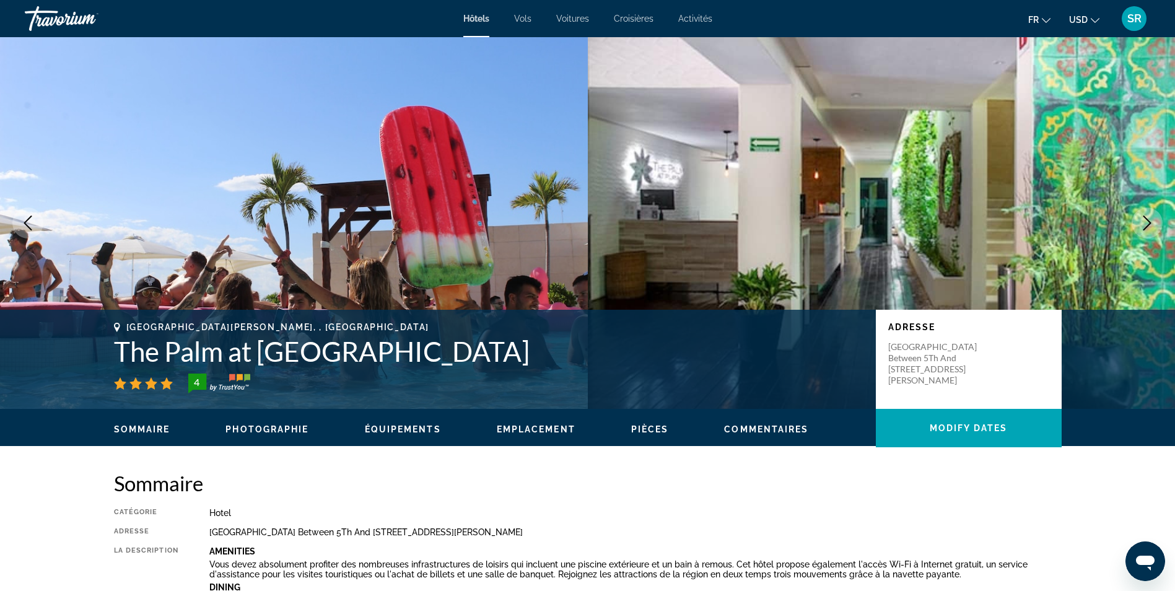
click at [1146, 227] on icon "Next image" at bounding box center [1147, 223] width 15 height 15
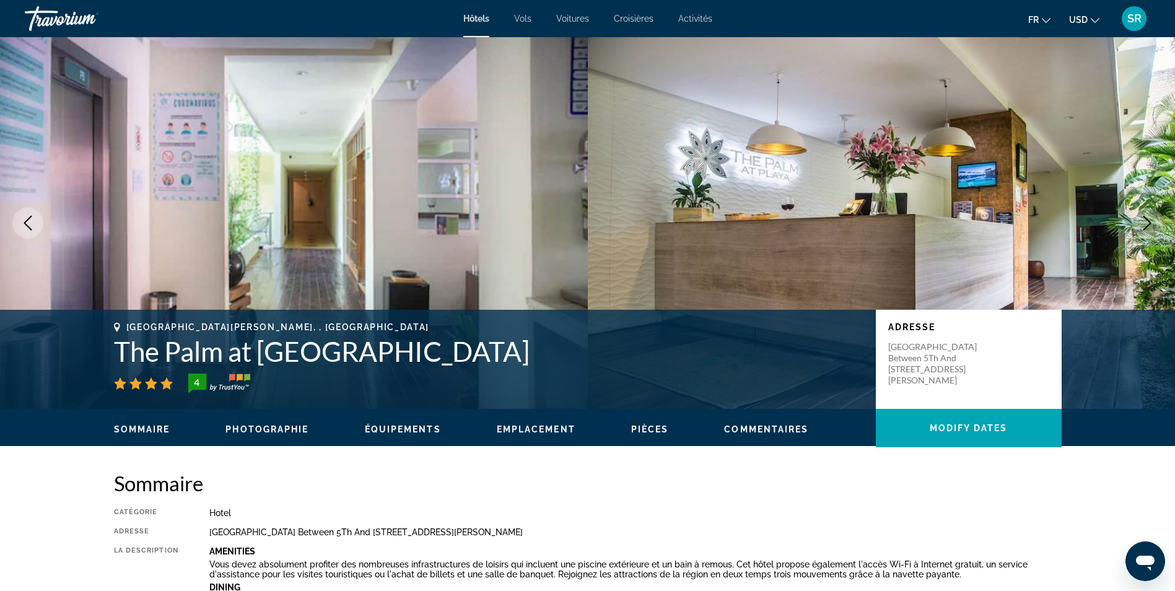
click at [1146, 223] on icon "Next image" at bounding box center [1147, 223] width 15 height 15
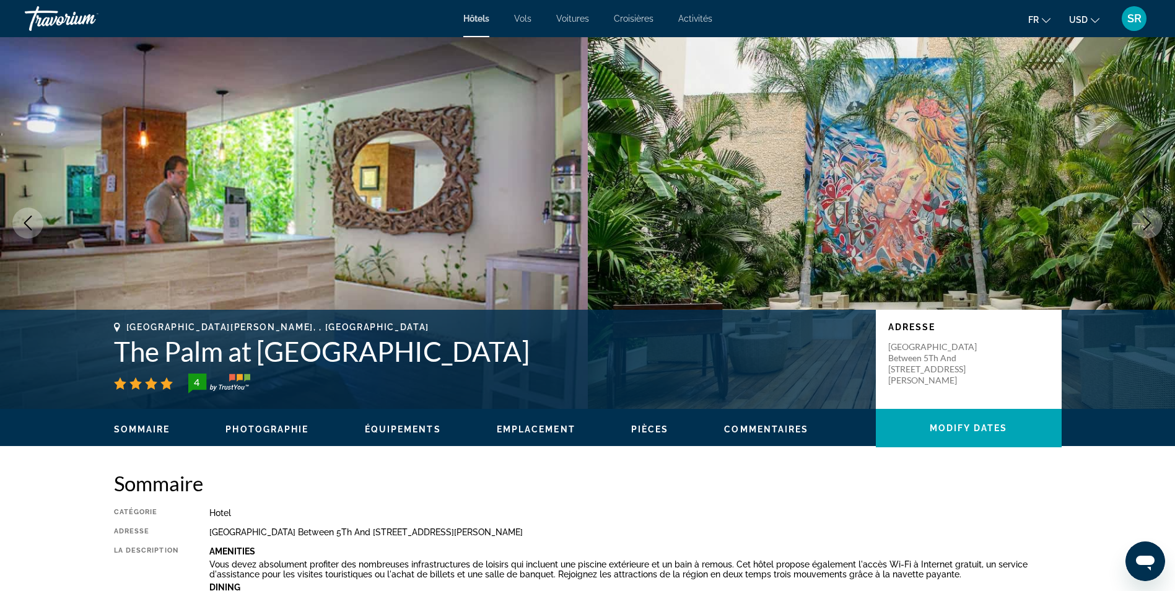
click at [1146, 223] on icon "Next image" at bounding box center [1147, 223] width 15 height 15
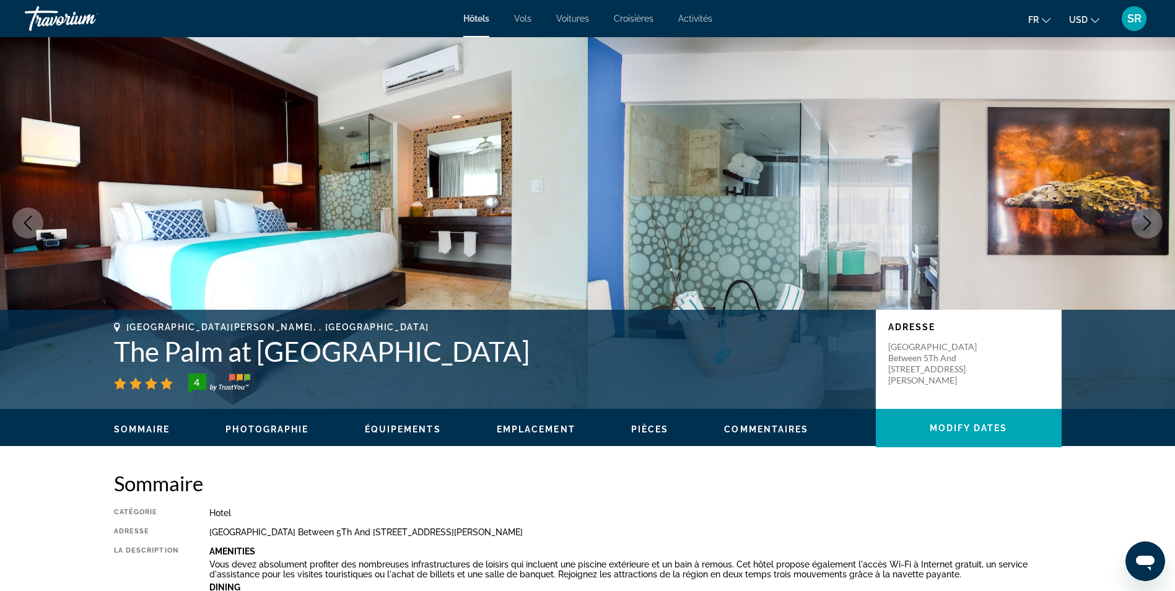
click at [1146, 223] on icon "Next image" at bounding box center [1147, 223] width 15 height 15
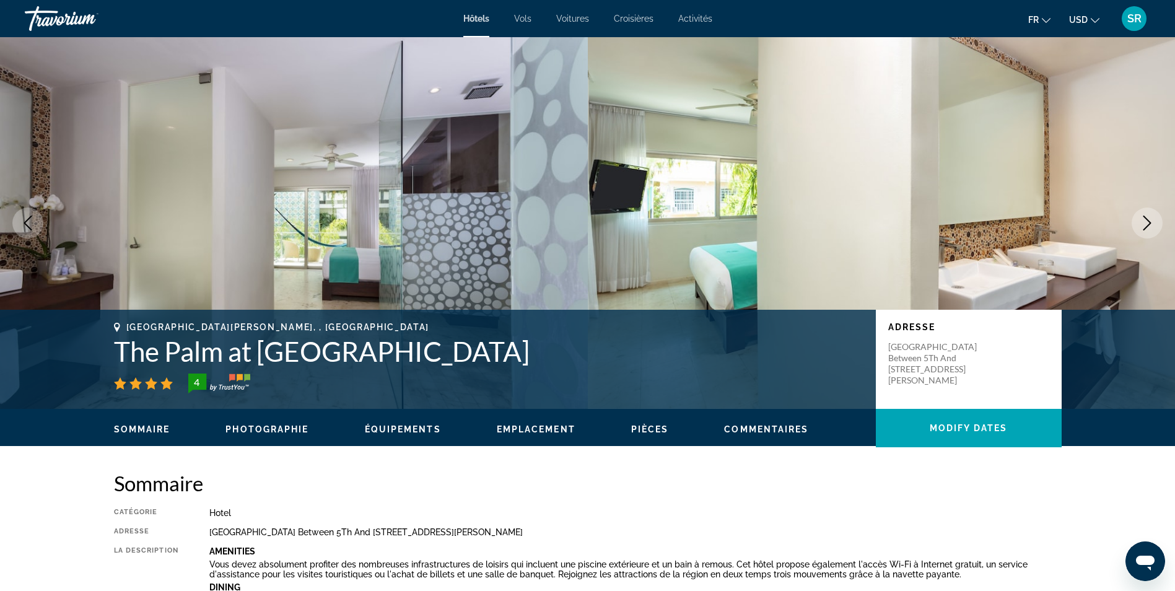
click at [1146, 223] on icon "Next image" at bounding box center [1147, 223] width 15 height 15
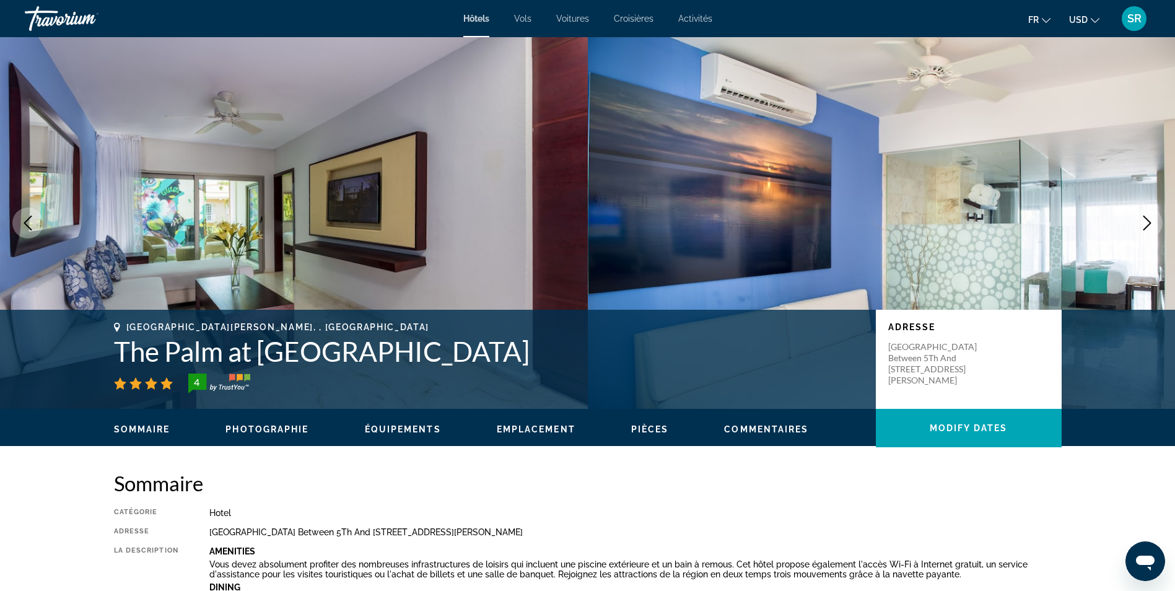
click at [1146, 223] on icon "Next image" at bounding box center [1147, 223] width 15 height 15
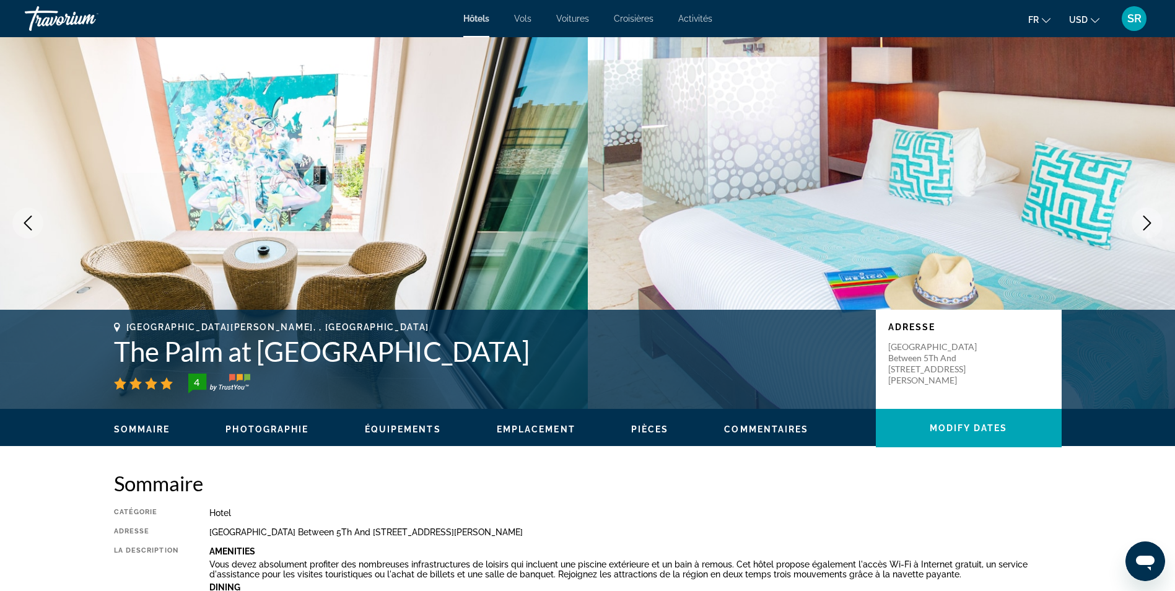
click at [1146, 222] on icon "Next image" at bounding box center [1147, 223] width 15 height 15
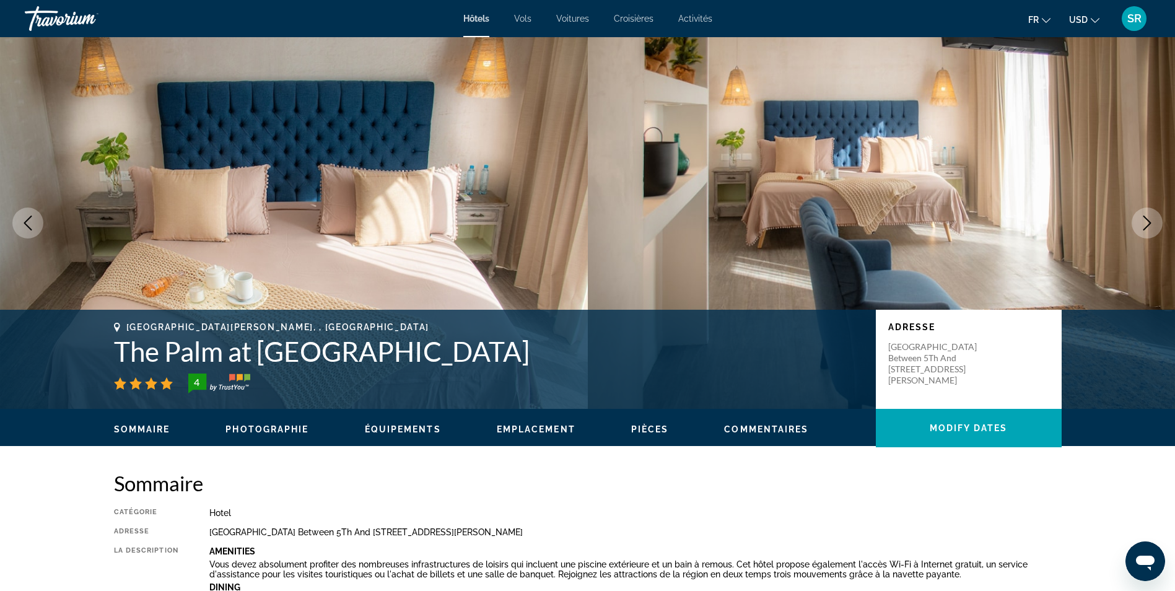
click at [1146, 222] on icon "Next image" at bounding box center [1147, 223] width 15 height 15
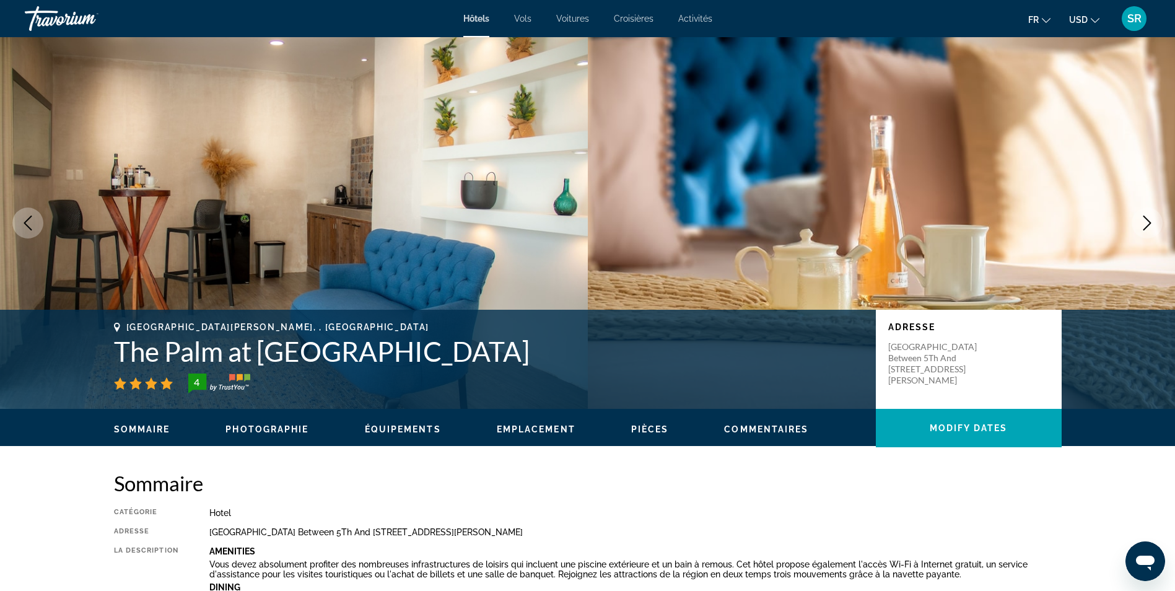
click at [1146, 222] on icon "Next image" at bounding box center [1147, 223] width 15 height 15
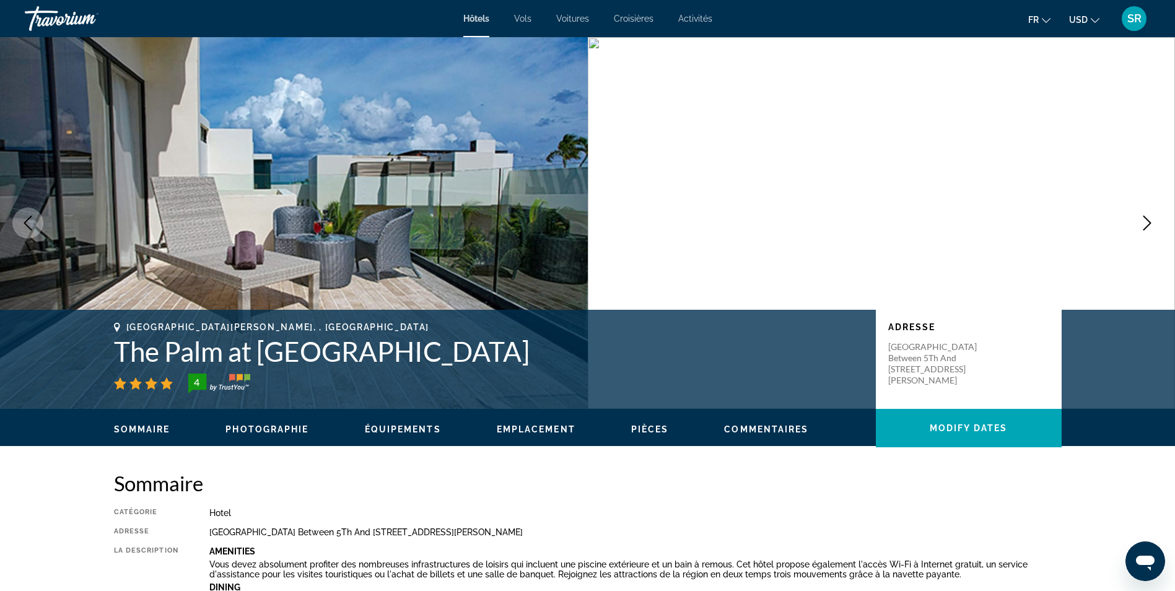
click at [1146, 222] on icon "Next image" at bounding box center [1147, 223] width 15 height 15
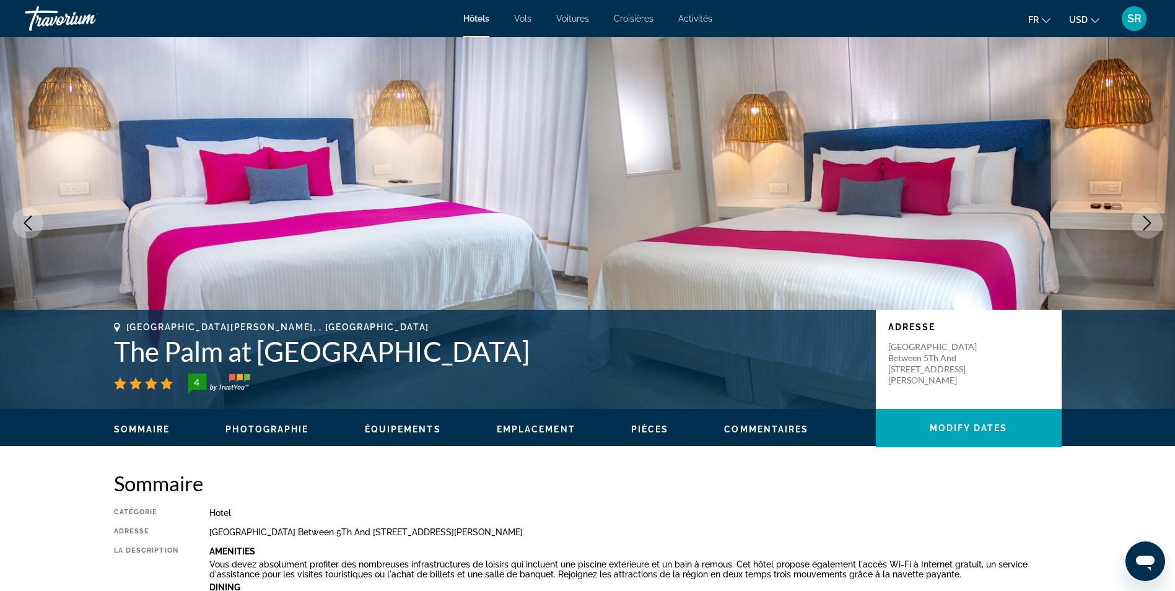
click at [1146, 222] on icon "Next image" at bounding box center [1147, 223] width 15 height 15
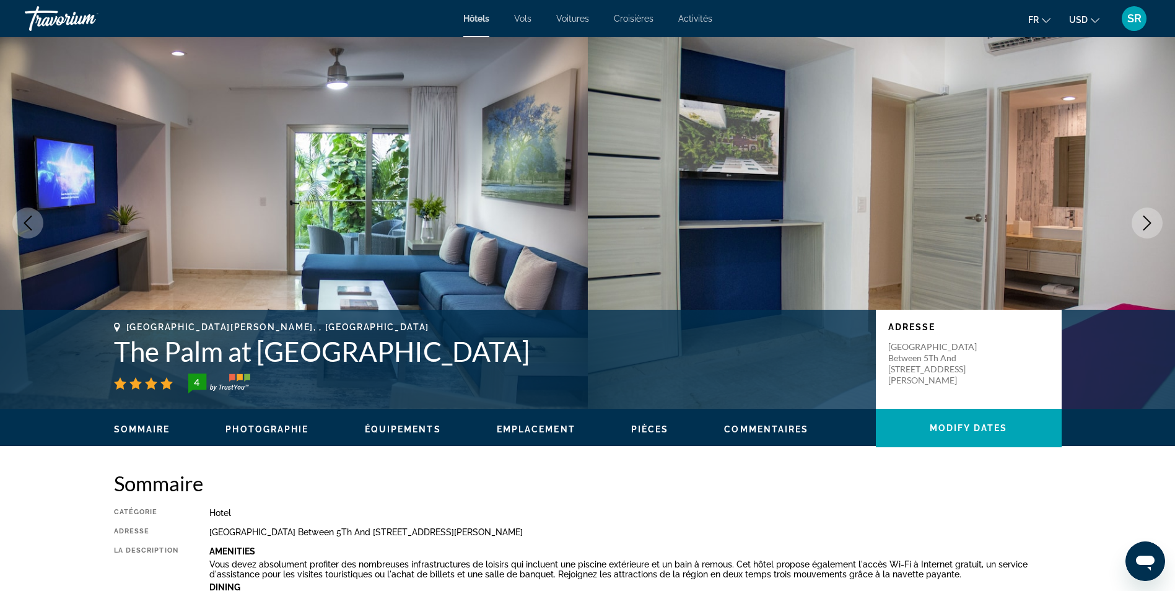
click at [1146, 222] on icon "Next image" at bounding box center [1147, 223] width 15 height 15
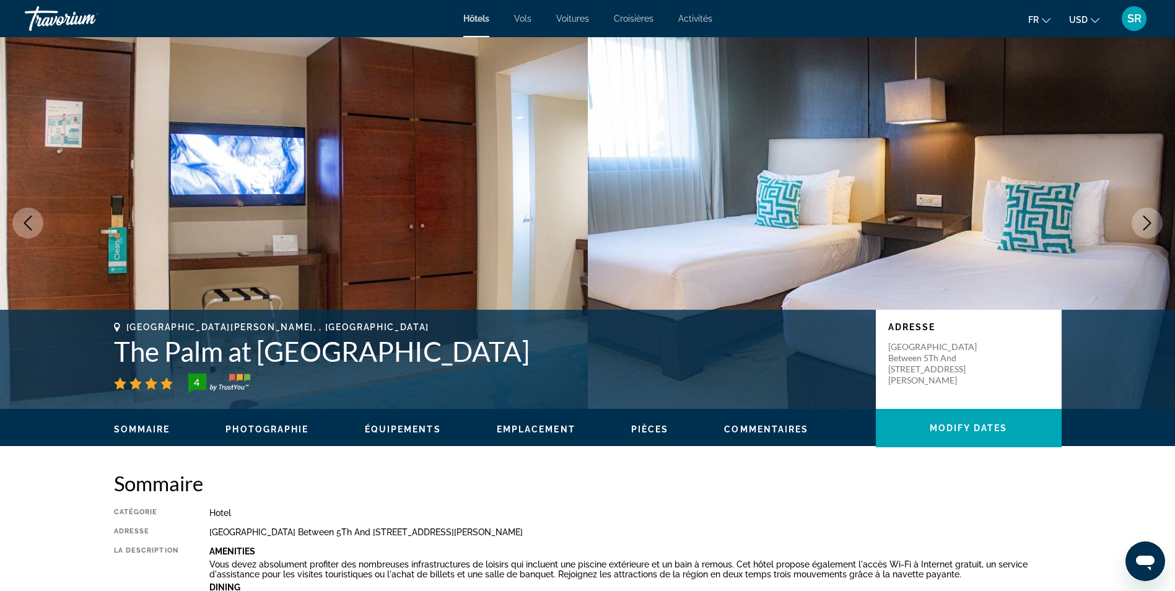
click at [1146, 222] on icon "Next image" at bounding box center [1147, 223] width 15 height 15
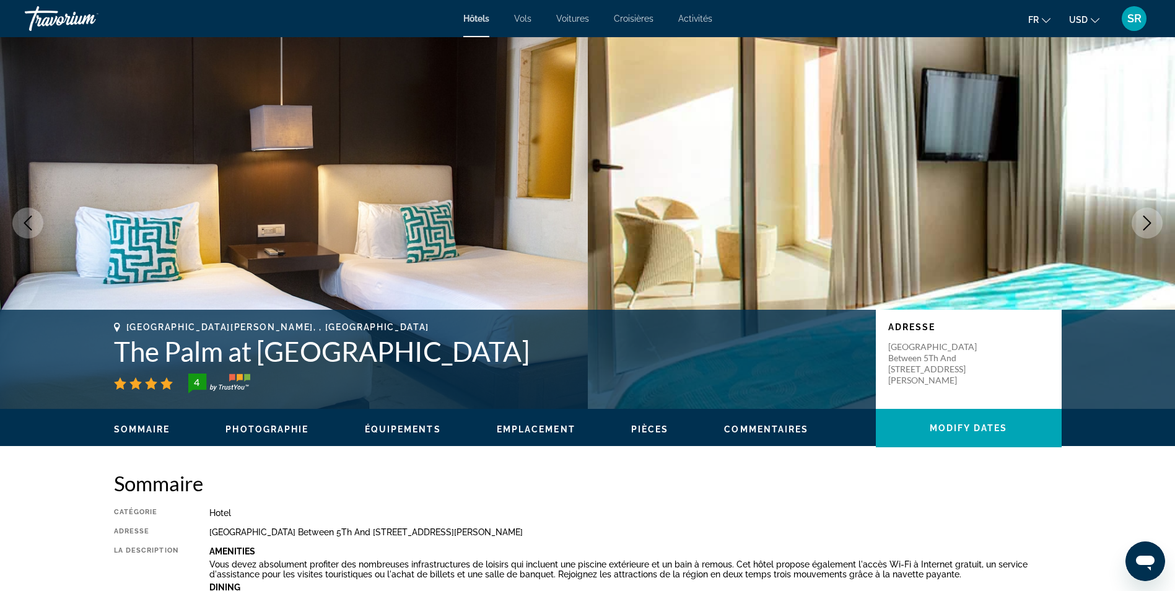
click at [1146, 222] on icon "Next image" at bounding box center [1147, 223] width 15 height 15
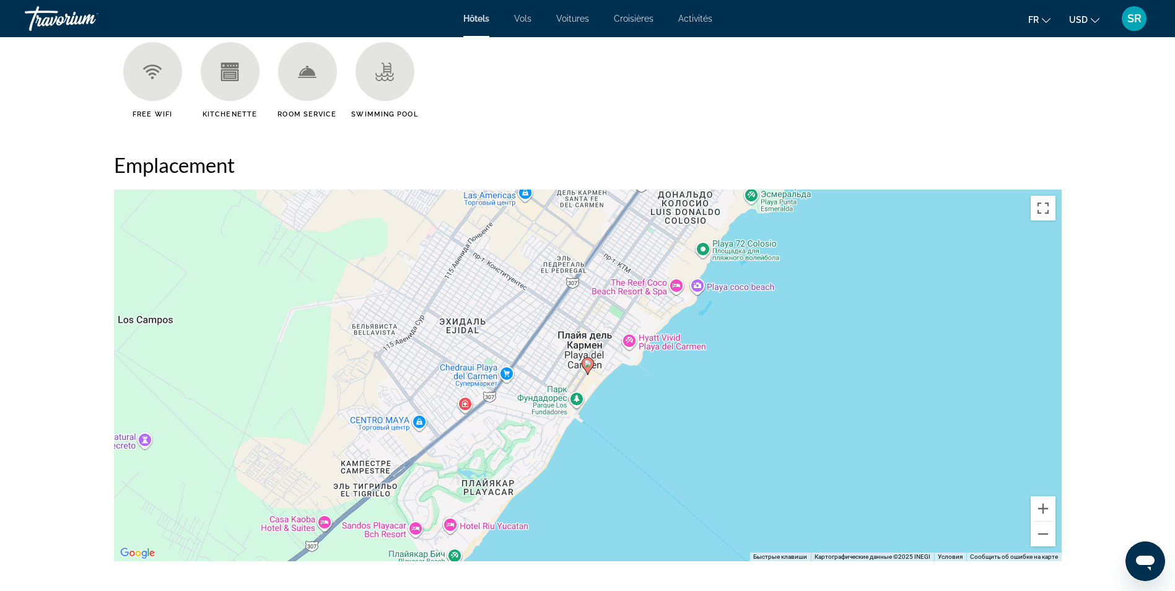
scroll to position [1071, 0]
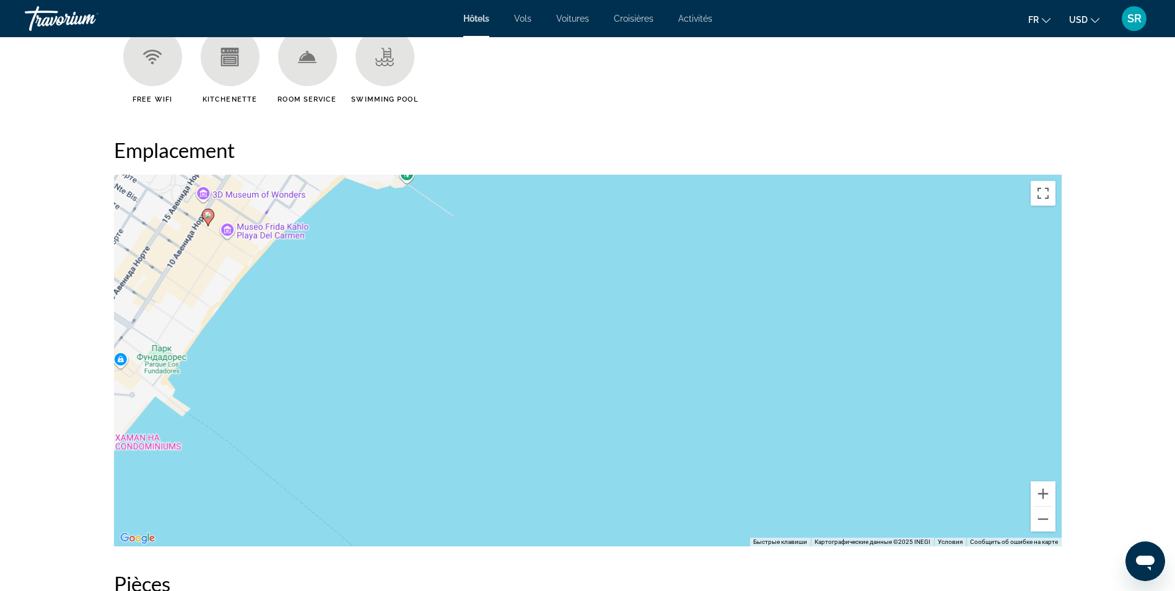
click at [710, 397] on div "Чтобы активировать перетаскивание с помощью клавиатуры, нажмите Alt + Ввод. Пос…" at bounding box center [588, 361] width 948 height 372
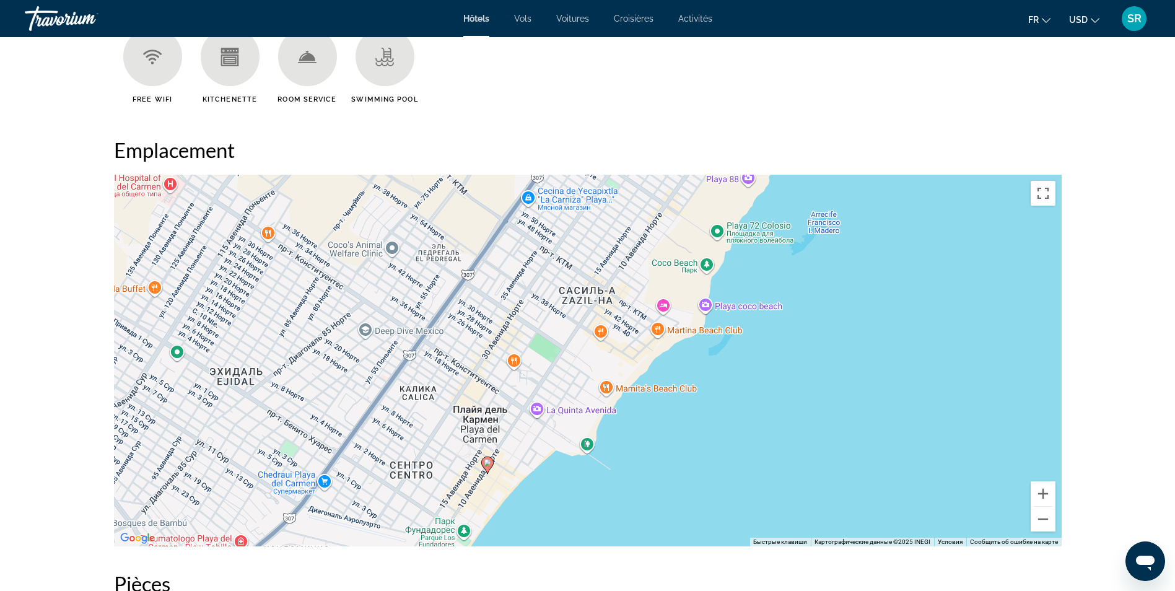
drag, startPoint x: 731, startPoint y: 372, endPoint x: 761, endPoint y: 558, distance: 188.2
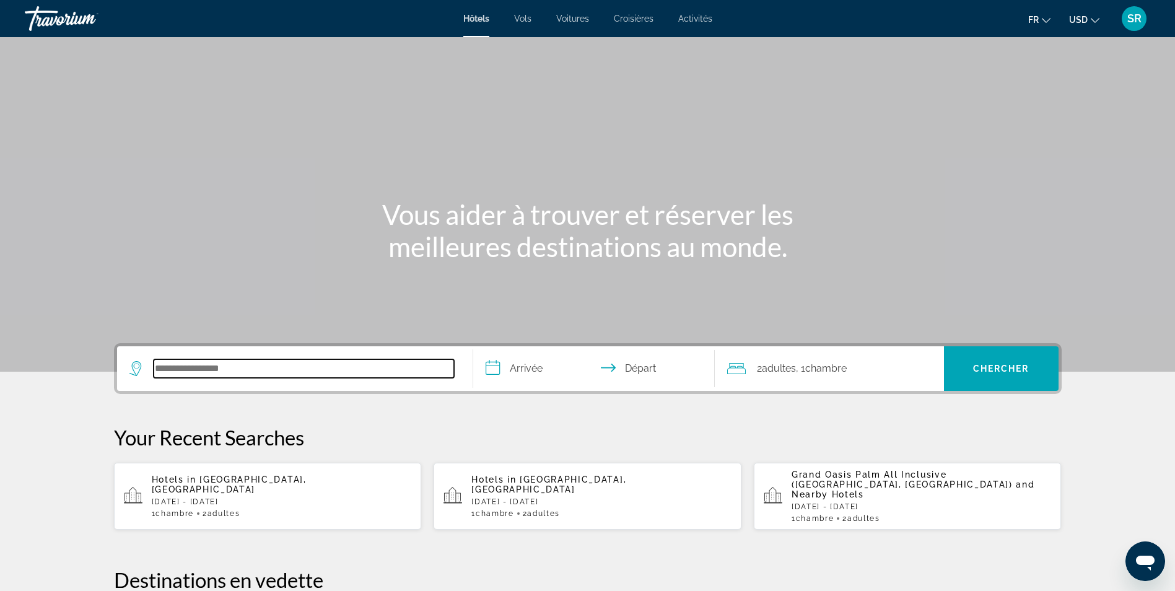
click at [161, 369] on input "Search hotel destination" at bounding box center [304, 368] width 300 height 19
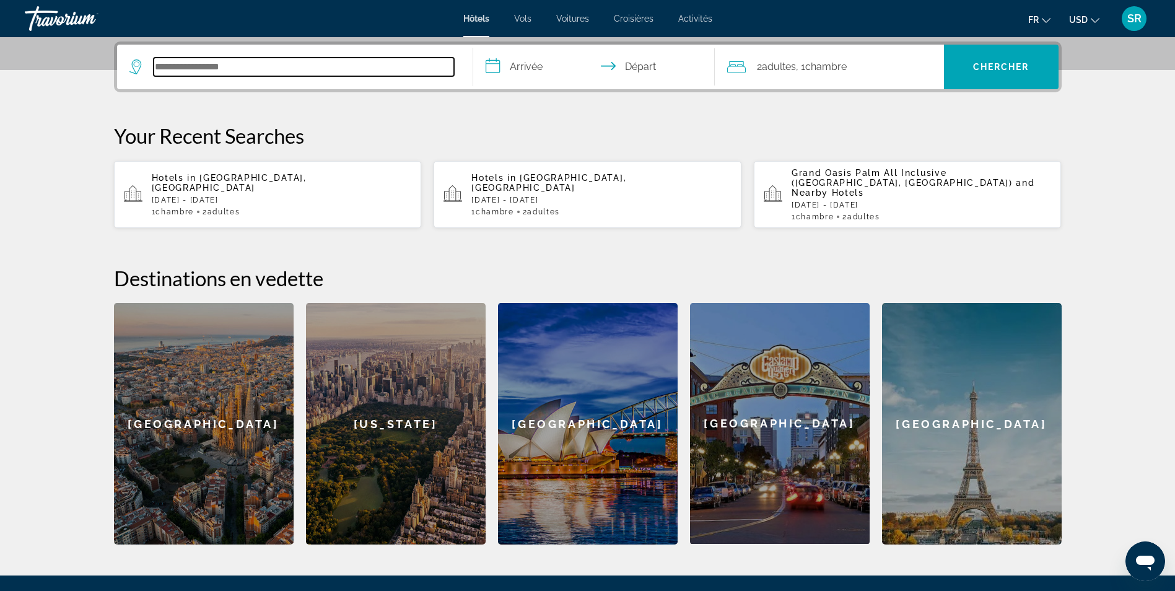
scroll to position [303, 0]
